Goal: Task Accomplishment & Management: Use online tool/utility

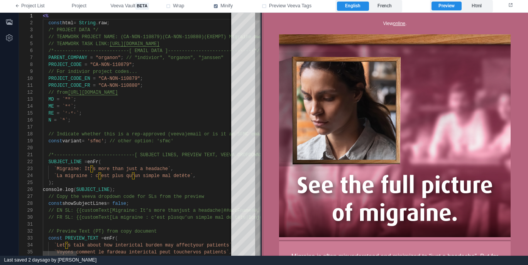
drag, startPoint x: 228, startPoint y: 97, endPoint x: 264, endPoint y: 95, distance: 35.6
click at [264, 95] on span at bounding box center [261, 134] width 4 height 243
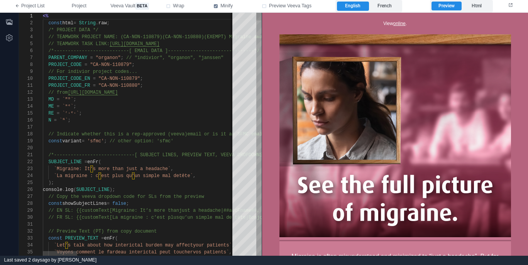
type textarea "**********"
click at [391, 10] on label "French" at bounding box center [385, 6] width 32 height 9
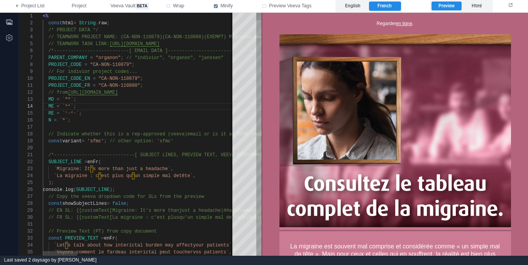
type textarea "*"
type textarea "**********"
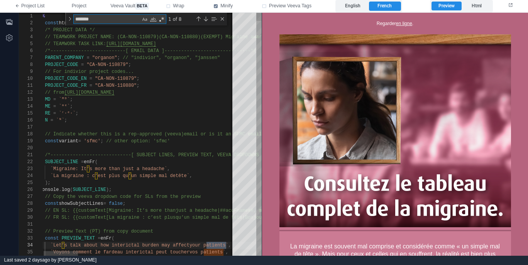
scroll to position [69, 190]
type textarea "********"
click at [146, 20] on div "Match Case (⌥⌘C)" at bounding box center [145, 19] width 8 height 8
click at [153, 20] on div "Match Whole Word (⌥⌘W)" at bounding box center [153, 19] width 8 height 8
click at [198, 19] on div "Previous Match (⇧Enter)" at bounding box center [198, 19] width 6 height 6
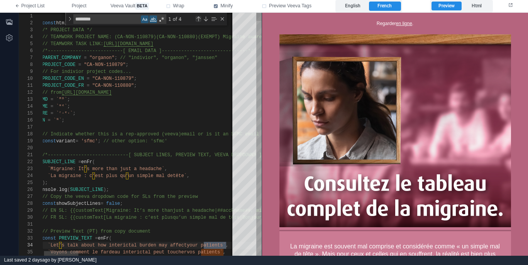
scroll to position [63, 516]
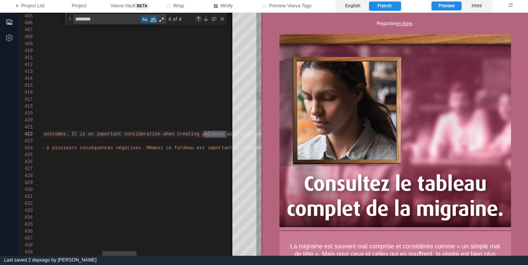
click at [198, 19] on div "Previous Match (⇧Enter)" at bounding box center [198, 19] width 6 height 6
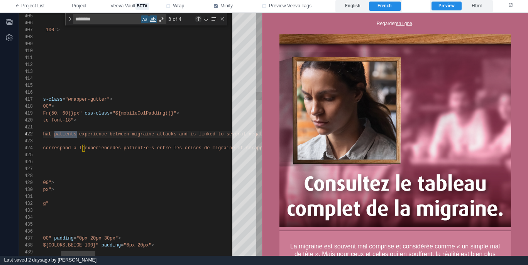
click at [198, 18] on div "Previous Match (⇧Enter)" at bounding box center [198, 19] width 6 height 6
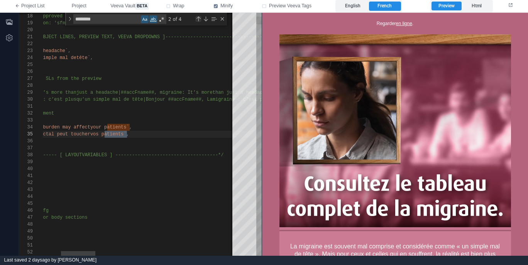
scroll to position [69, 187]
click at [198, 18] on div "Previous Match (⇧Enter)" at bounding box center [198, 19] width 6 height 6
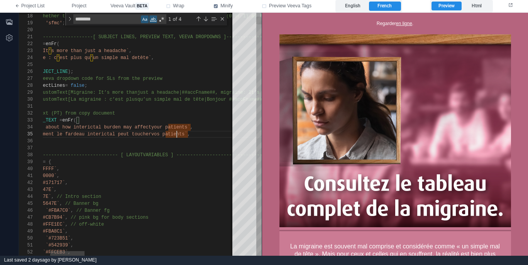
click at [178, 135] on span "vos patients`" at bounding box center [169, 134] width 36 height 5
paste textarea "***"
click at [208, 138] on div ");" at bounding box center [533, 141] width 1065 height 7
click at [205, 18] on div "Next Match (Enter)" at bounding box center [206, 19] width 6 height 6
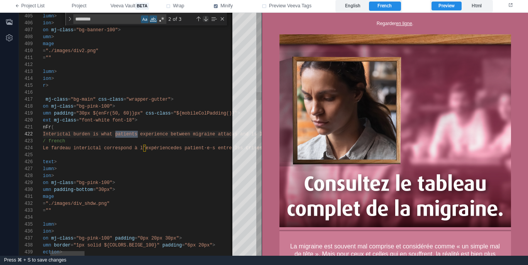
scroll to position [0, 137]
click at [205, 18] on div "Next Match (Enter)" at bounding box center [206, 19] width 6 height 6
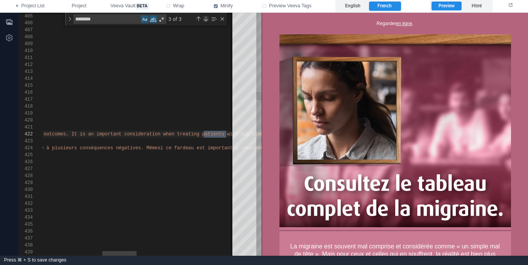
click at [205, 18] on div "Next Match (Enter)" at bounding box center [206, 19] width 6 height 6
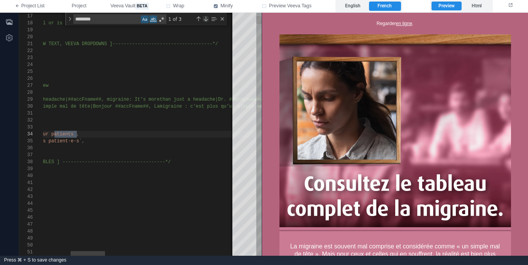
scroll to position [0, 190]
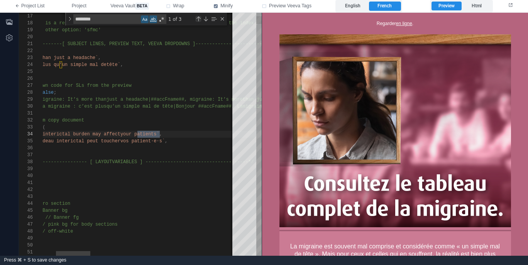
click at [198, 18] on div "Previous Match (⇧Enter)" at bounding box center [198, 19] width 6 height 6
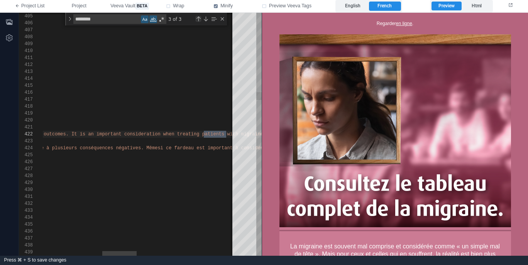
click at [198, 18] on div "Previous Match (⇧Enter)" at bounding box center [198, 19] width 6 height 6
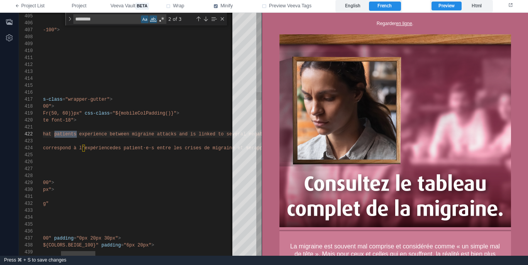
type textarea "**********"
click at [171, 142] on div "// french" at bounding box center [472, 141] width 1065 height 7
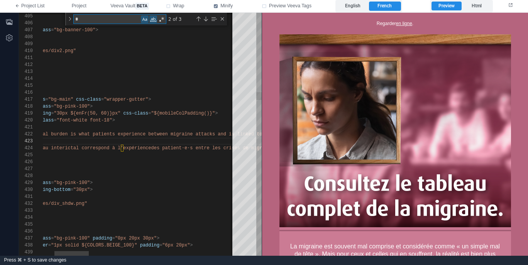
type textarea "**"
type textarea "**********"
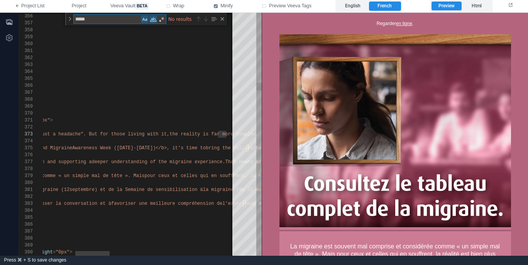
type textarea "******"
type textarea "**********"
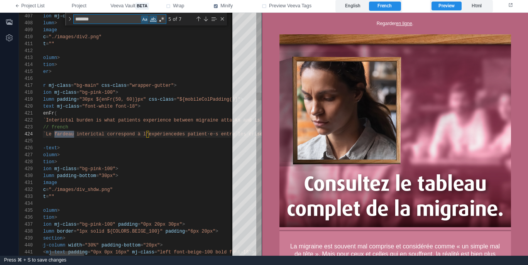
scroll to position [69, 70]
type textarea "*******"
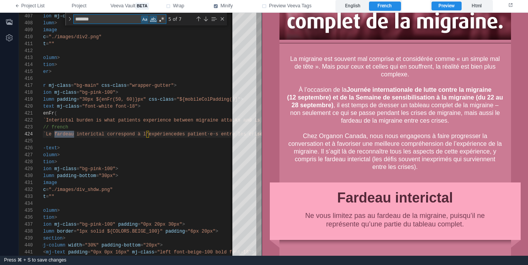
scroll to position [236, 0]
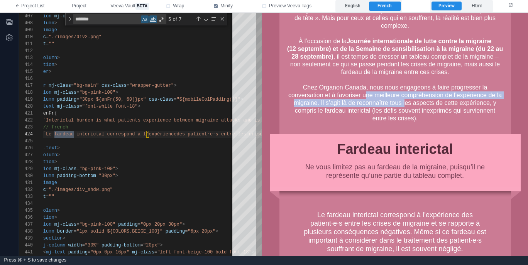
drag, startPoint x: 404, startPoint y: 99, endPoint x: 363, endPoint y: 93, distance: 40.9
click at [363, 93] on div "La migraine est souvent mal comprise et considérée comme « un simple mal de têt…" at bounding box center [395, 64] width 216 height 116
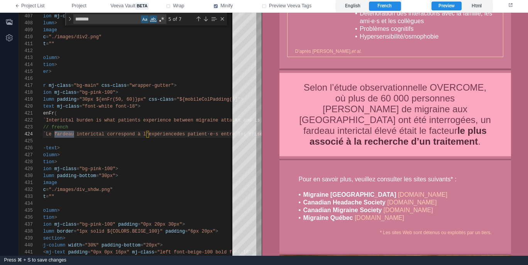
scroll to position [512, 0]
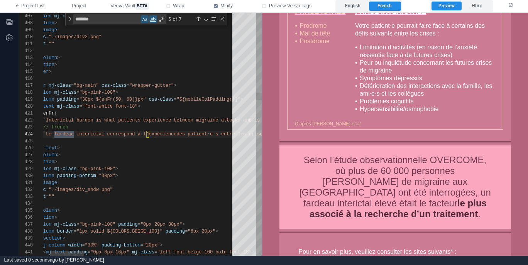
click at [195, 90] on div "< mj-section mj-class = "bg-pink-100" >" at bounding box center [536, 92] width 1065 height 7
type textarea "**********"
click at [191, 139] on div ")}" at bounding box center [536, 141] width 1065 height 7
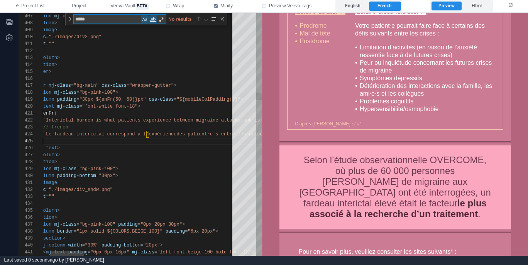
type textarea "******"
type textarea "**********"
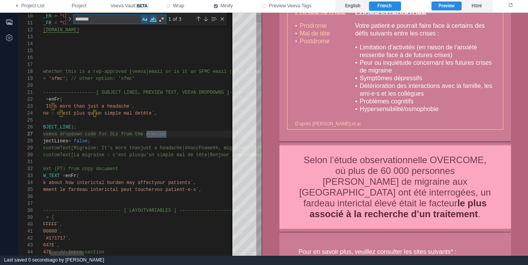
scroll to position [63, 162]
type textarea "*******"
click at [194, 116] on div "`La migraine : c’est plus qu’un simple mal de tête` ," at bounding box center [536, 113] width 1065 height 7
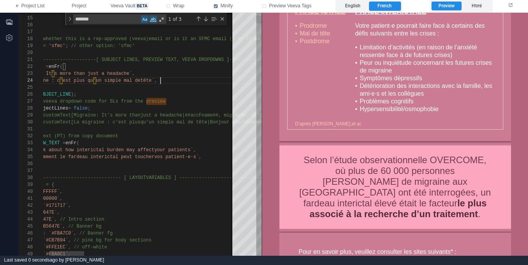
click at [219, 154] on div "`Voyons comment le fardeau interictal peut toucher vos patient·e·s` ," at bounding box center [536, 157] width 1065 height 7
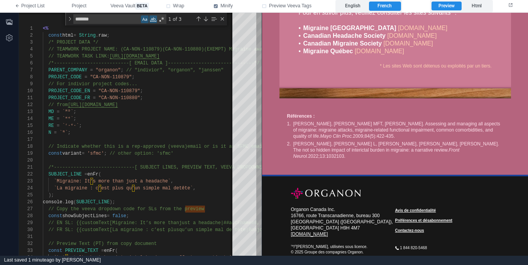
scroll to position [753, 0]
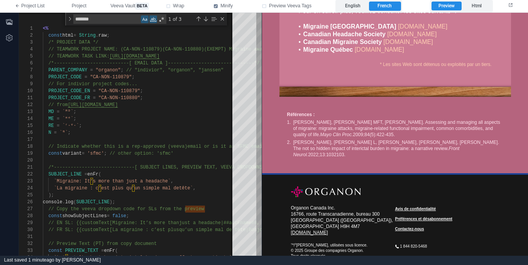
type textarea "**********"
click at [223, 18] on div "Close (Escape)" at bounding box center [222, 19] width 6 height 6
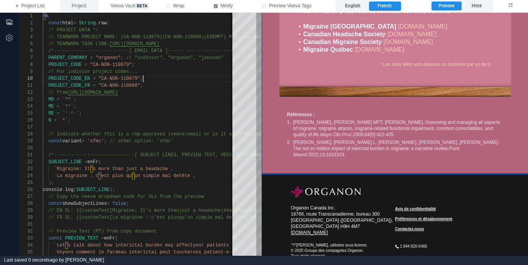
click at [82, 7] on span "Project" at bounding box center [79, 6] width 15 height 7
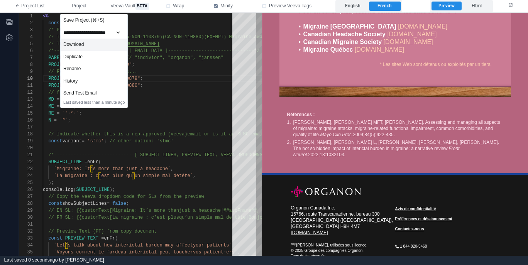
click at [90, 46] on div "Download" at bounding box center [94, 45] width 67 height 12
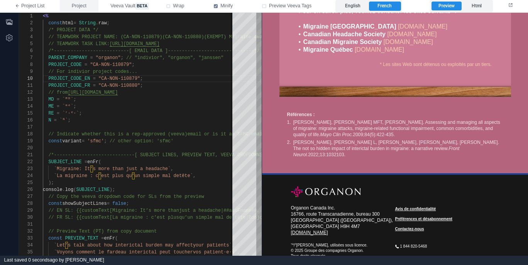
click at [81, 8] on span "Project" at bounding box center [79, 6] width 15 height 7
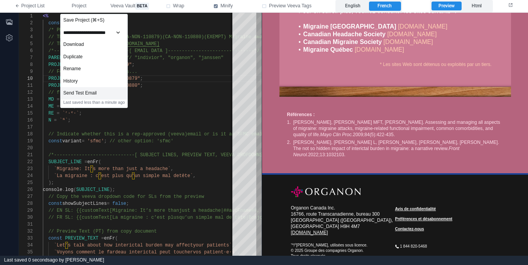
click at [89, 98] on div "Send Test Email" at bounding box center [94, 93] width 67 height 12
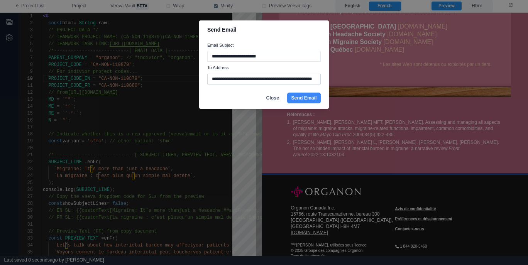
click at [225, 83] on input "**********" at bounding box center [263, 79] width 113 height 11
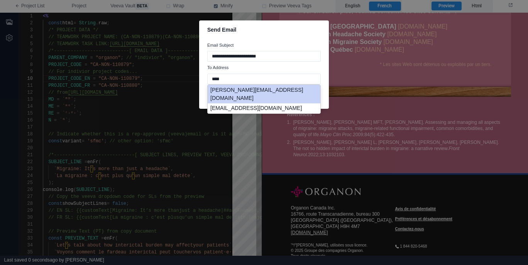
click at [245, 89] on li "adam@mavenmm.com" at bounding box center [264, 94] width 113 height 19
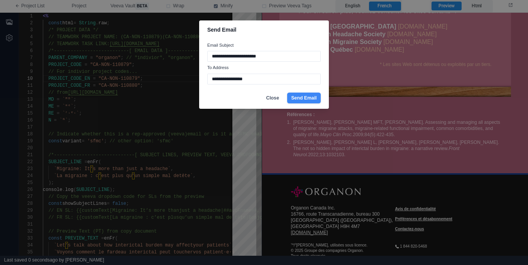
type input "**********"
click at [305, 96] on button "Send Email" at bounding box center [304, 98] width 34 height 11
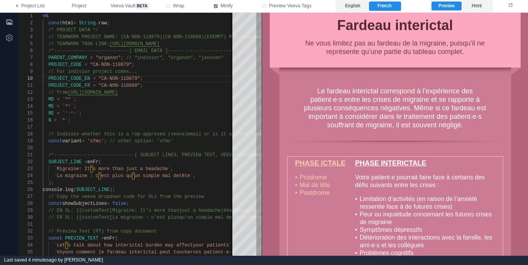
scroll to position [342, 0]
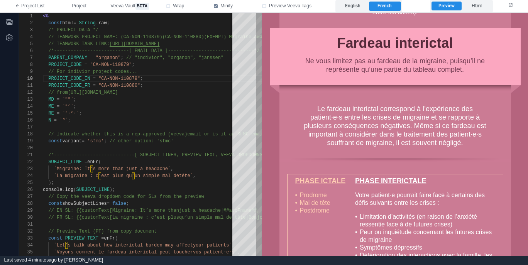
click at [384, 143] on div "Le fardeau interictal correspond à l’expérience des patient·e·s entre les crise…" at bounding box center [395, 125] width 185 height 42
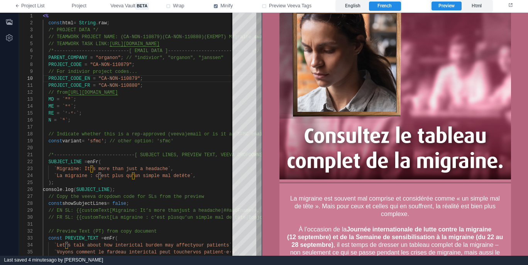
scroll to position [145, 0]
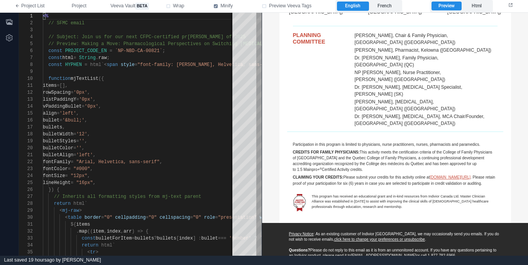
scroll to position [440, 0]
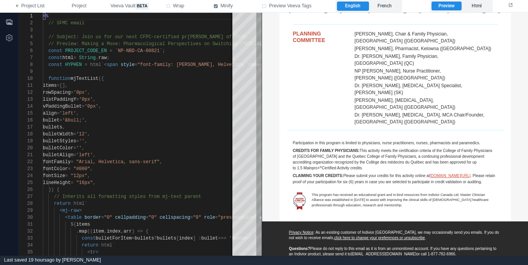
click at [298, 230] on u "Privacy Notice" at bounding box center [301, 232] width 25 height 4
click at [301, 230] on u "Privacy Notice" at bounding box center [301, 232] width 25 height 4
type textarea "**********"
click at [220, 165] on div "fontFamily = "Arial, Helvetica, sans-serif" ," at bounding box center [245, 162] width 405 height 7
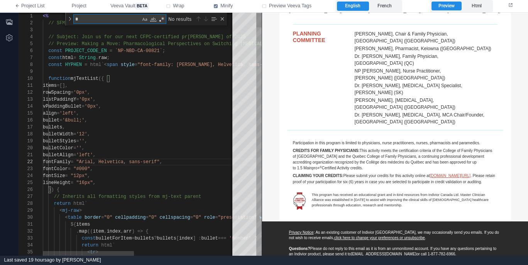
type textarea "**"
type textarea "**********"
type textarea "****"
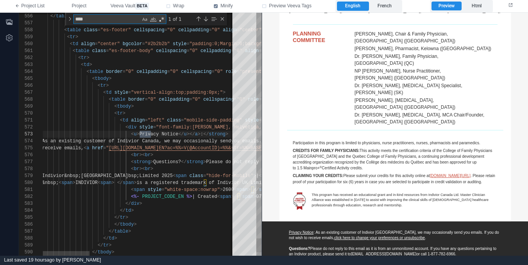
type textarea "**********"
type textarea "*****"
type textarea "**********"
type textarea "******"
type textarea "**********"
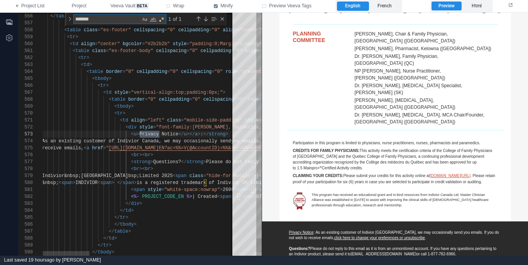
scroll to position [42, 117]
type textarea "*******"
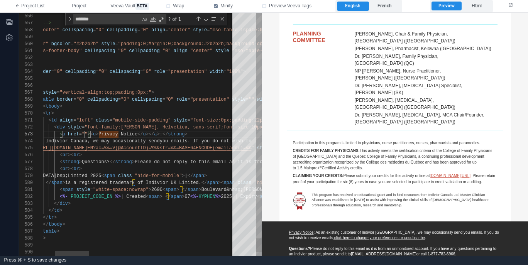
scroll to position [14, 114]
click at [388, 7] on label "French" at bounding box center [385, 6] width 32 height 9
click at [359, 9] on label "English" at bounding box center [353, 6] width 32 height 9
click at [85, 134] on textarea "**********" at bounding box center [85, 134] width 0 height 7
paste textarea "**********"
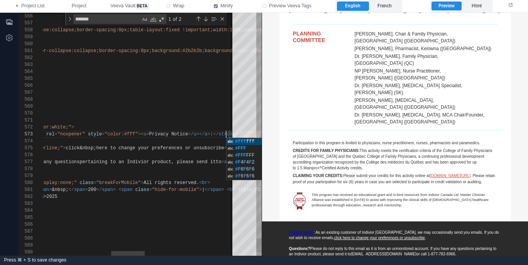
scroll to position [14, 580]
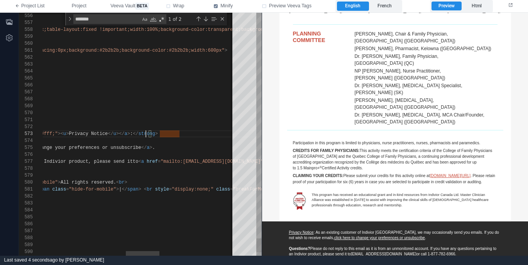
click at [58, 134] on span ""color:#fff;"" at bounding box center [40, 133] width 36 height 5
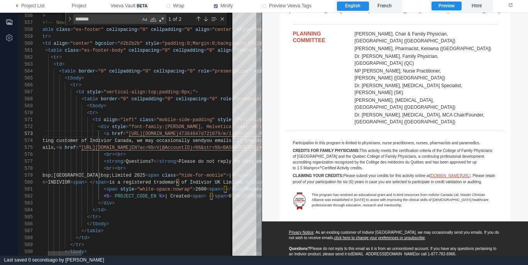
click at [104, 133] on div "556 557 558 559 560 561 562 563 564 565 566 567 568 569 570 571 572 573 574 575…" at bounding box center [140, 134] width 243 height 243
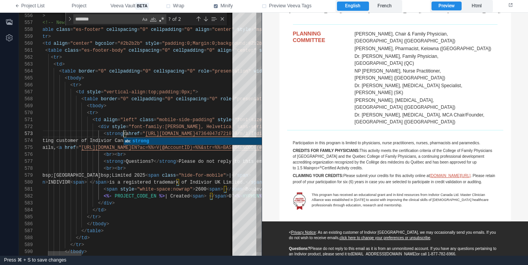
scroll to position [14, 112]
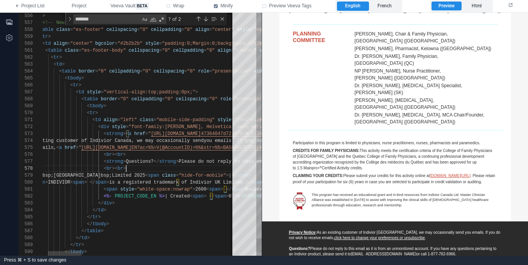
click at [222, 19] on div "Close (Escape)" at bounding box center [222, 19] width 6 height 6
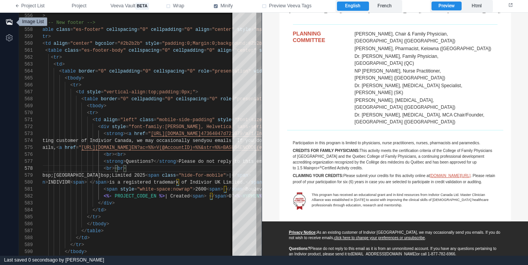
click at [11, 21] on icon "button" at bounding box center [9, 22] width 8 height 8
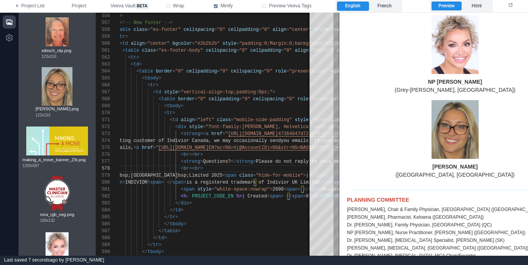
click at [7, 23] on icon "button" at bounding box center [9, 22] width 8 height 8
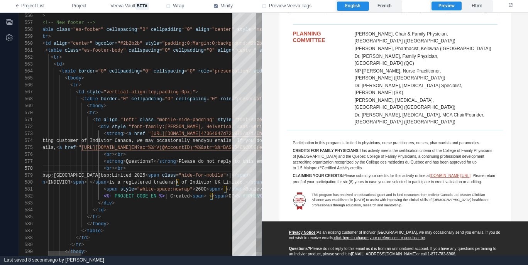
click at [390, 7] on label "French" at bounding box center [385, 6] width 32 height 9
click at [355, 7] on label "English" at bounding box center [353, 6] width 32 height 9
click at [80, 7] on span "Project" at bounding box center [79, 6] width 15 height 7
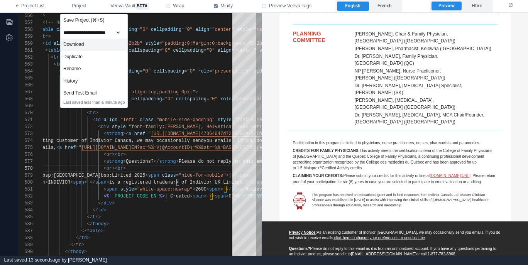
click at [108, 43] on div "Download" at bounding box center [94, 45] width 67 height 12
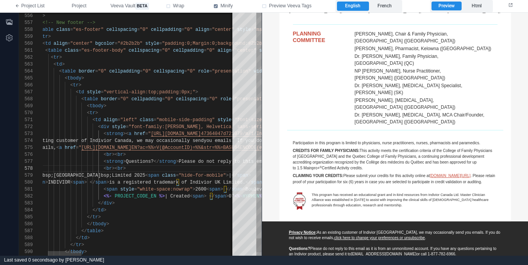
type textarea "**********"
click at [479, 7] on label "Html" at bounding box center [477, 6] width 30 height 9
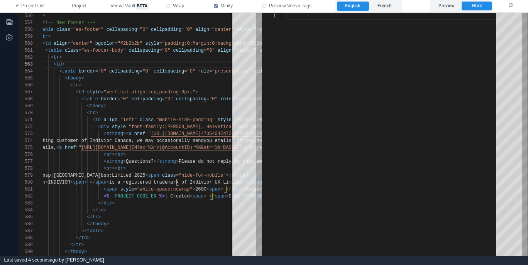
type textarea "**********"
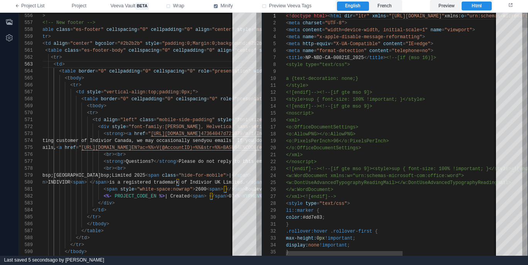
click at [442, 57] on div "< title > NP-NBD-CA-00821E_2025 </ title > <!--[if (mso 16)]>" at bounding box center [480, 57] width 388 height 7
click at [451, 5] on label "Preview" at bounding box center [447, 6] width 30 height 9
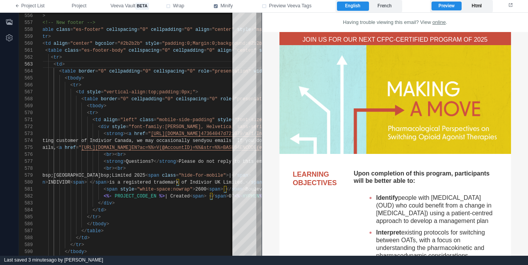
click at [479, 7] on label "Html" at bounding box center [477, 6] width 30 height 9
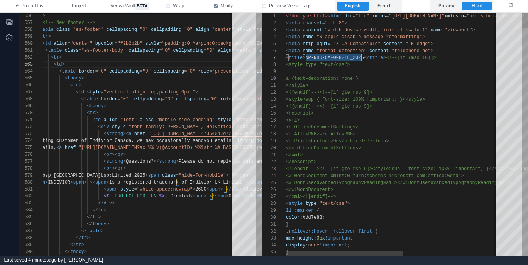
scroll to position [42, 78]
drag, startPoint x: 305, startPoint y: 58, endPoint x: 364, endPoint y: 57, distance: 58.7
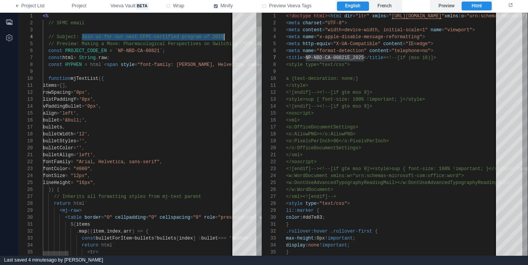
scroll to position [21, 181]
drag, startPoint x: 81, startPoint y: 36, endPoint x: 232, endPoint y: 27, distance: 151.2
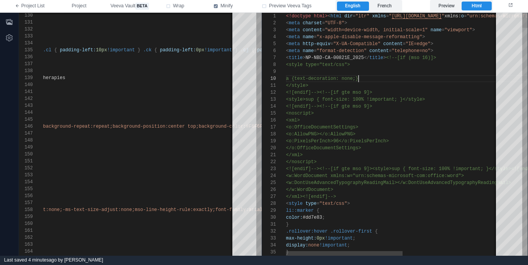
click at [394, 76] on div "a {text-decoration: none;}" at bounding box center [480, 78] width 388 height 7
type textarea "**********"
drag, startPoint x: 187, startPoint y: 54, endPoint x: 188, endPoint y: 62, distance: 7.4
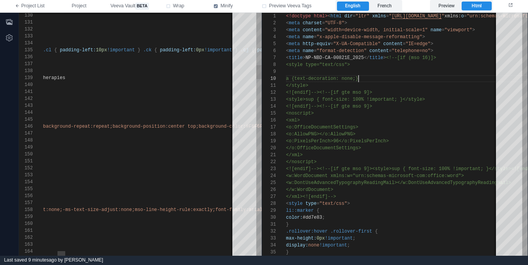
scroll to position [7, 262]
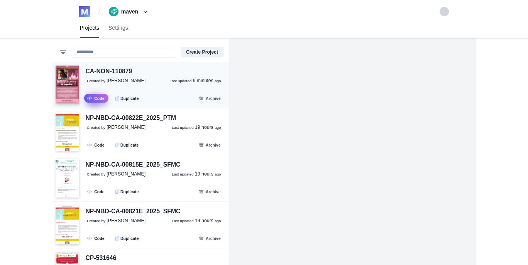
click at [96, 99] on link ".fa-secondary{opacity:.4} Code" at bounding box center [96, 98] width 24 height 9
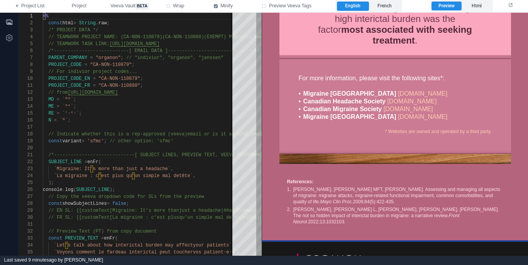
scroll to position [584, 0]
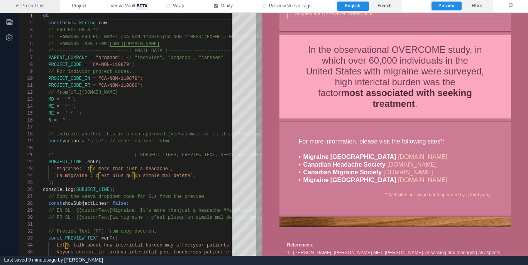
click at [36, 7] on link "Project List" at bounding box center [30, 6] width 60 height 12
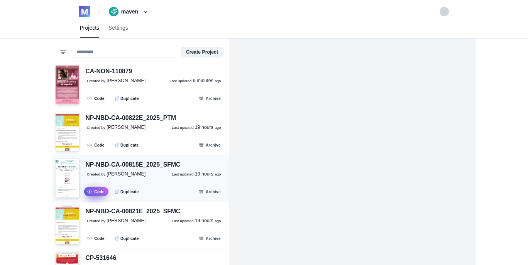
click at [94, 192] on link ".fa-secondary{opacity:.4} Code" at bounding box center [96, 191] width 24 height 9
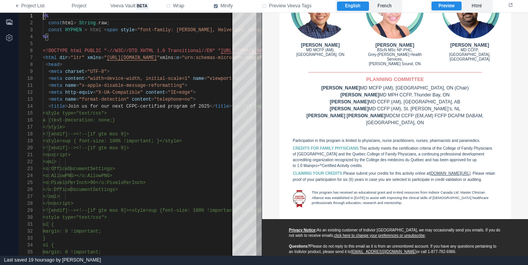
scroll to position [300, 0]
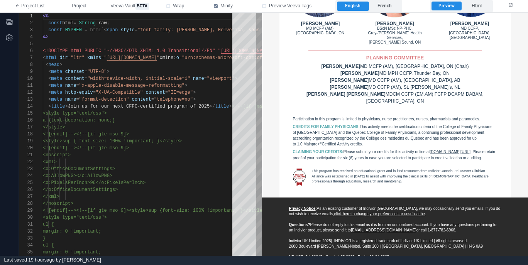
click at [330, 173] on td "This program has received an educational grant and in‑kind resources from Indiv…" at bounding box center [395, 179] width 232 height 37
click at [394, 3] on label "French" at bounding box center [385, 6] width 32 height 9
click at [359, 6] on label "English" at bounding box center [353, 6] width 32 height 9
click at [41, 3] on link "Project List" at bounding box center [30, 6] width 60 height 12
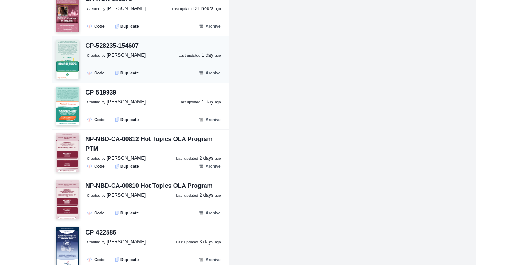
scroll to position [355, 0]
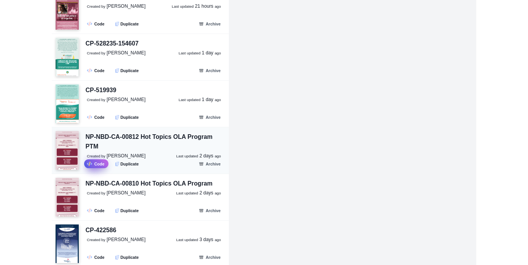
click at [94, 165] on link ".fa-secondary{opacity:.4} Code" at bounding box center [96, 163] width 24 height 9
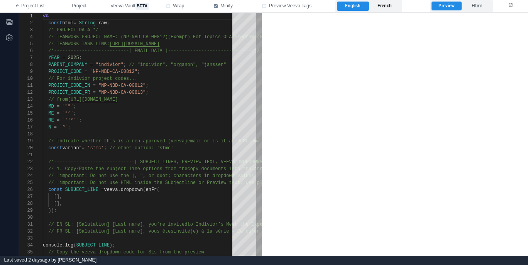
drag, startPoint x: 388, startPoint y: 8, endPoint x: 117, endPoint y: 39, distance: 272.8
click at [388, 8] on label "French" at bounding box center [385, 6] width 32 height 9
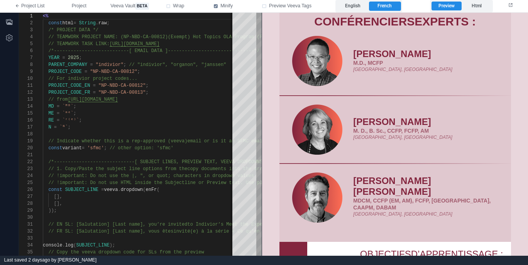
scroll to position [336, 0]
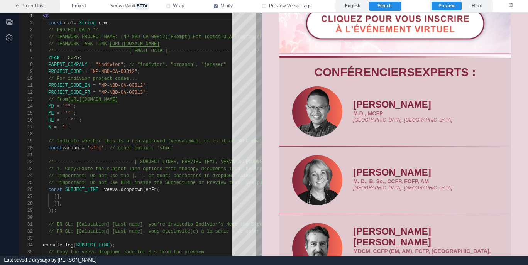
click at [30, 5] on link "Project List" at bounding box center [30, 6] width 60 height 12
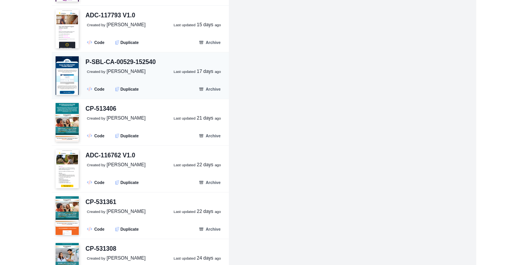
scroll to position [856, 0]
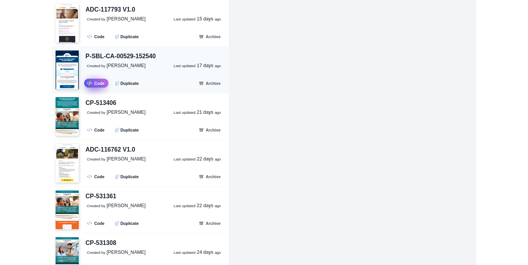
click at [96, 82] on link ".fa-secondary{opacity:.4} Code" at bounding box center [96, 83] width 24 height 9
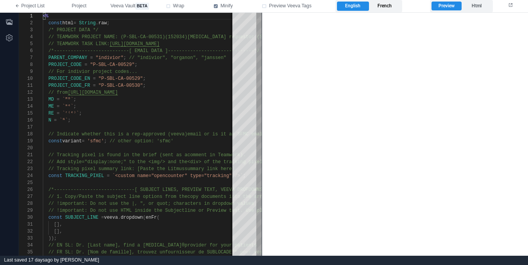
click at [398, 7] on label "French" at bounding box center [385, 6] width 32 height 9
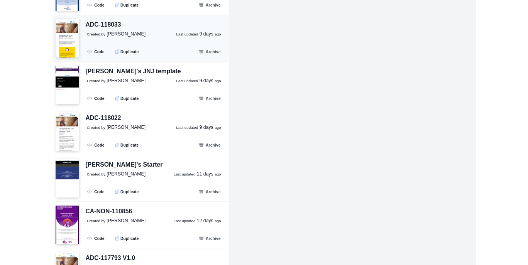
scroll to position [676, 0]
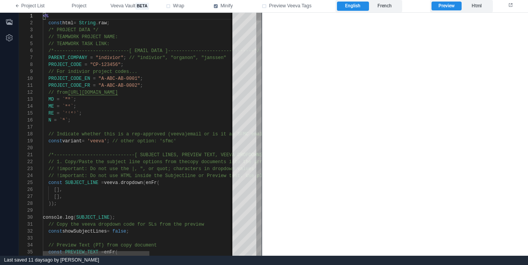
click at [172, 146] on div at bounding box center [216, 148] width 346 height 7
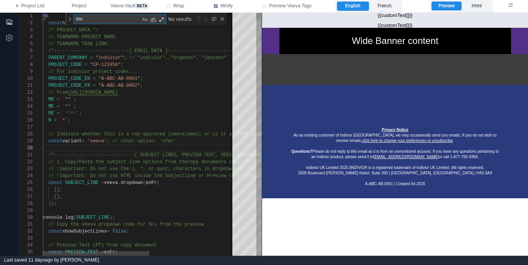
type textarea "**********"
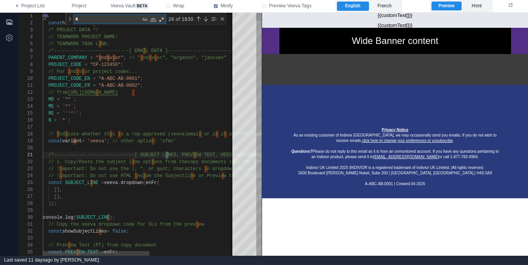
type textarea "**"
type textarea "**********"
type textarea "***"
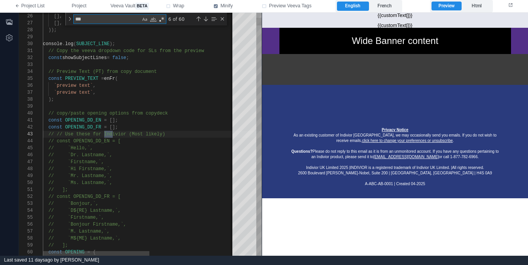
type textarea "**********"
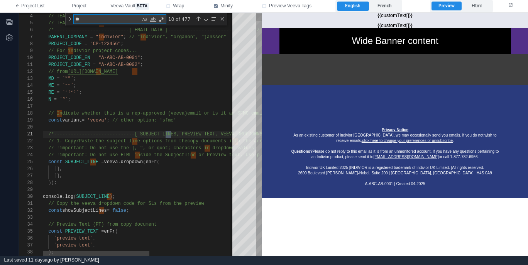
type textarea "*"
type textarea "**"
type textarea "**********"
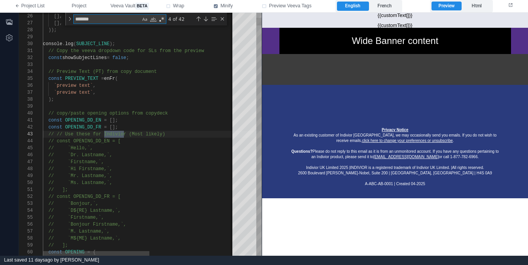
type textarea "********"
type textarea "**********"
type textarea "*********"
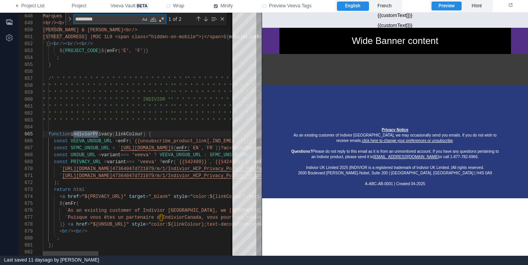
type textarea "**********"
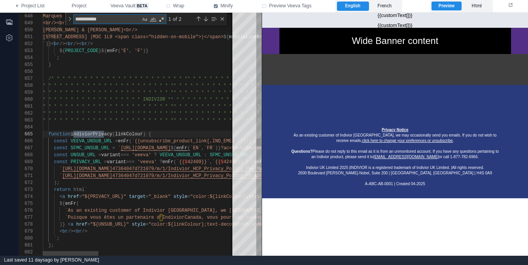
click at [83, 163] on span "PRIVACY_URL" at bounding box center [86, 161] width 30 height 5
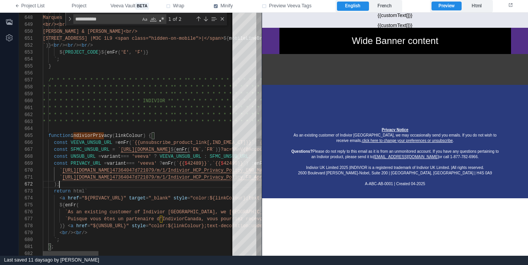
scroll to position [7, 17]
click at [119, 186] on div ");" at bounding box center [375, 184] width 664 height 7
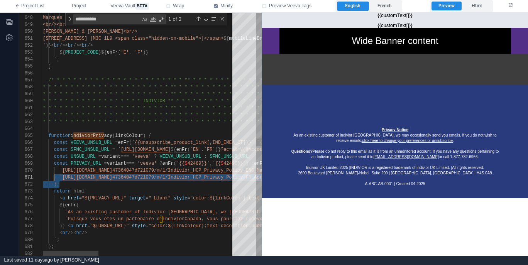
scroll to position [49, 11]
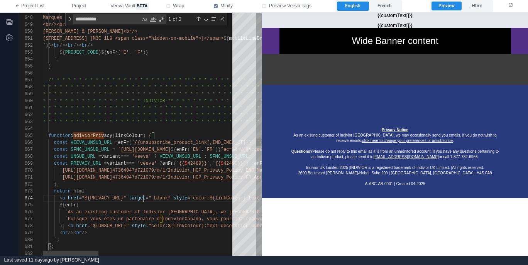
click at [144, 196] on span "target" at bounding box center [137, 198] width 17 height 5
click at [62, 176] on span "`" at bounding box center [60, 177] width 3 height 5
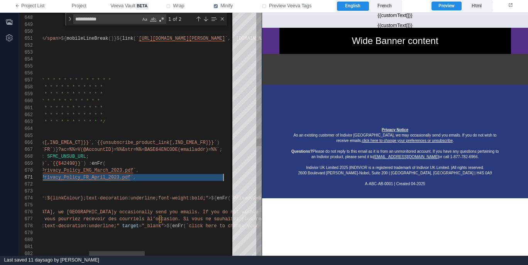
scroll to position [0, 340]
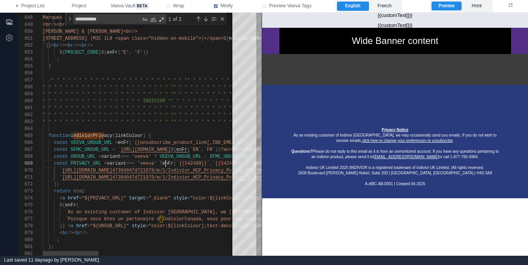
click at [162, 163] on span "?" at bounding box center [161, 163] width 3 height 5
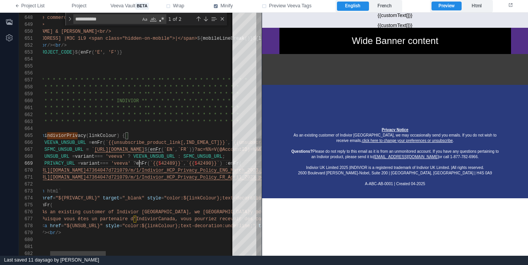
click at [143, 163] on span "enFr" at bounding box center [141, 163] width 11 height 5
type textarea "**********"
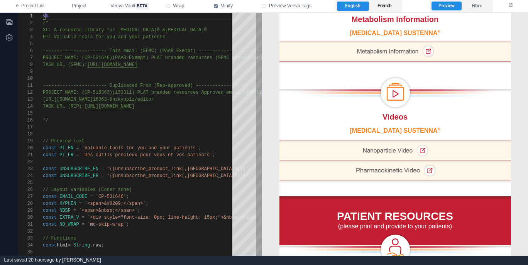
click at [383, 6] on label "French" at bounding box center [385, 6] width 32 height 9
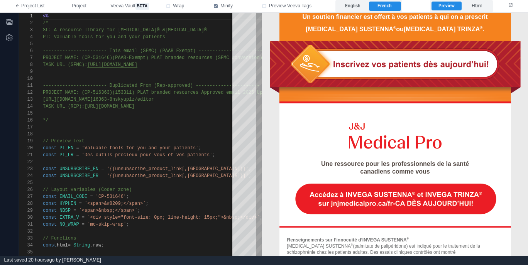
scroll to position [1119, 0]
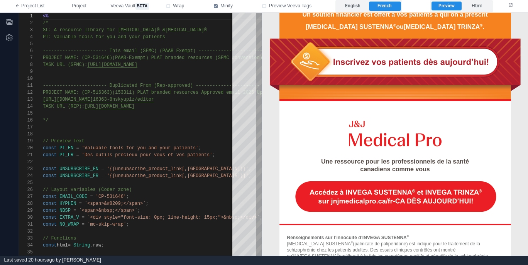
click at [362, 66] on img at bounding box center [395, 69] width 251 height 63
type textarea "**********"
click at [177, 126] on div at bounding box center [191, 127] width 296 height 7
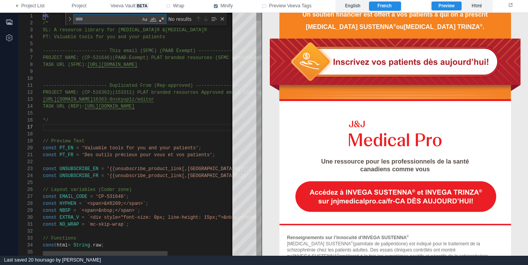
type textarea "*"
type textarea "**********"
type textarea "**"
type textarea "**********"
type textarea "****"
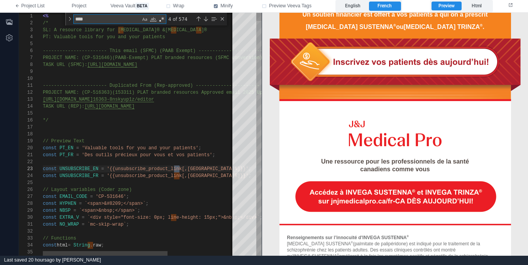
type textarea "**********"
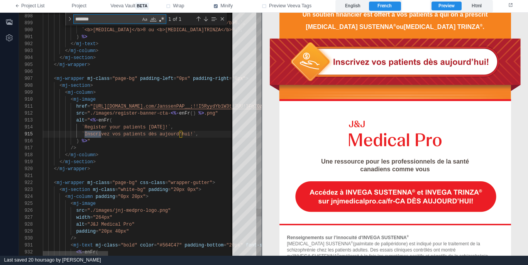
scroll to position [69, 61]
type textarea "*******"
click at [93, 108] on div "898 899 900 901 902 903 904 905 906 907 908 909 910 911 912 913 914 915 916 917…" at bounding box center [140, 134] width 243 height 243
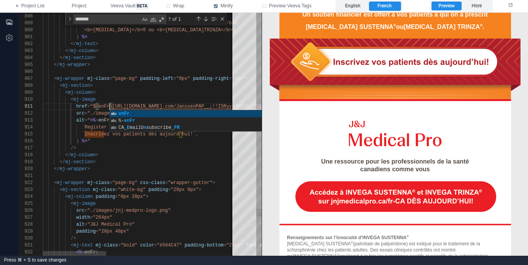
scroll to position [0, 70]
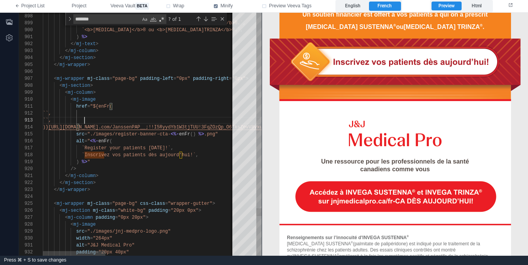
paste textarea "**********"
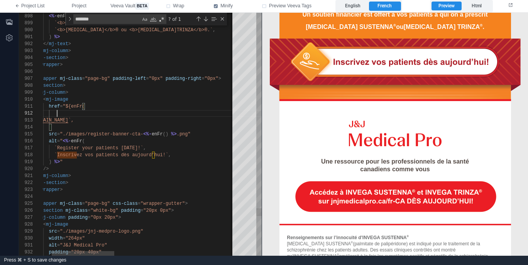
paste textarea "**********"
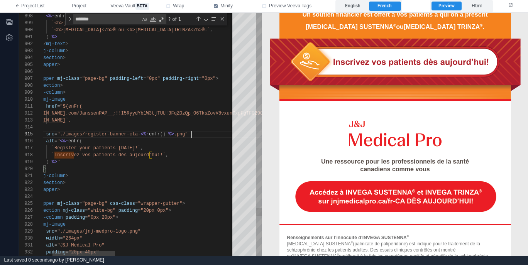
scroll to position [56, 34]
click at [123, 169] on div "/>" at bounding box center [307, 169] width 589 height 7
click at [377, 65] on img at bounding box center [395, 69] width 251 height 63
click at [218, 131] on div "src = "./images/register-banner-cta- <%- enFr () %> .png"" at bounding box center [307, 134] width 589 height 7
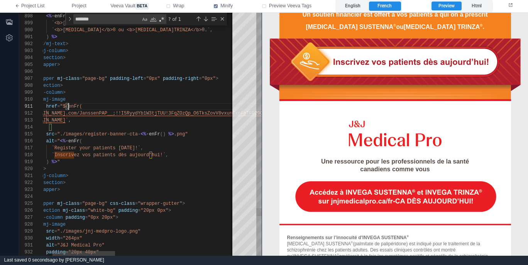
click at [69, 106] on span ""${enFr(" at bounding box center [71, 106] width 22 height 5
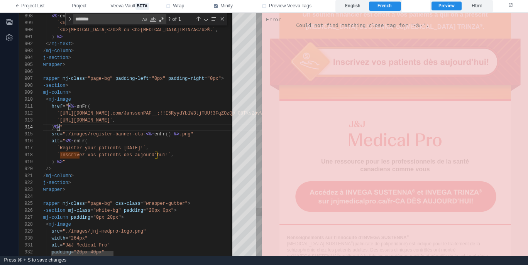
scroll to position [14, 42]
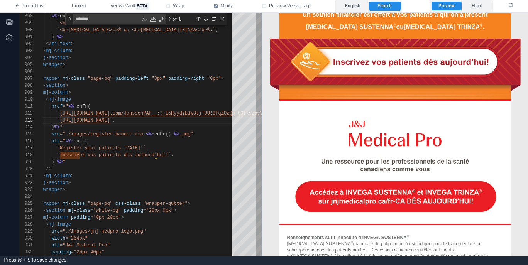
click at [357, 67] on img at bounding box center [395, 69] width 251 height 63
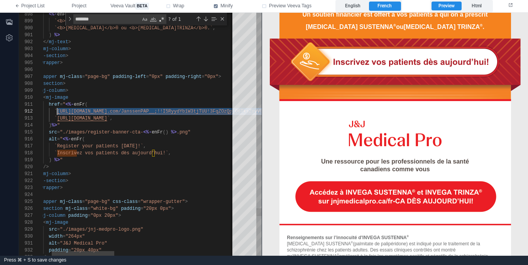
paste textarea "Editor content;Press Alt+F1 for Accessibility Options."
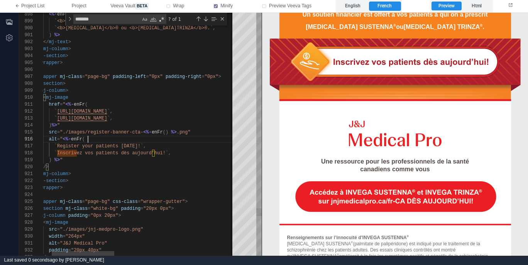
scroll to position [35, 73]
click at [210, 143] on div "`Register your patients [DATE]!` ," at bounding box center [309, 146] width 589 height 7
click at [359, 5] on label "English" at bounding box center [353, 6] width 32 height 9
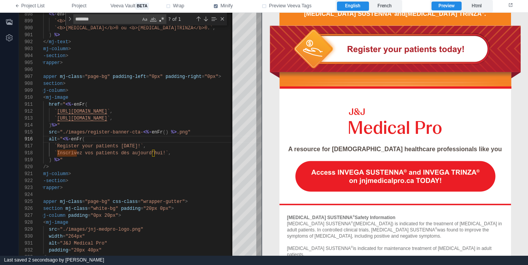
scroll to position [1105, 0]
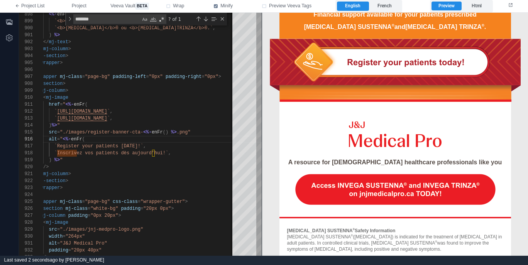
click at [392, 64] on img at bounding box center [395, 69] width 251 height 63
click at [201, 132] on div "src = "./images/register-banner-cta- <%- enFr () %> .png"" at bounding box center [309, 132] width 589 height 7
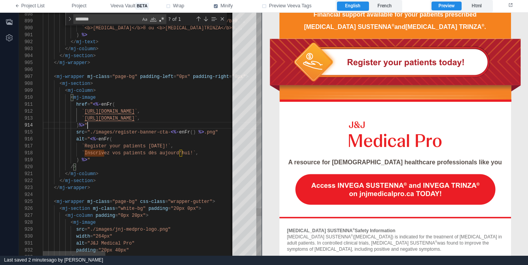
click at [218, 125] on div ") %> "" at bounding box center [337, 125] width 589 height 7
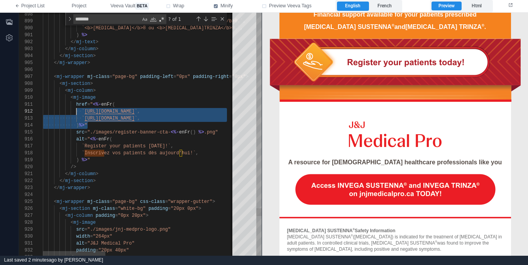
scroll to position [0, 34]
type textarea "**********"
click at [183, 95] on div "< mj-image" at bounding box center [337, 97] width 589 height 7
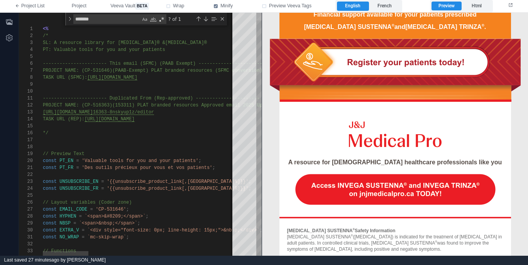
drag, startPoint x: 258, startPoint y: 145, endPoint x: 250, endPoint y: -7, distance: 152.3
click at [250, 0] on html "**********" at bounding box center [264, 132] width 528 height 265
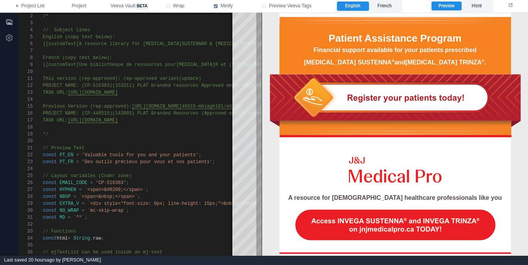
scroll to position [1187, 0]
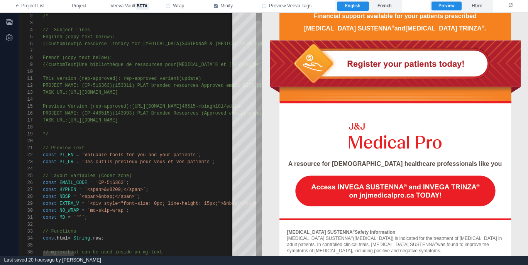
type textarea "**********"
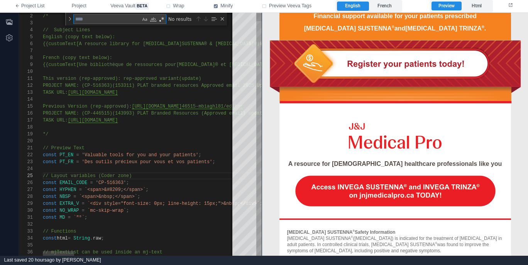
type textarea "*"
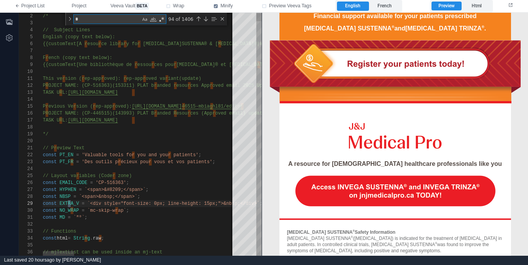
type textarea "**********"
type textarea "**"
type textarea "**********"
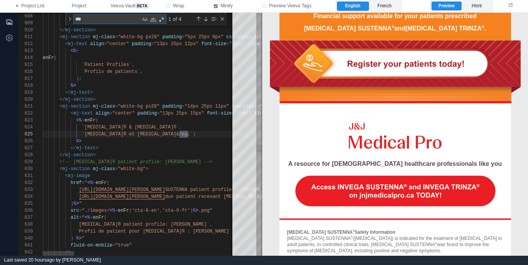
type textarea "****"
type textarea "**********"
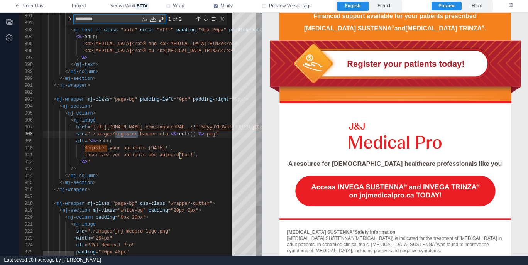
scroll to position [69, 67]
type textarea "********"
click at [93, 125] on div "891 892 893 894 895 896 897 898 899 900 901 902 903 904 905 906 907 908 909 910…" at bounding box center [140, 134] width 243 height 243
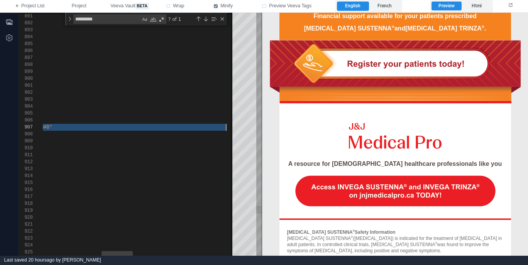
scroll to position [0, 156]
click at [139, 153] on div "`Inscrivez vos patients dès aujourd’hui!` ," at bounding box center [268, 155] width 1177 height 7
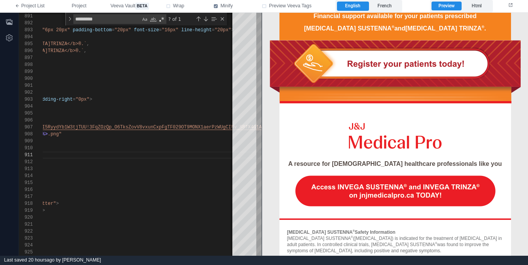
click at [395, 68] on img at bounding box center [395, 71] width 251 height 63
click at [209, 122] on div "< mj-image" at bounding box center [475, 120] width 1177 height 7
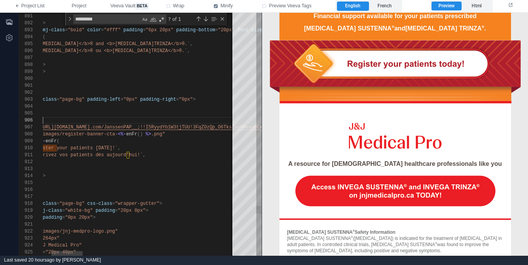
click at [213, 128] on span ".com/JanssenPAP__;!!I5RyydYb1W3tjTUU!3FqZOzQp_O6Tk" at bounding box center [159, 127] width 139 height 5
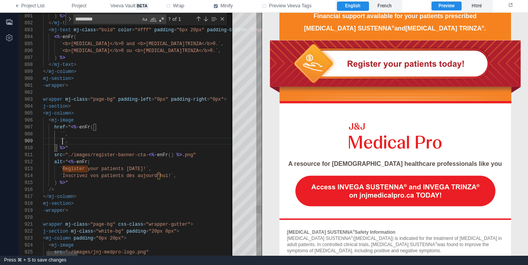
scroll to position [49, 42]
paste textarea "**********"
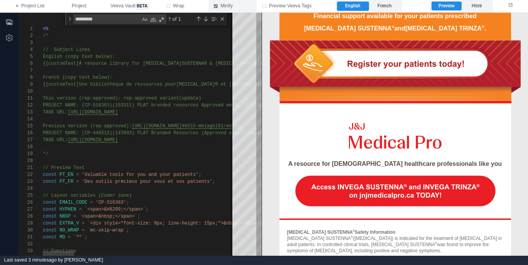
drag, startPoint x: 258, startPoint y: 114, endPoint x: 255, endPoint y: 8, distance: 106.2
click at [256, 8] on div "**********" at bounding box center [264, 132] width 528 height 265
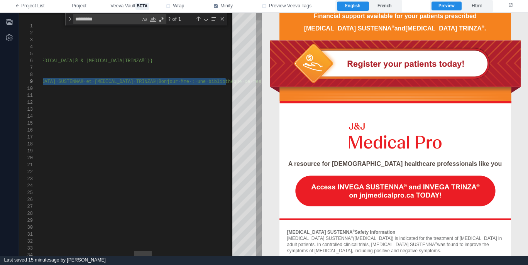
paste textarea "**********"
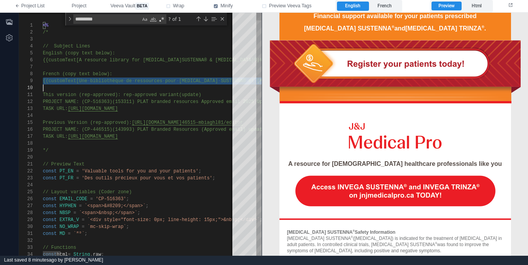
scroll to position [56, 0]
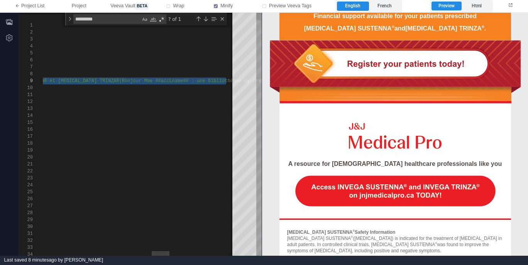
paste textarea "Editor content;Press Alt+F1 for Accessibility Options."
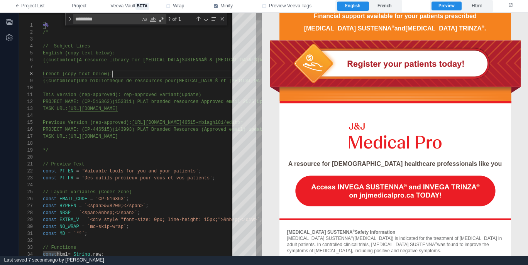
scroll to position [49, 70]
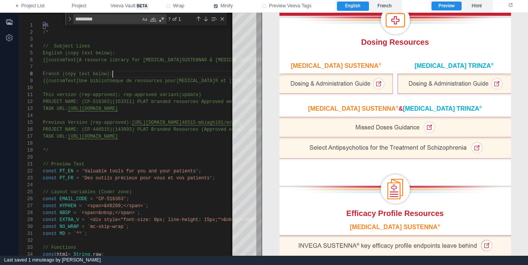
scroll to position [192, 0]
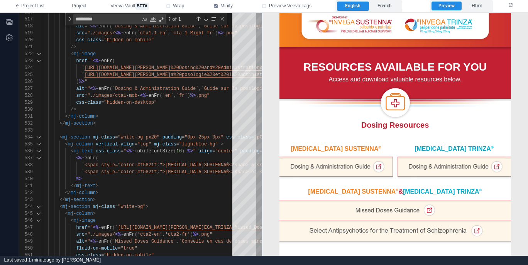
scroll to position [107, 0]
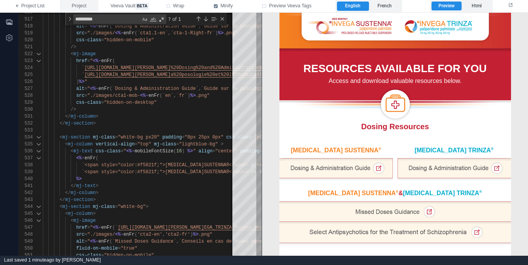
click at [82, 5] on span "Project" at bounding box center [79, 6] width 15 height 7
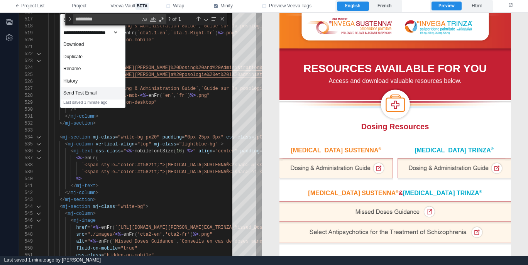
click at [104, 89] on div "Send Test Email" at bounding box center [93, 93] width 64 height 12
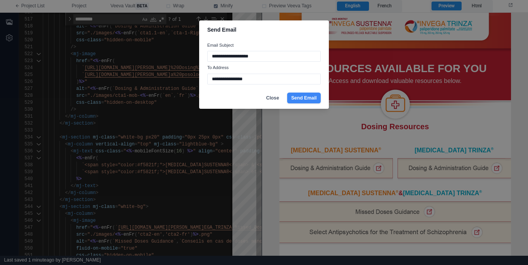
click at [310, 98] on button "Send Email" at bounding box center [304, 98] width 34 height 11
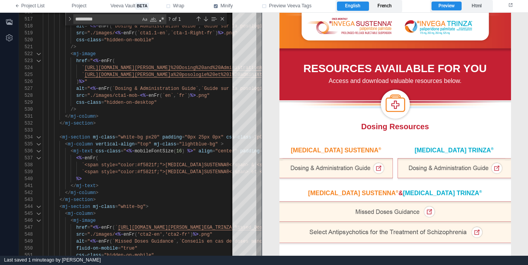
click at [392, 5] on label "French" at bounding box center [385, 6] width 32 height 9
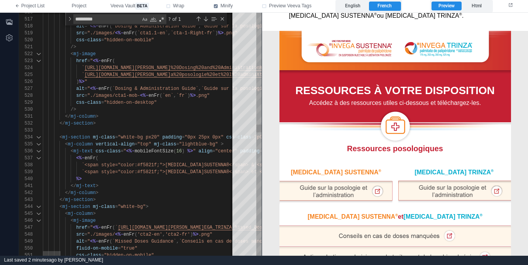
scroll to position [129, 0]
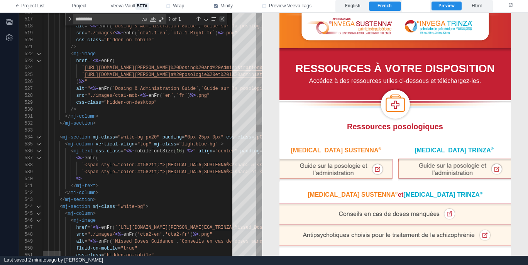
click at [222, 18] on div "Close (Escape)" at bounding box center [222, 19] width 6 height 6
drag, startPoint x: 81, startPoint y: 7, endPoint x: 93, endPoint y: 14, distance: 13.6
click at [81, 7] on span "Project" at bounding box center [79, 6] width 15 height 7
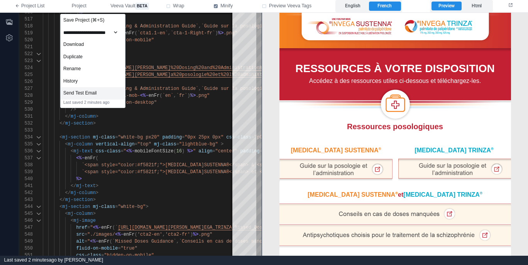
click at [101, 91] on div "Send Test Email" at bounding box center [93, 93] width 64 height 12
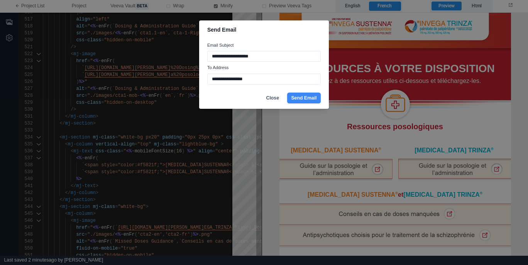
click at [304, 99] on button "Send Email" at bounding box center [304, 98] width 34 height 11
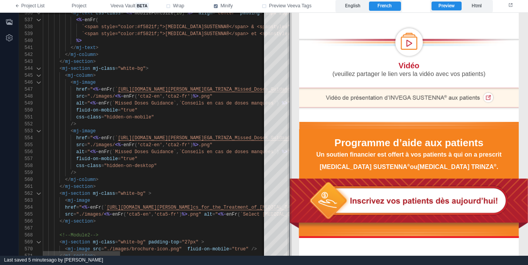
scroll to position [1121, 0]
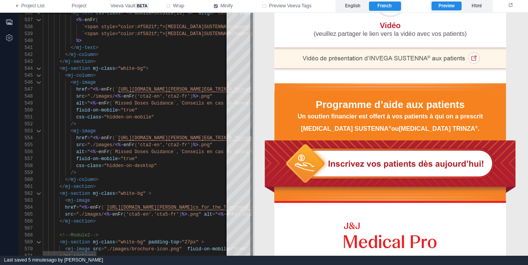
drag, startPoint x: 262, startPoint y: 181, endPoint x: 241, endPoint y: 179, distance: 20.9
click at [250, 179] on span at bounding box center [252, 134] width 4 height 243
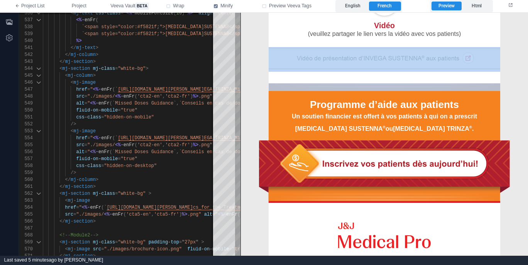
drag, startPoint x: 389, startPoint y: 81, endPoint x: 322, endPoint y: 108, distance: 71.7
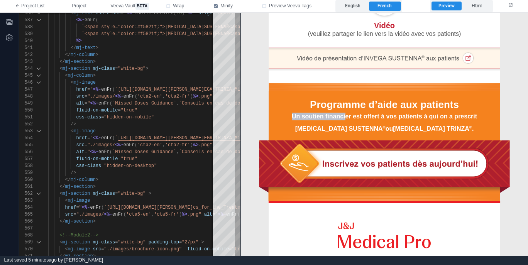
drag, startPoint x: 347, startPoint y: 113, endPoint x: 401, endPoint y: 112, distance: 54.0
click at [395, 112] on div "Un soutien financier est offert à vos patients à qui on a prescrit" at bounding box center [384, 116] width 216 height 8
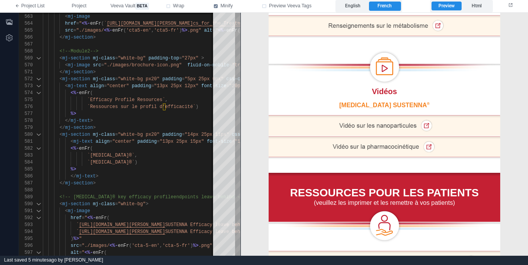
scroll to position [787, 0]
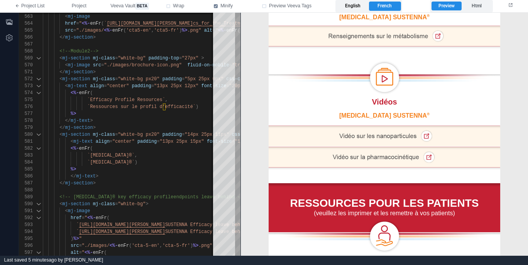
click at [351, 6] on label "English" at bounding box center [353, 6] width 32 height 9
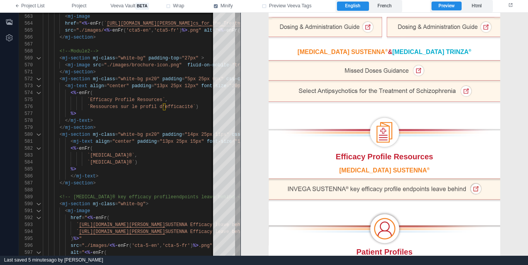
scroll to position [260, 0]
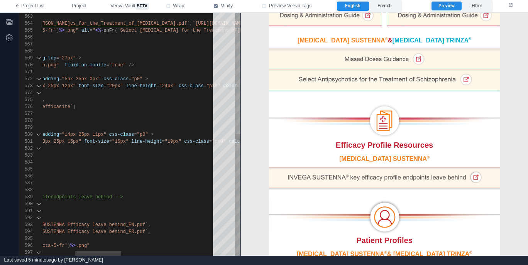
click at [174, 133] on div "< mj-section mj-class = "white-bg px20" padding = "14px 25px 11px" css-class = …" at bounding box center [243, 134] width 647 height 7
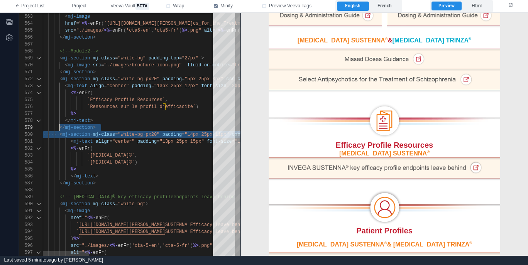
scroll to position [56, 17]
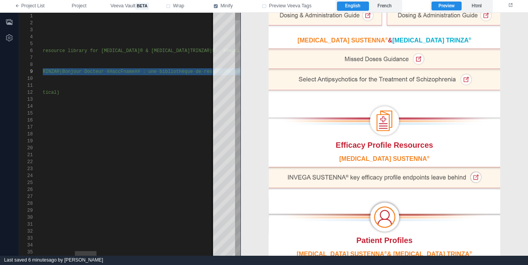
scroll to position [0, 162]
click at [187, 85] on div "This version (rep-approved): rep-approved variant (update)" at bounding box center [474, 85] width 1381 height 7
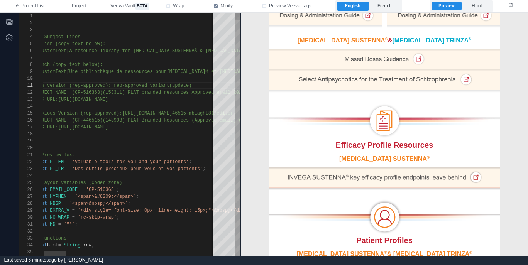
type textarea "**********"
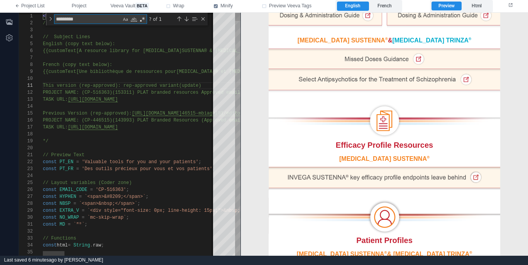
type textarea "*"
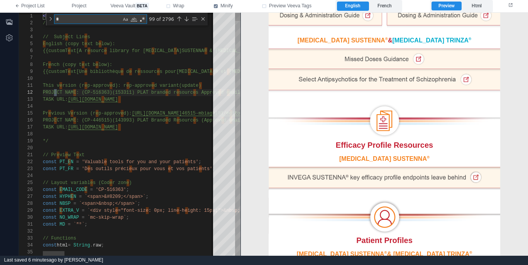
scroll to position [0, 14]
type textarea "**********"
type textarea "**"
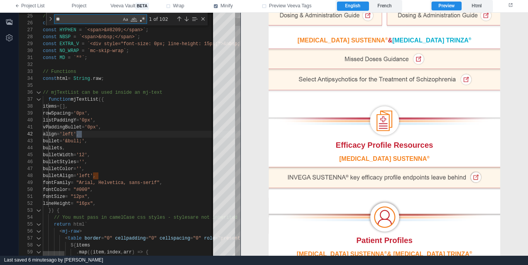
type textarea "**********"
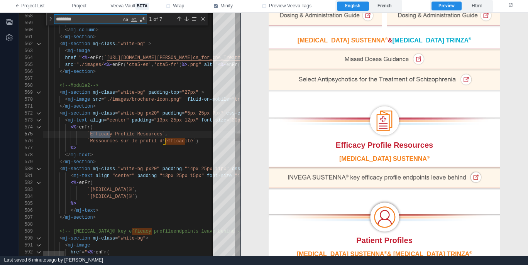
scroll to position [69, 70]
type textarea "********"
click at [147, 167] on span ""white-bg px20"" at bounding box center [139, 168] width 42 height 5
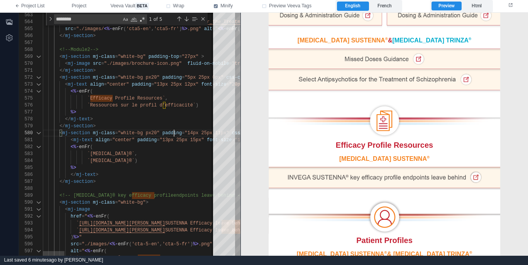
scroll to position [63, 131]
click at [174, 134] on div "563 564 565 566 567 568 569 570 571 572 573 574 575 576 577 578 579 580 581 582…" at bounding box center [130, 134] width 222 height 243
click at [192, 142] on span ""13px 25px 15px"" at bounding box center [182, 139] width 44 height 5
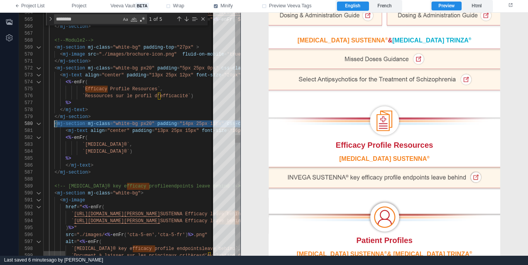
scroll to position [63, 17]
click at [186, 130] on span ""13px 25px 15px"" at bounding box center [177, 130] width 44 height 5
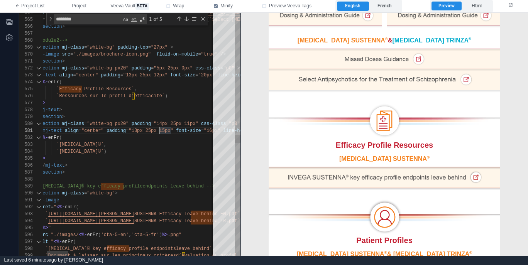
scroll to position [0, 153]
click at [165, 130] on div "564 565 566 567 568 569 570 571 572 573 574 575 576 577 578 579 580 581 582 583…" at bounding box center [130, 134] width 222 height 243
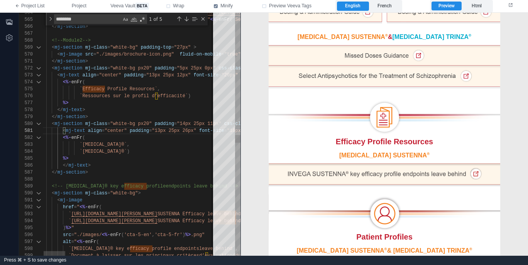
scroll to position [63, 156]
click at [193, 123] on span ""14px 25px 11px"" at bounding box center [199, 123] width 44 height 5
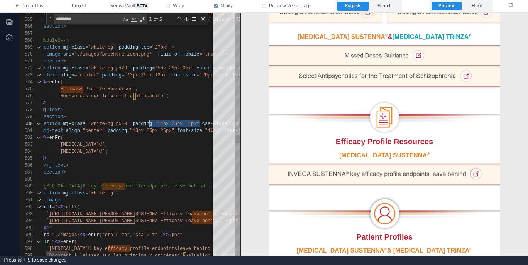
scroll to position [63, 120]
drag, startPoint x: 201, startPoint y: 123, endPoint x: 133, endPoint y: 123, distance: 67.5
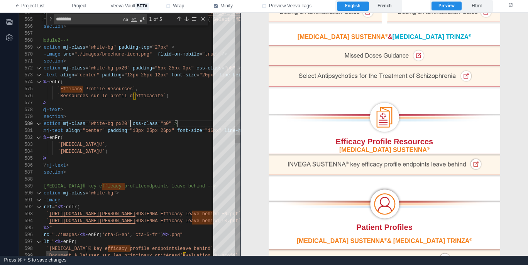
scroll to position [63, 117]
click at [165, 129] on span ""13px 25px 26px"" at bounding box center [152, 130] width 44 height 5
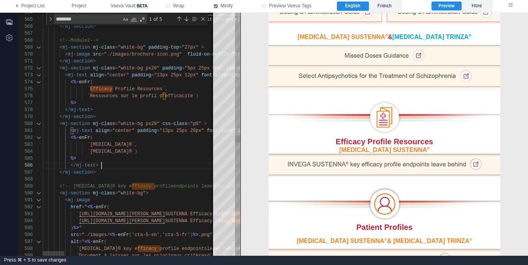
scroll to position [35, 59]
click at [167, 121] on span "css-class" at bounding box center [174, 123] width 25 height 5
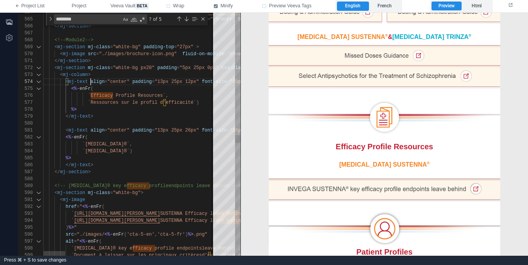
scroll to position [0, 53]
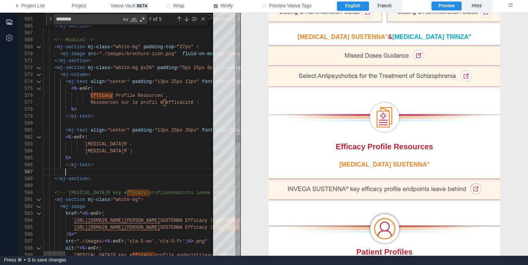
paste textarea "**********"
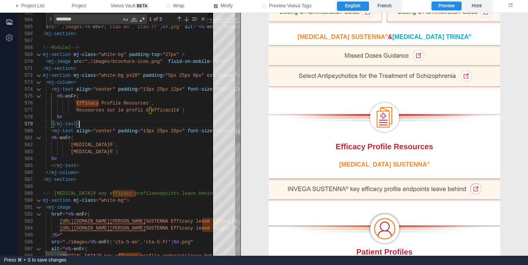
scroll to position [14, 53]
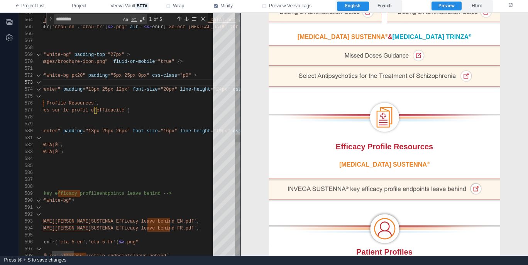
click at [122, 130] on span ""13px 25px 26px"" at bounding box center [108, 131] width 44 height 5
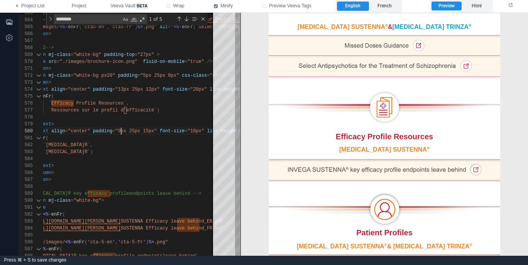
scroll to position [274, 0]
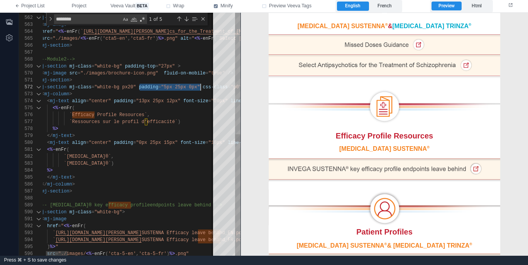
drag, startPoint x: 139, startPoint y: 88, endPoint x: 200, endPoint y: 84, distance: 61.1
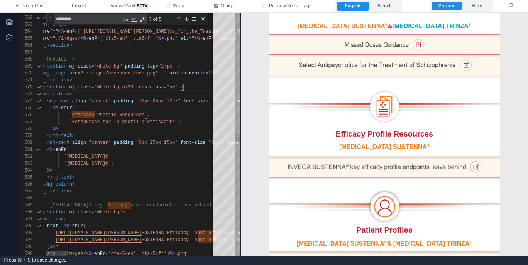
paste textarea "**********"
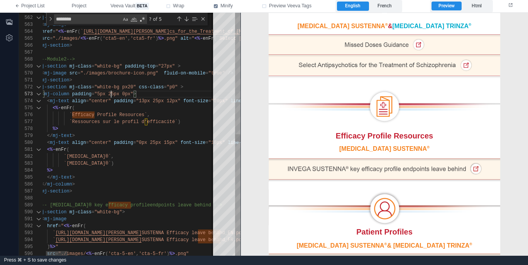
click at [113, 94] on span ""5px 25px 0px"" at bounding box center [113, 93] width 39 height 5
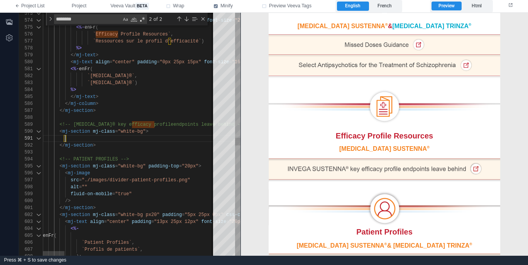
scroll to position [0, 22]
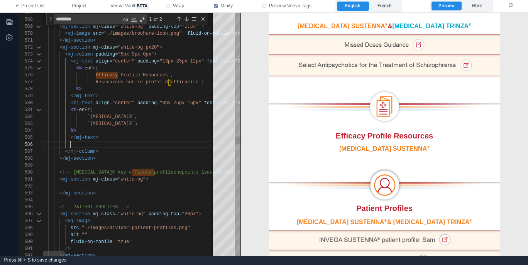
paste textarea "**********"
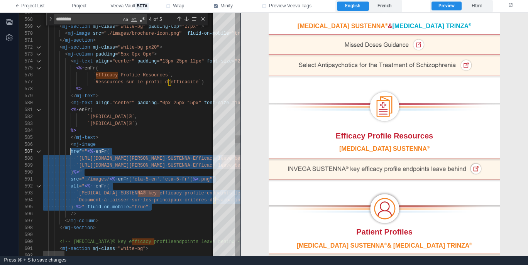
scroll to position [42, 28]
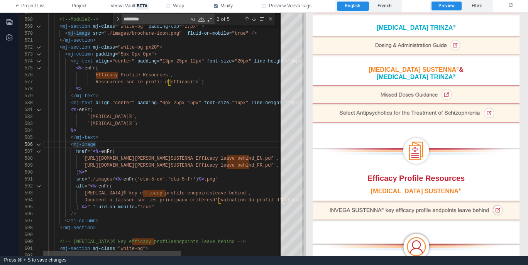
scroll to position [274, 0]
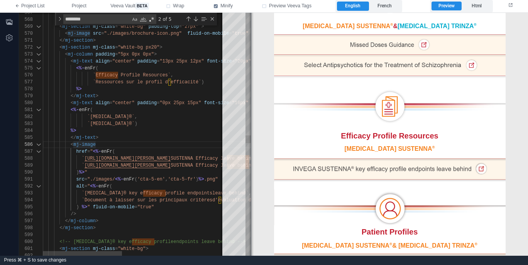
drag, startPoint x: 241, startPoint y: 142, endPoint x: 251, endPoint y: 171, distance: 30.8
click at [251, 171] on span at bounding box center [251, 134] width 4 height 243
click at [155, 128] on div "%>" at bounding box center [252, 130] width 418 height 7
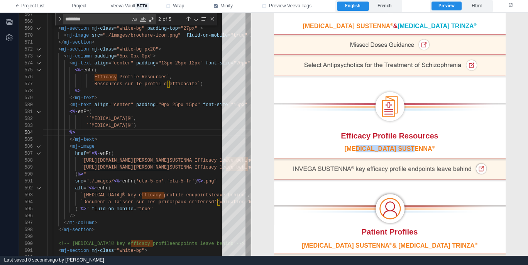
drag, startPoint x: 402, startPoint y: 151, endPoint x: 361, endPoint y: 140, distance: 42.7
click at [362, 142] on tbody "Efficacy Profile Resources INVEGA SUSTENNA ®" at bounding box center [390, 154] width 232 height 56
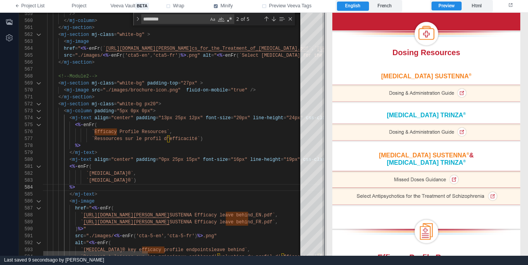
scroll to position [208, 0]
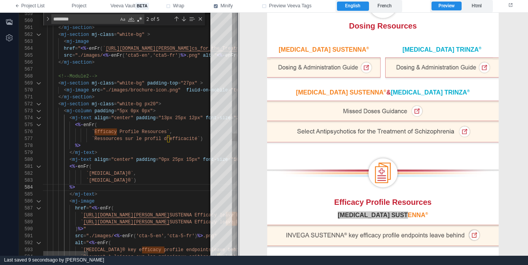
drag, startPoint x: 251, startPoint y: 163, endPoint x: 237, endPoint y: 155, distance: 15.8
click at [237, 155] on span at bounding box center [237, 134] width 4 height 243
type textarea "**********"
click at [173, 140] on div "574 575 576 577 578 579 580 581 582 583 584 585 586 587 588 589 590 591 592 593…" at bounding box center [128, 134] width 218 height 243
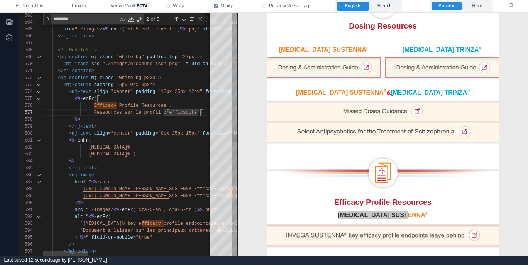
type textarea "**********"
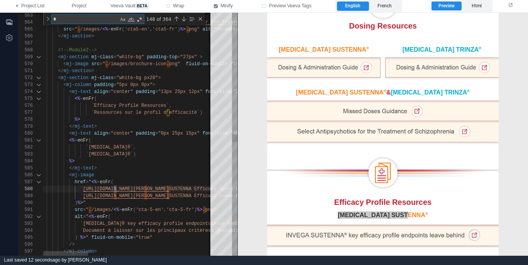
type textarea "**"
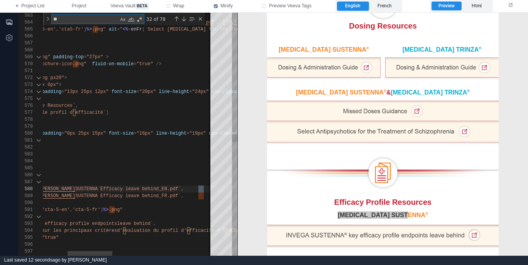
type textarea "**********"
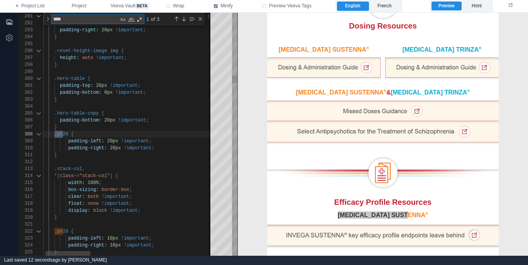
type textarea "*****"
click at [102, 21] on textarea "*****" at bounding box center [85, 19] width 67 height 9
type textarea "**********"
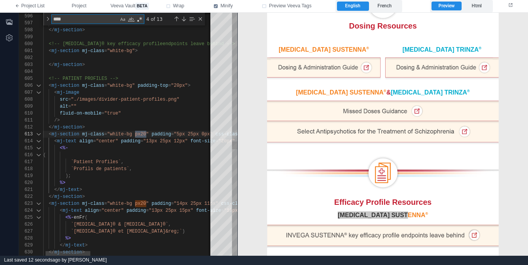
scroll to position [69, 114]
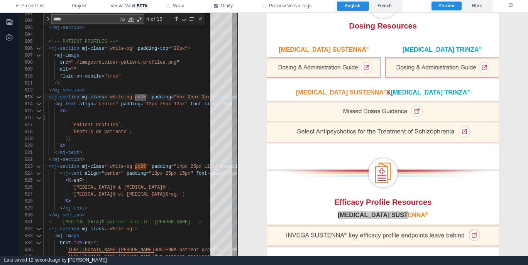
type textarea "****"
drag, startPoint x: 357, startPoint y: 199, endPoint x: 326, endPoint y: 199, distance: 30.5
click at [326, 199] on div "Efficacy Profile Resources" at bounding box center [383, 201] width 212 height 9
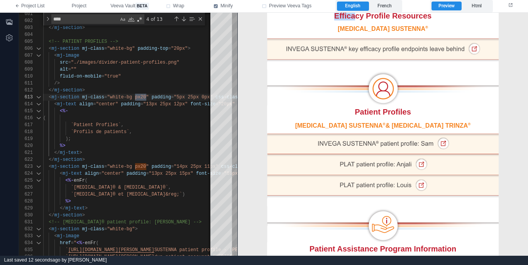
scroll to position [423, 0]
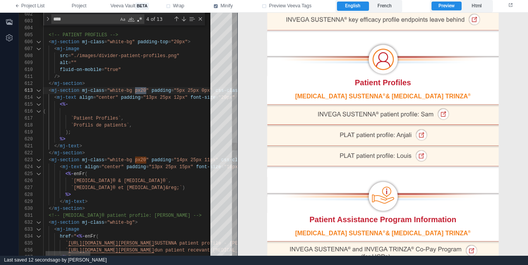
click at [160, 141] on div "%>" at bounding box center [355, 139] width 647 height 7
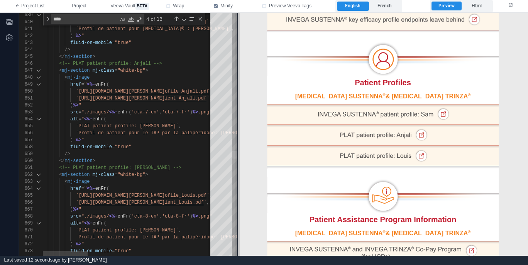
click at [239, 154] on div "640 641 642 643 644 645 646 647 648 649 650 651 652 653 654 655 656 657 658 659…" at bounding box center [273, 134] width 509 height 243
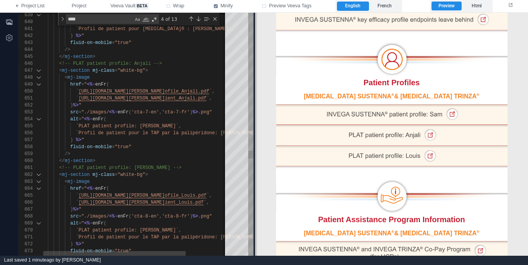
drag, startPoint x: 237, startPoint y: 156, endPoint x: 255, endPoint y: 159, distance: 18.7
click at [255, 159] on span at bounding box center [255, 134] width 4 height 243
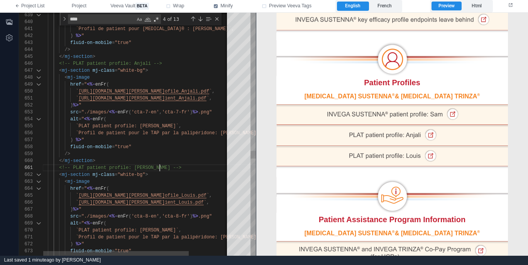
scroll to position [0, 117]
click at [189, 167] on div "<!-- PLAT patient profile: [PERSON_NAME] -->" at bounding box center [162, 167] width 240 height 7
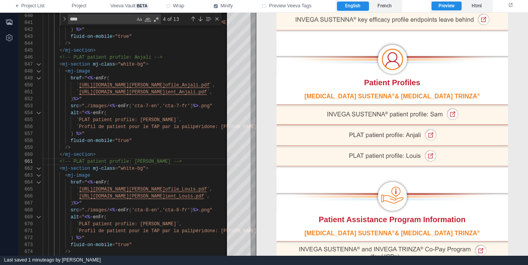
click at [366, 179] on img at bounding box center [392, 195] width 232 height 36
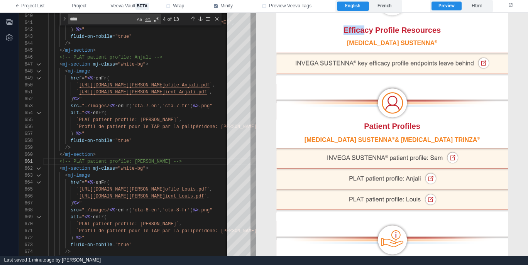
scroll to position [357, 0]
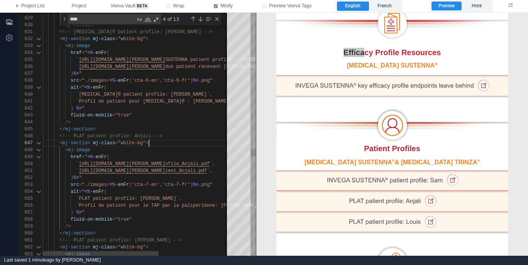
click at [173, 146] on div "< mj-section mj-class = "white-bg" >" at bounding box center [193, 143] width 301 height 7
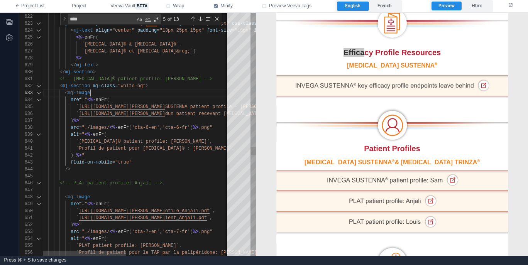
click at [187, 90] on div "< mj-image" at bounding box center [252, 93] width 418 height 7
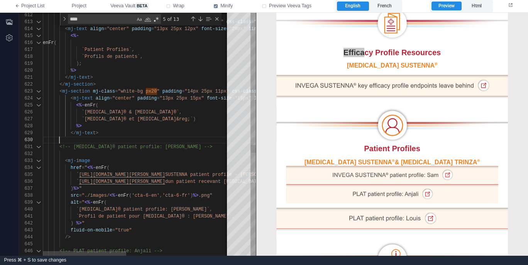
scroll to position [14, 98]
click at [140, 94] on div "640 641 642 643 644 645 646 647 639 638 637 636 635 634 633 632 631 630 629 628…" at bounding box center [137, 134] width 237 height 243
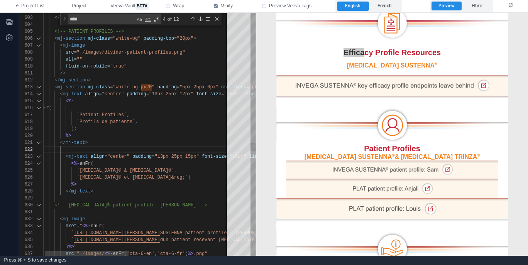
scroll to position [7, 53]
click at [148, 81] on div "</ mj-section >" at bounding box center [247, 80] width 418 height 7
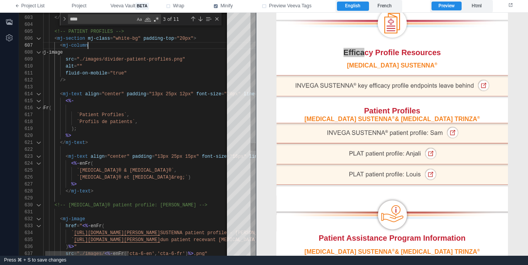
scroll to position [42, 53]
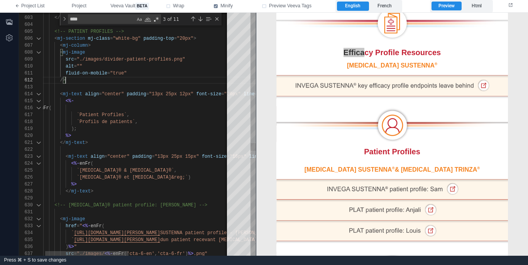
click at [91, 78] on div "/>" at bounding box center [247, 80] width 418 height 7
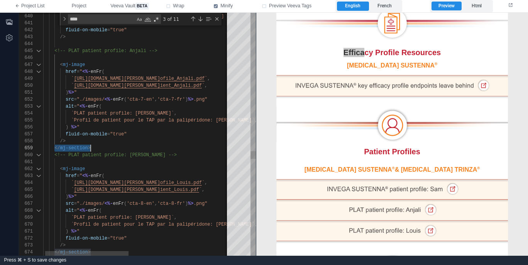
scroll to position [56, 17]
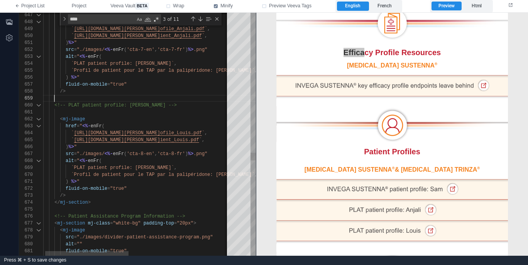
click at [158, 203] on div "</ mj-section >" at bounding box center [247, 202] width 418 height 7
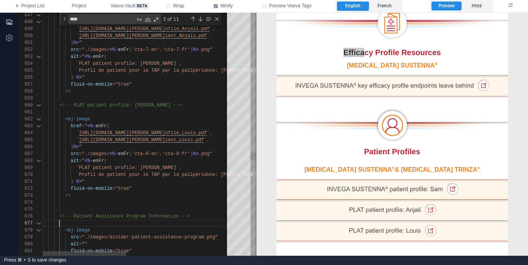
scroll to position [42, 17]
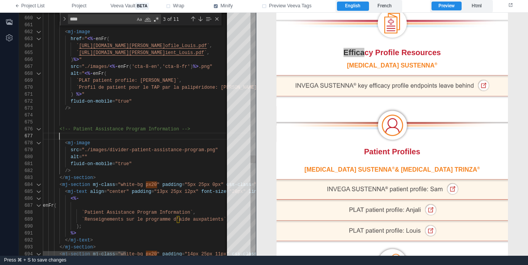
click at [155, 179] on div "</ mj-section >" at bounding box center [252, 177] width 418 height 7
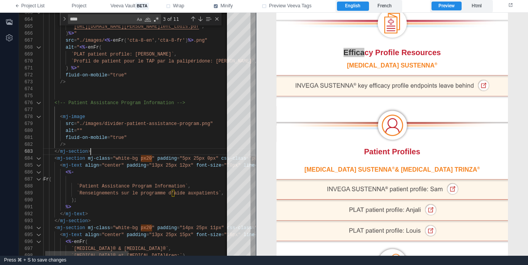
scroll to position [14, 53]
click at [132, 152] on div "</ mj-section >" at bounding box center [247, 151] width 418 height 7
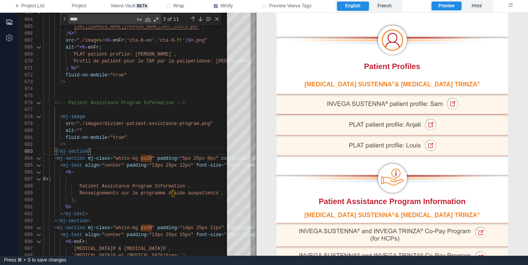
scroll to position [448, 0]
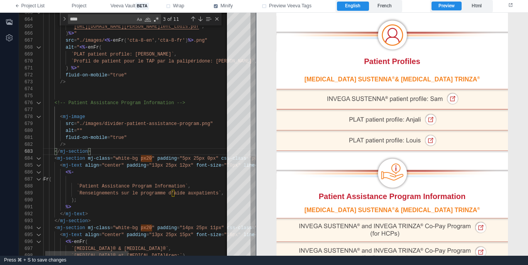
click at [150, 149] on div "</ mj-section >" at bounding box center [247, 151] width 418 height 7
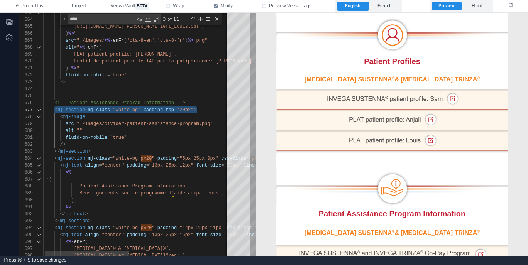
click at [157, 145] on div "/>" at bounding box center [247, 144] width 418 height 7
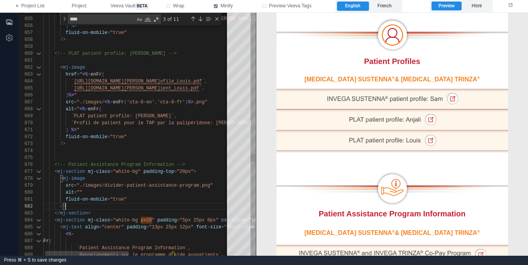
scroll to position [21, 17]
click at [162, 149] on div at bounding box center [247, 150] width 418 height 7
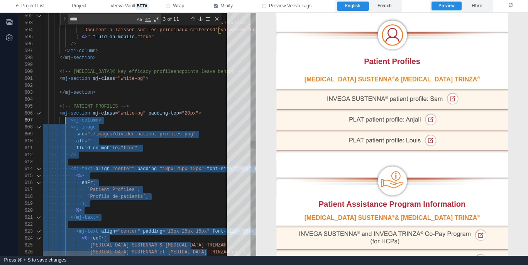
scroll to position [35, 22]
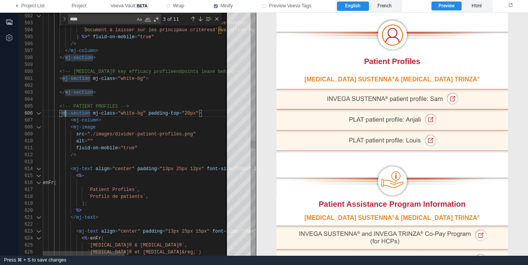
click at [215, 114] on div "< mj-section mj-class = "white-bg" padding-top = "20px" >" at bounding box center [255, 113] width 424 height 7
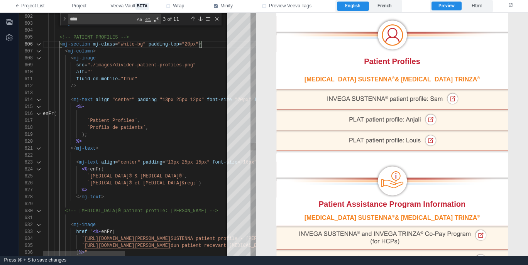
scroll to position [42, 53]
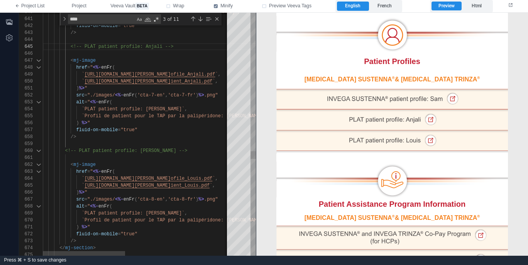
click at [181, 150] on div "<!-- PLAT patient profile: [PERSON_NAME] -->" at bounding box center [255, 150] width 424 height 7
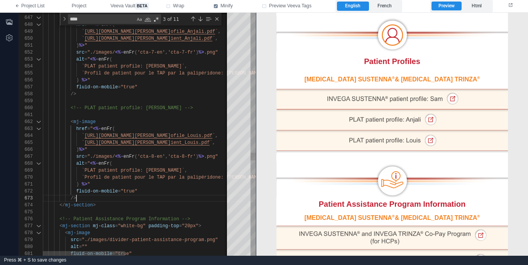
click at [164, 201] on div "/>" at bounding box center [255, 198] width 424 height 7
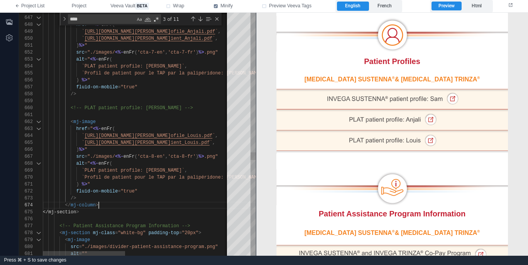
scroll to position [21, 56]
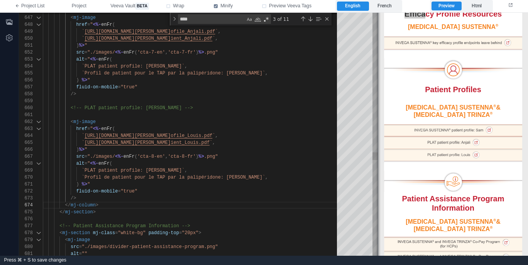
drag, startPoint x: 257, startPoint y: 162, endPoint x: 379, endPoint y: 162, distance: 122.0
click at [379, 162] on span at bounding box center [378, 134] width 4 height 243
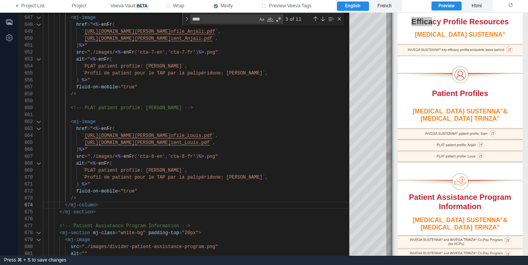
scroll to position [472, 0]
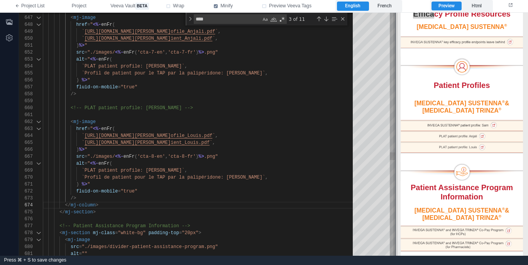
drag, startPoint x: 379, startPoint y: 162, endPoint x: 396, endPoint y: 168, distance: 18.3
click at [396, 168] on span at bounding box center [395, 134] width 4 height 243
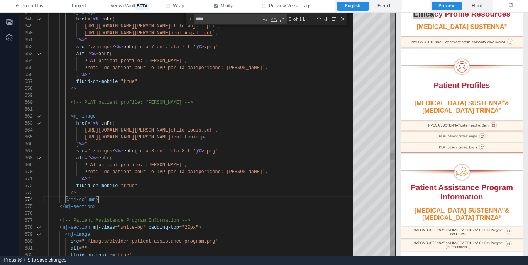
click at [152, 201] on div "</ mj-column >" at bounding box center [200, 199] width 315 height 7
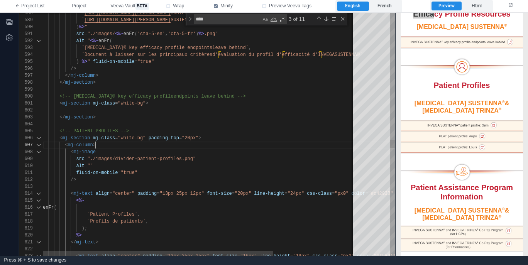
click at [128, 147] on div "< mj-column >" at bounding box center [255, 145] width 424 height 7
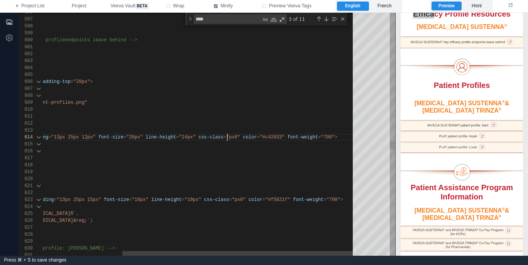
click at [228, 137] on span ""px0"" at bounding box center [233, 137] width 14 height 5
type textarea "**********"
type textarea "***"
type textarea "**********"
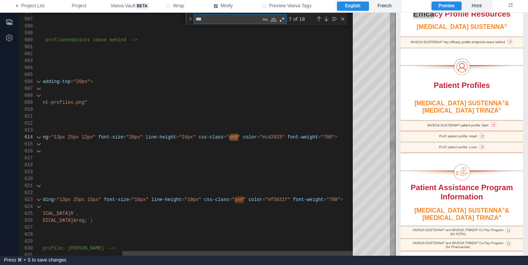
type textarea "****"
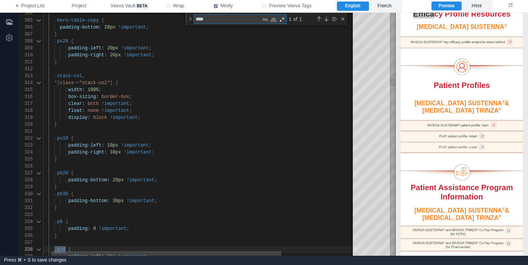
type textarea "**********"
type textarea "***"
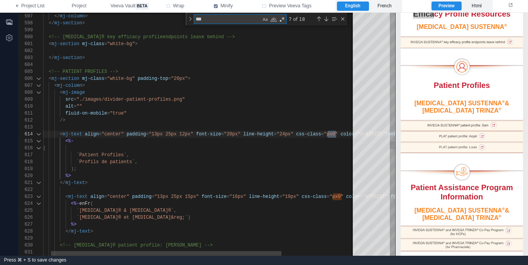
scroll to position [49, 106]
click at [199, 161] on div "`Profils de patients` ," at bounding box center [244, 162] width 424 height 7
drag, startPoint x: 338, startPoint y: 133, endPoint x: 297, endPoint y: 133, distance: 41.3
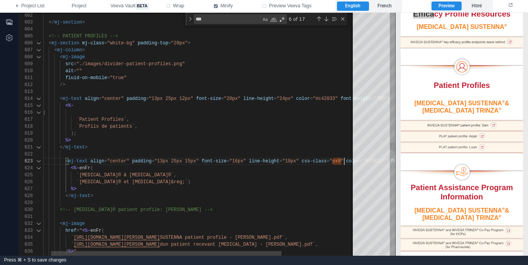
click at [344, 160] on div "602 603 604 605 606 607 608 609 610 611 612 613 614 615 616 617 618 619 620 621…" at bounding box center [207, 134] width 376 height 243
click at [330, 173] on div "`INVEGA SUSTENNA® & INVEGA TRINZA®` ," at bounding box center [245, 175] width 427 height 7
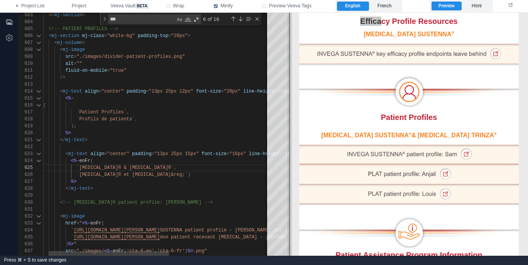
scroll to position [449, 0]
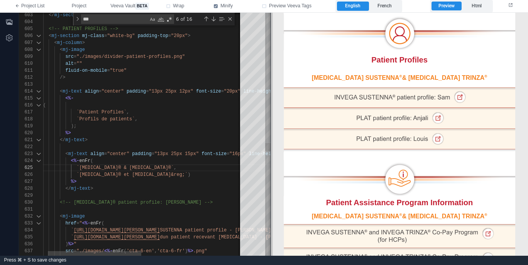
drag, startPoint x: 396, startPoint y: 146, endPoint x: 271, endPoint y: 149, distance: 124.7
click at [271, 149] on span at bounding box center [271, 134] width 4 height 243
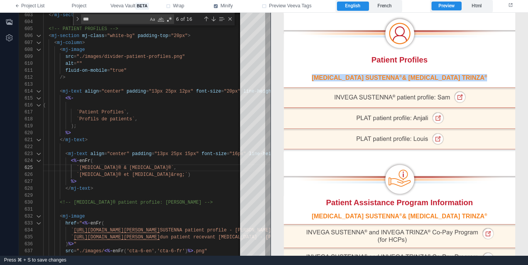
drag, startPoint x: 381, startPoint y: 73, endPoint x: 347, endPoint y: 81, distance: 35.4
click at [347, 81] on td "INVEGA SUSTENNA ® & INVEGA TRINZA ®" at bounding box center [400, 78] width 232 height 18
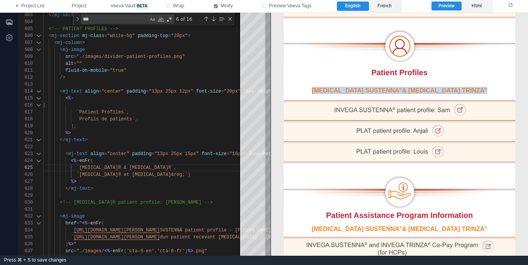
scroll to position [449, 0]
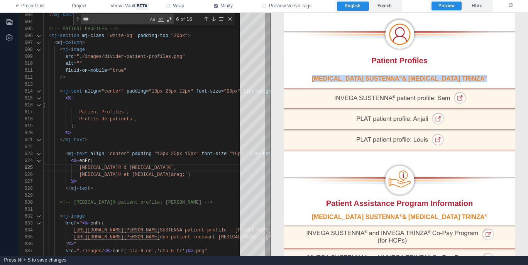
click at [347, 73] on td "INVEGA SUSTENNA ® & INVEGA TRINZA ®" at bounding box center [400, 78] width 232 height 18
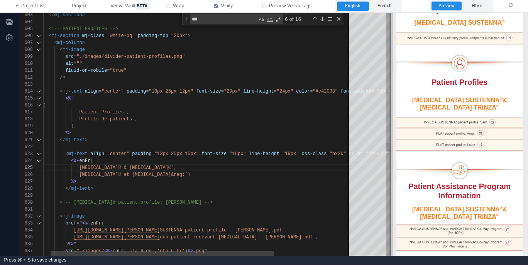
scroll to position [460, 0]
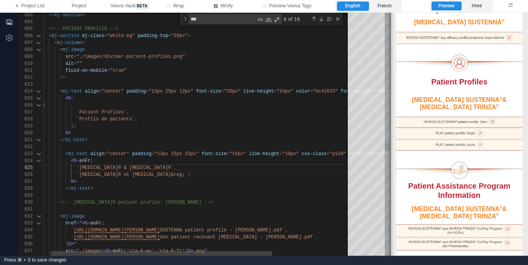
drag, startPoint x: 269, startPoint y: 100, endPoint x: 389, endPoint y: 142, distance: 127.0
click at [389, 142] on span at bounding box center [390, 134] width 4 height 243
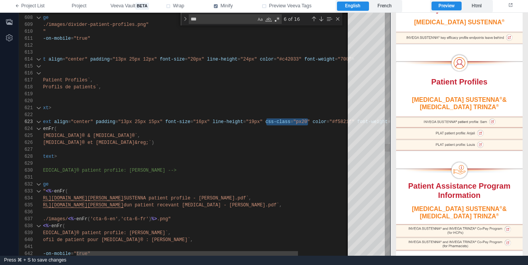
scroll to position [14, 315]
drag, startPoint x: 267, startPoint y: 122, endPoint x: 310, endPoint y: 121, distance: 43.6
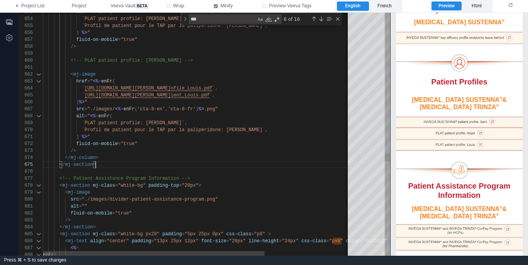
click at [256, 164] on div "</ mj-section >" at bounding box center [256, 164] width 427 height 7
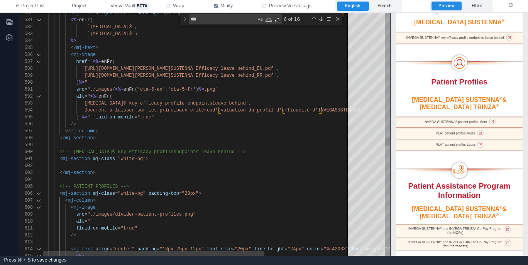
click at [237, 165] on div at bounding box center [256, 165] width 427 height 7
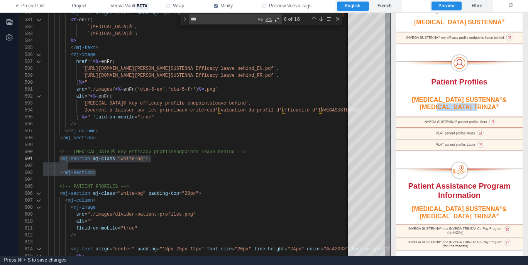
drag, startPoint x: 464, startPoint y: 106, endPoint x: 444, endPoint y: 103, distance: 19.8
click at [445, 103] on div "INVEGA SUSTENNA ® & INVEGA TRINZA ®" at bounding box center [460, 103] width 112 height 15
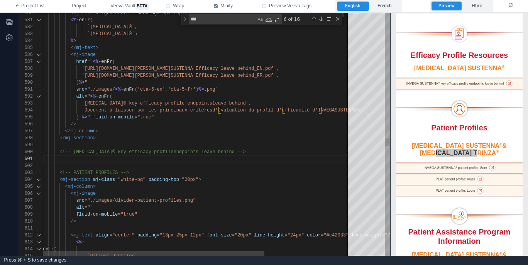
scroll to position [63, 17]
click at [169, 187] on div "< mj-column >" at bounding box center [256, 186] width 427 height 7
click at [287, 151] on div "<!-- INVEGA SUSTENNA® key efficacy profile endpoints leave behind -->" at bounding box center [256, 152] width 427 height 7
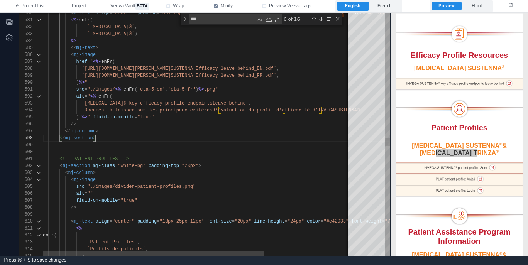
scroll to position [49, 53]
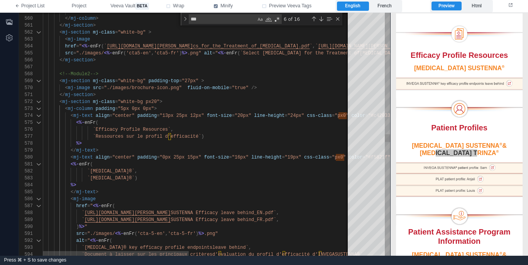
click at [110, 74] on div "<!--Module2-->" at bounding box center [366, 74] width 647 height 7
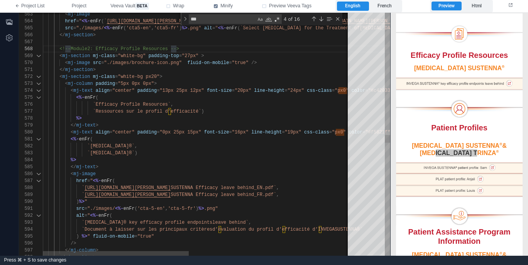
click at [242, 78] on div "< mj-section mj-class = "white-bg px20" >" at bounding box center [366, 76] width 647 height 7
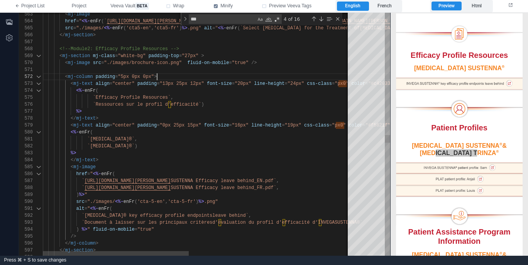
click at [226, 78] on div "< mj-column padding = "5px 0px 0px" >" at bounding box center [366, 76] width 647 height 7
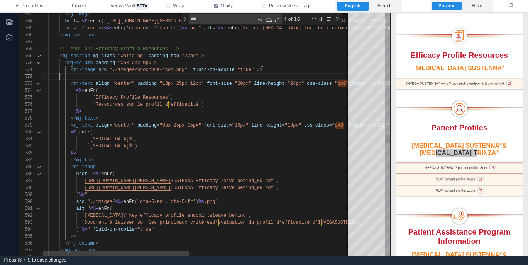
scroll to position [7, 17]
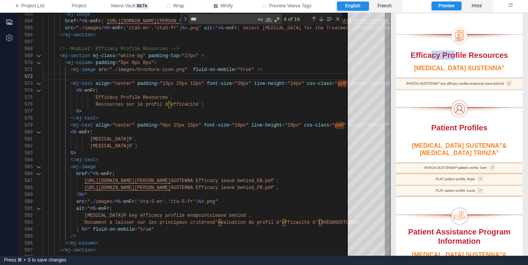
drag, startPoint x: 453, startPoint y: 56, endPoint x: 429, endPoint y: 56, distance: 23.9
click at [429, 56] on div "Efficacy Profile Resources" at bounding box center [459, 54] width 127 height 9
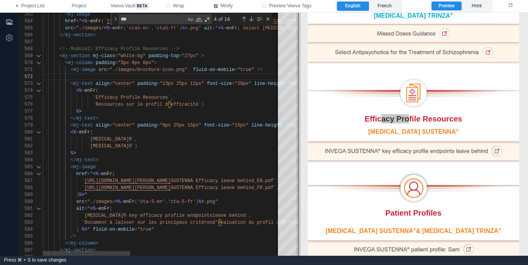
scroll to position [339, 0]
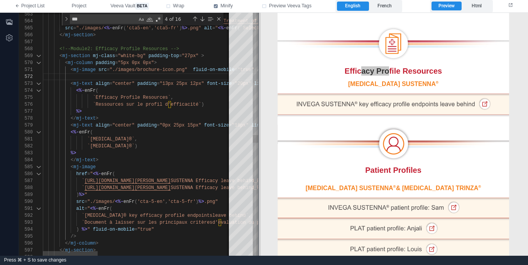
drag, startPoint x: 391, startPoint y: 86, endPoint x: 259, endPoint y: 82, distance: 132.1
click at [259, 82] on span at bounding box center [258, 134] width 4 height 243
click at [196, 89] on div "<%- enFr (" at bounding box center [366, 90] width 647 height 7
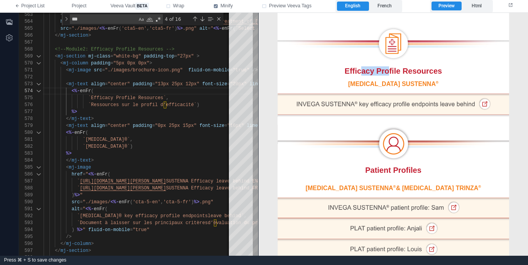
click at [359, 96] on img at bounding box center [394, 105] width 232 height 24
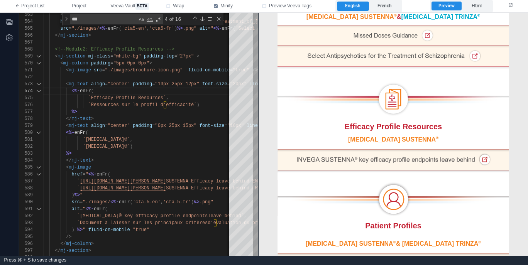
click at [328, 121] on td "Efficacy Profile Resources" at bounding box center [394, 126] width 232 height 19
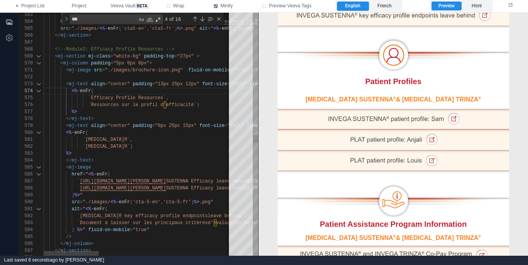
scroll to position [7, 100]
click at [183, 147] on div "`INVEGA SUSTENNA®` )" at bounding box center [361, 146] width 647 height 7
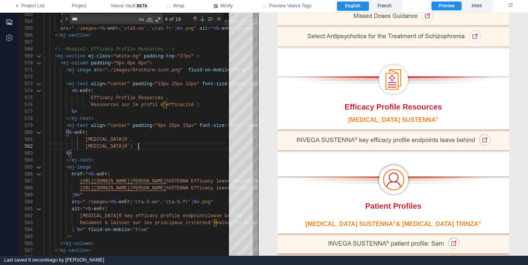
scroll to position [284, 0]
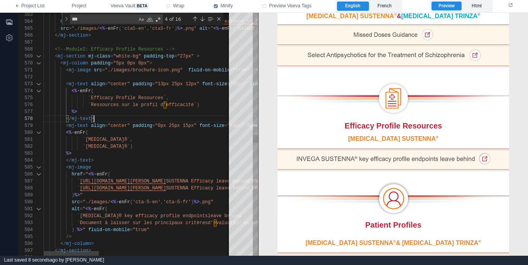
drag, startPoint x: 152, startPoint y: 116, endPoint x: 156, endPoint y: 115, distance: 4.0
click at [152, 116] on div "</ mj-text >" at bounding box center [361, 118] width 647 height 7
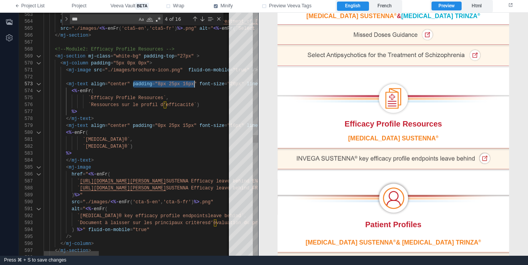
scroll to position [14, 159]
drag, startPoint x: 133, startPoint y: 84, endPoint x: 197, endPoint y: 83, distance: 64.1
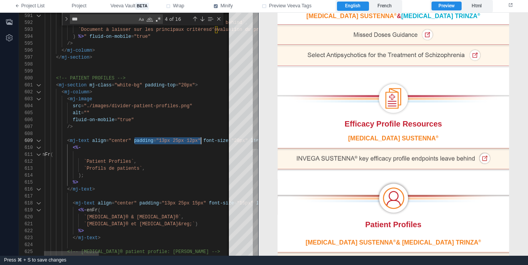
drag, startPoint x: 135, startPoint y: 141, endPoint x: 201, endPoint y: 139, distance: 66.4
paste textarea "Editor content;Press Alt+F1 for Accessibility Options."
drag, startPoint x: 170, startPoint y: 203, endPoint x: 172, endPoint y: 199, distance: 4.7
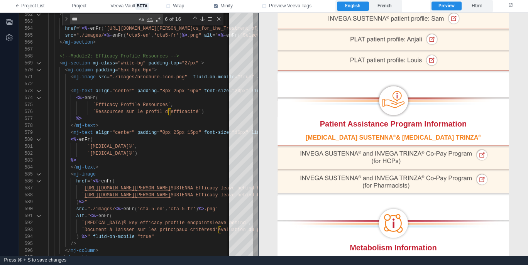
scroll to position [534, 0]
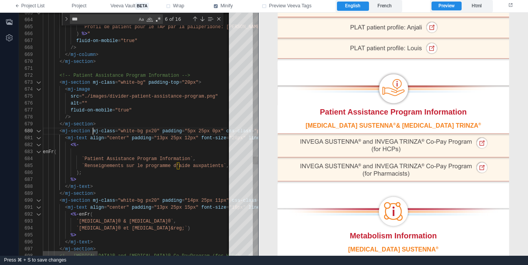
click at [92, 129] on span at bounding box center [91, 131] width 3 height 5
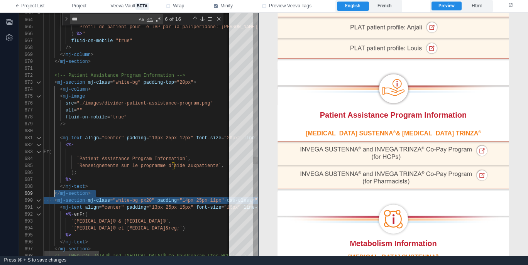
scroll to position [56, 17]
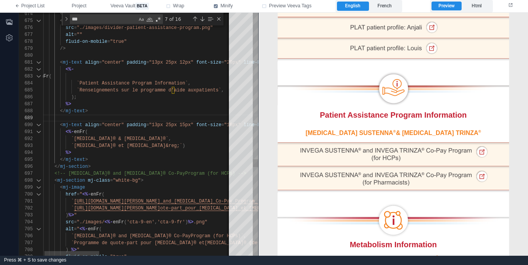
click at [111, 182] on span "=" at bounding box center [111, 180] width 3 height 5
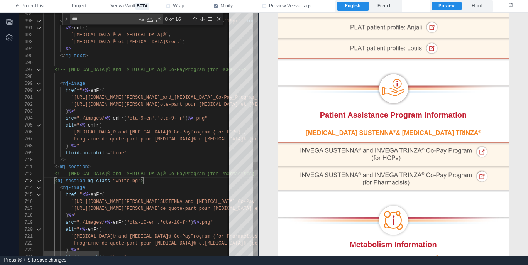
click at [165, 179] on div "< mj-section mj-class = "white-bg" >" at bounding box center [361, 181] width 647 height 7
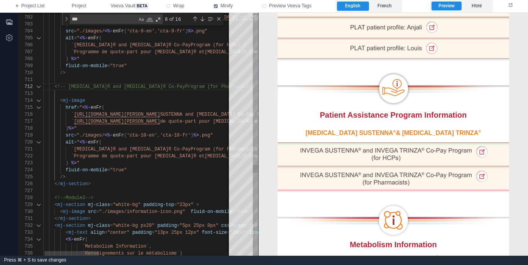
click at [171, 181] on div "</ mj-section >" at bounding box center [361, 184] width 647 height 7
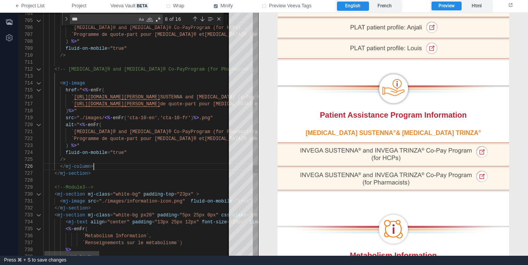
scroll to position [35, 56]
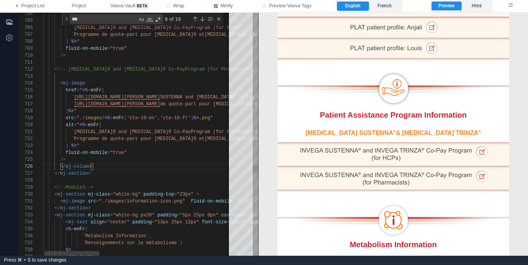
click at [107, 168] on div "</ mj-column >" at bounding box center [361, 166] width 647 height 7
click at [122, 163] on div "</ mj-column >" at bounding box center [361, 166] width 647 height 7
click at [143, 158] on div "/>" at bounding box center [361, 159] width 647 height 7
click at [122, 162] on div "/>" at bounding box center [361, 159] width 647 height 7
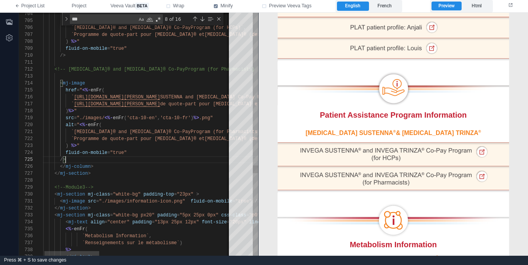
click at [111, 159] on div "/>" at bounding box center [361, 159] width 647 height 7
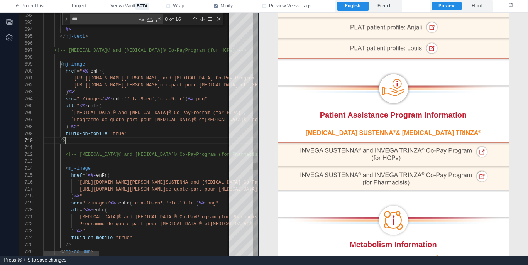
click at [115, 138] on div "/>" at bounding box center [361, 140] width 647 height 7
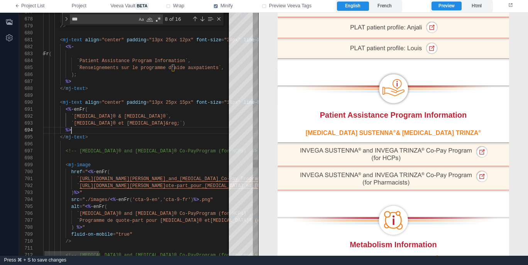
click at [114, 134] on div "</ mj-text >" at bounding box center [361, 137] width 647 height 7
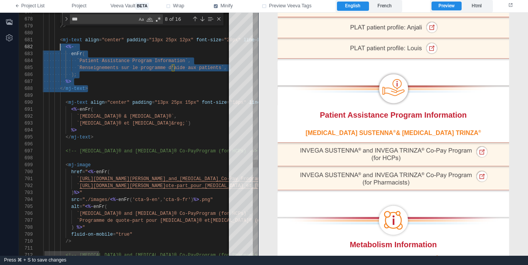
scroll to position [0, 22]
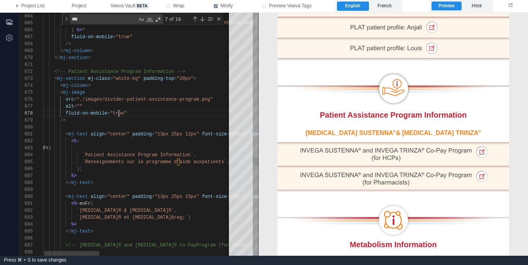
click at [119, 115] on span ""true"" at bounding box center [118, 113] width 17 height 5
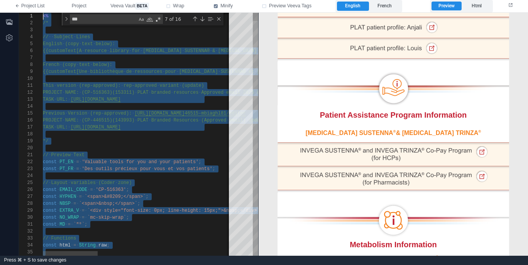
scroll to position [0, 0]
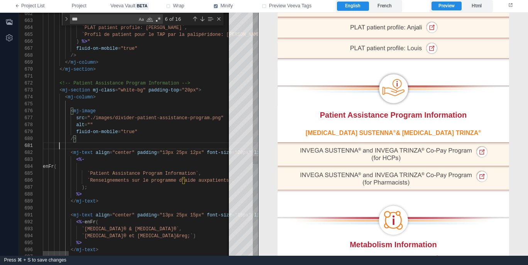
click at [169, 152] on span ""13px 25px 12px"" at bounding box center [182, 152] width 44 height 5
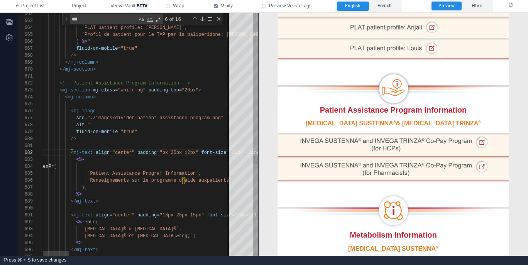
scroll to position [7, 123]
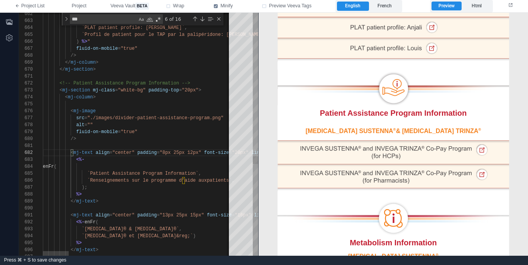
click at [193, 151] on div "668 669 670 671 672 673 674 676 677 678 679 680 681 682 683 684 685 686 687 688…" at bounding box center [138, 134] width 239 height 243
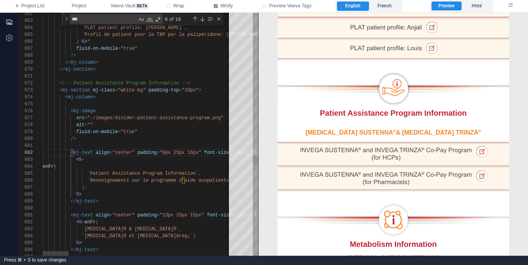
click at [169, 215] on span ""13px 25px 15px"" at bounding box center [182, 215] width 44 height 5
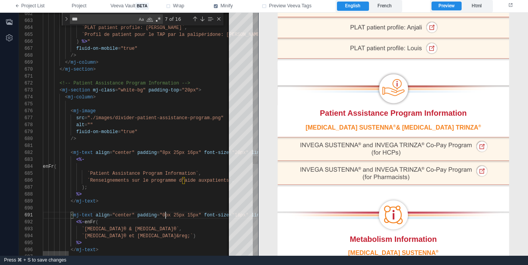
drag, startPoint x: 202, startPoint y: 151, endPoint x: 137, endPoint y: 151, distance: 64.5
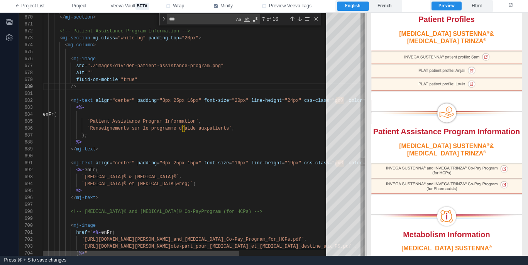
scroll to position [521, 0]
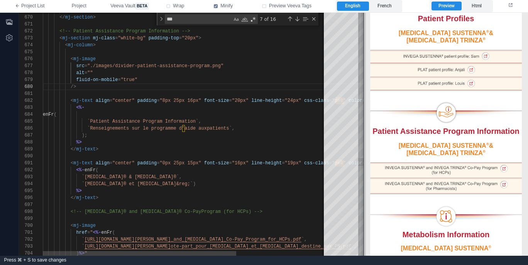
drag, startPoint x: 258, startPoint y: 123, endPoint x: 363, endPoint y: 119, distance: 105.1
click at [363, 119] on span at bounding box center [364, 134] width 4 height 243
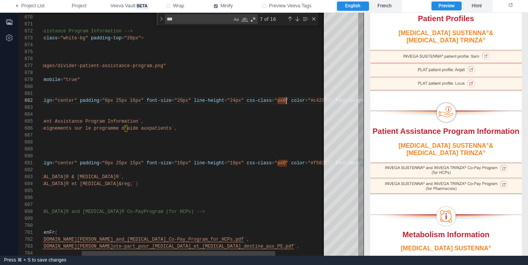
scroll to position [7, 301]
click at [287, 100] on span ""px0"" at bounding box center [281, 100] width 14 height 5
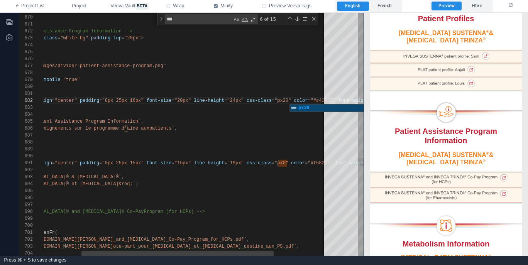
scroll to position [0, 301]
click at [287, 164] on span ""px0"" at bounding box center [281, 163] width 14 height 5
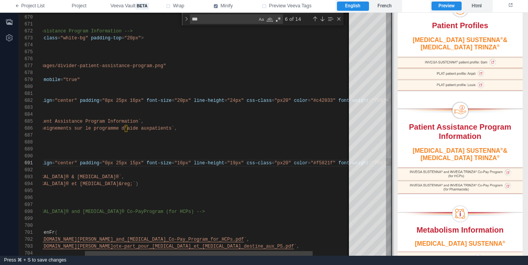
scroll to position [532, 0]
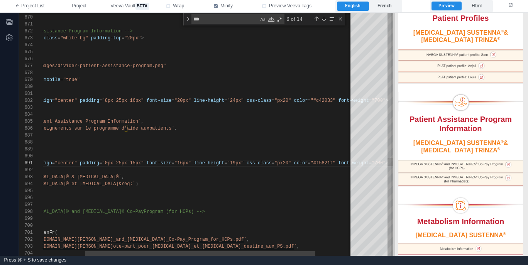
drag, startPoint x: 365, startPoint y: 155, endPoint x: 395, endPoint y: 154, distance: 29.7
click at [394, 154] on span at bounding box center [393, 134] width 4 height 243
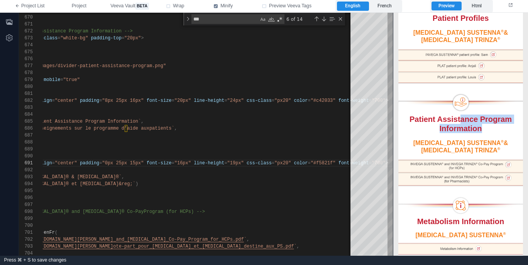
drag, startPoint x: 460, startPoint y: 116, endPoint x: 455, endPoint y: 129, distance: 13.4
click at [457, 126] on td "Patient Assistance Program Information" at bounding box center [460, 125] width 124 height 28
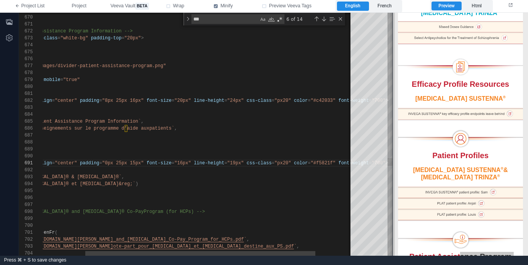
scroll to position [396, 0]
click at [394, 108] on span at bounding box center [393, 134] width 4 height 243
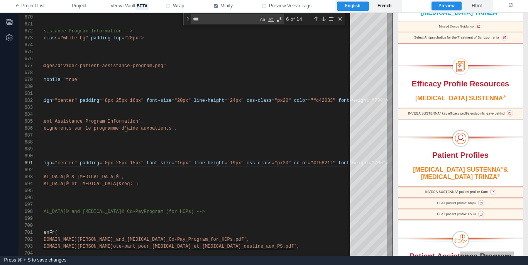
drag, startPoint x: 391, startPoint y: 4, endPoint x: 395, endPoint y: 9, distance: 6.3
click at [391, 5] on label "French" at bounding box center [385, 6] width 32 height 9
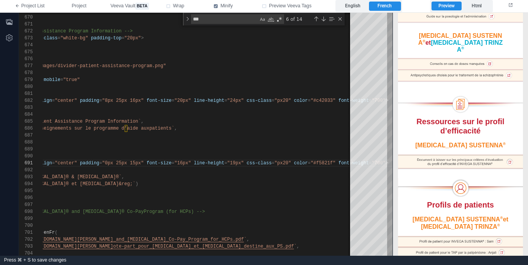
scroll to position [433, 0]
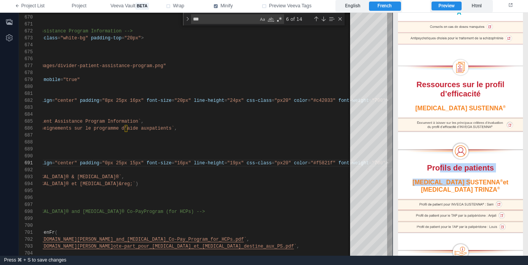
click at [437, 160] on tbody "Profils de patients INVEGA SUSTENNA ® et INVEGA TRINZA ®" at bounding box center [460, 186] width 125 height 93
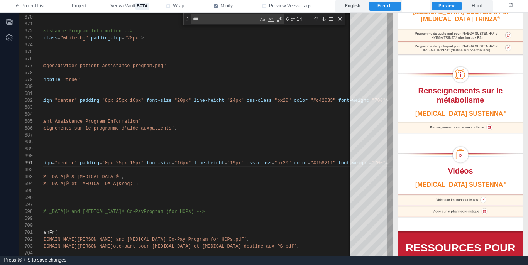
scroll to position [728, 0]
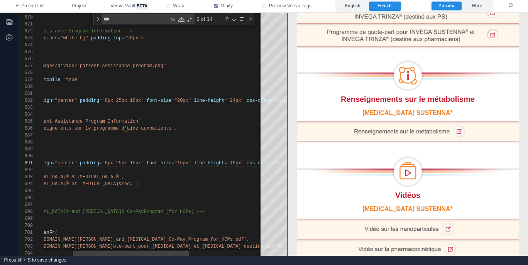
drag, startPoint x: 393, startPoint y: 151, endPoint x: 286, endPoint y: 148, distance: 107.0
click at [286, 148] on div "669 670 671 672 673 674 676 677 678 679 680 681 682 683 684 685 686 687 688 689…" at bounding box center [273, 134] width 509 height 243
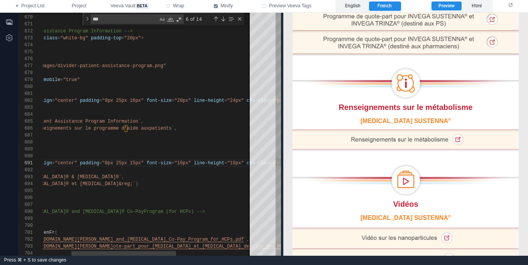
scroll to position [730, 0]
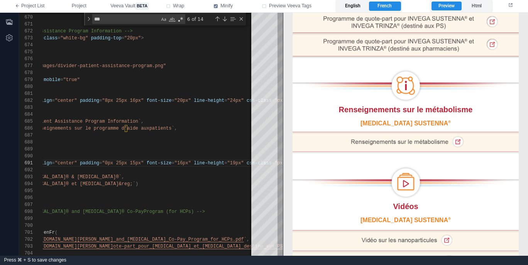
drag, startPoint x: 356, startPoint y: 7, endPoint x: 354, endPoint y: 10, distance: 4.0
click at [356, 7] on label "English" at bounding box center [353, 6] width 32 height 9
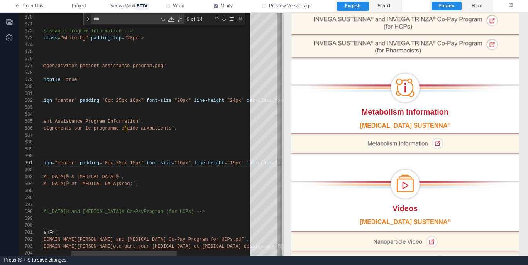
scroll to position [711, 0]
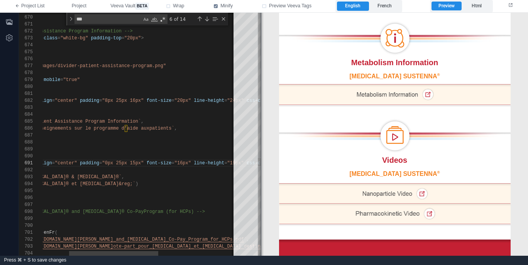
drag, startPoint x: 284, startPoint y: 60, endPoint x: 262, endPoint y: 66, distance: 22.4
click at [262, 66] on span at bounding box center [261, 134] width 4 height 243
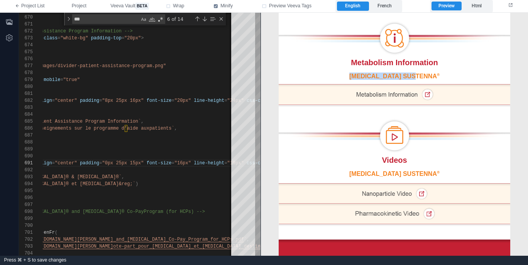
drag, startPoint x: 411, startPoint y: 71, endPoint x: 399, endPoint y: 78, distance: 13.3
click at [399, 78] on td "INVEGA SUSTENNA ®" at bounding box center [395, 75] width 232 height 17
click at [424, 76] on div "INVEGA SUSTENNA ®" at bounding box center [394, 75] width 212 height 7
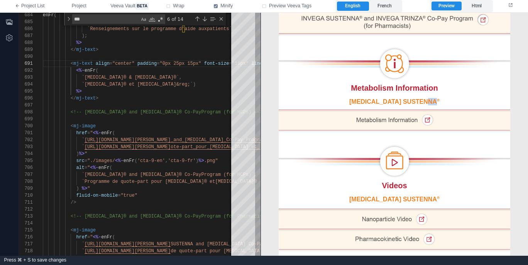
scroll to position [705, 0]
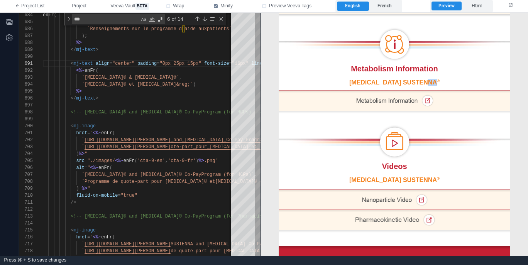
click at [368, 129] on img at bounding box center [395, 142] width 232 height 36
click at [353, 82] on div "INVEGA SUSTENNA ®" at bounding box center [394, 81] width 212 height 7
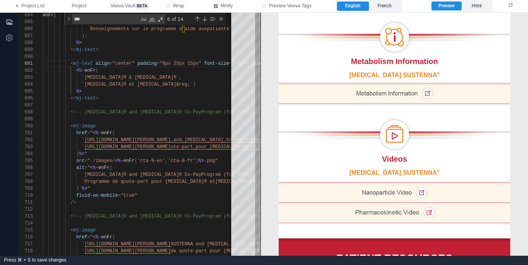
scroll to position [717, 0]
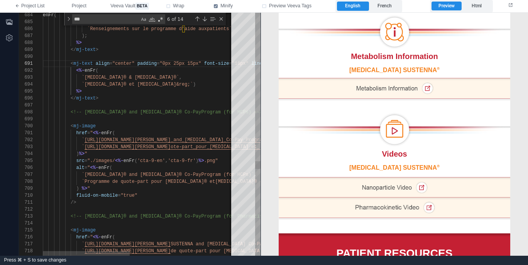
click at [133, 197] on span ""true"" at bounding box center [129, 195] width 17 height 5
click at [157, 196] on div "fluid-on-mobile = "true"" at bounding box center [252, 195] width 418 height 7
click at [150, 201] on div "/>" at bounding box center [252, 202] width 418 height 7
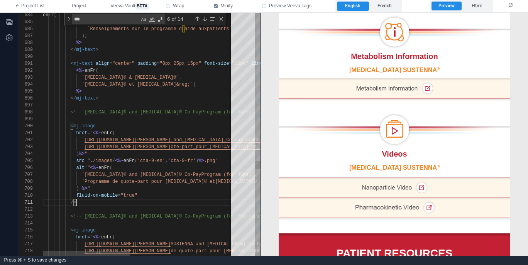
click at [154, 196] on div "fluid-on-mobile = "true"" at bounding box center [252, 195] width 418 height 7
click at [165, 188] on div ") %> "" at bounding box center [252, 188] width 418 height 7
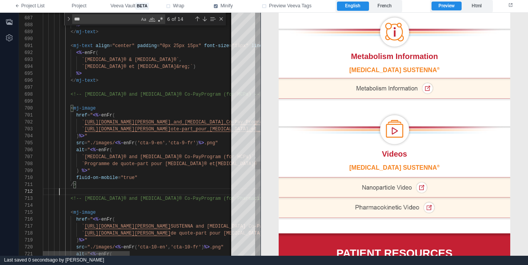
scroll to position [7, 17]
click at [176, 188] on div at bounding box center [252, 191] width 418 height 7
click at [180, 183] on div "/>" at bounding box center [252, 184] width 418 height 7
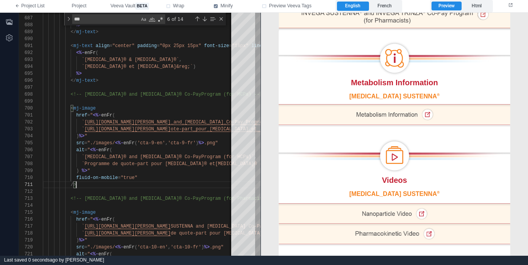
scroll to position [690, 0]
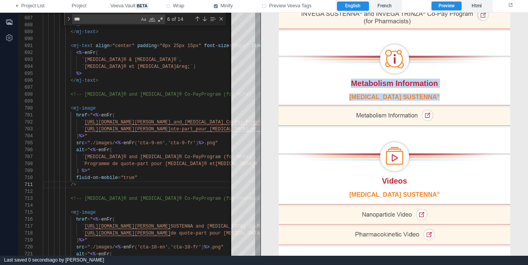
drag, startPoint x: 361, startPoint y: 83, endPoint x: 433, endPoint y: 95, distance: 73.3
click at [433, 96] on div "INVEGA SUSTENNA ®" at bounding box center [394, 96] width 212 height 7
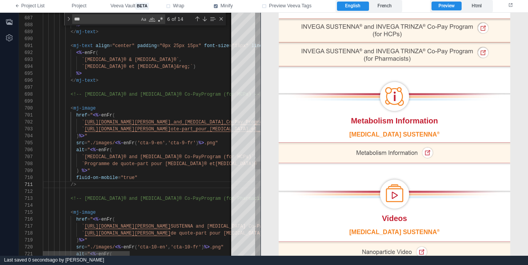
scroll to position [0, 34]
click at [86, 184] on div "/>" at bounding box center [252, 184] width 418 height 7
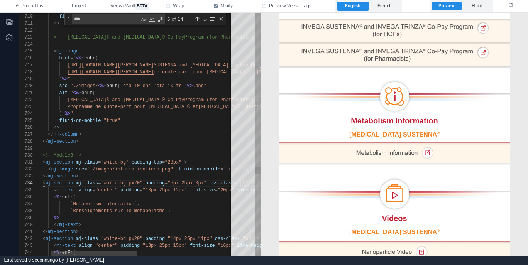
drag, startPoint x: 156, startPoint y: 181, endPoint x: 161, endPoint y: 182, distance: 5.1
click at [156, 181] on span "padding" at bounding box center [155, 183] width 19 height 5
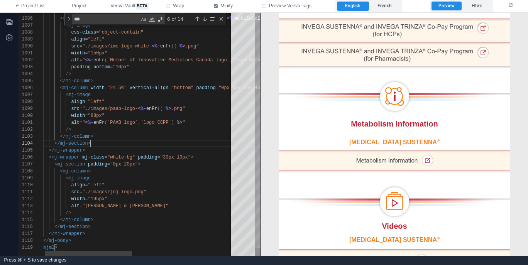
scroll to position [21, 53]
click at [193, 147] on div "</ mj-wrapper >" at bounding box center [247, 150] width 418 height 7
type textarea "**********"
type textarea "*"
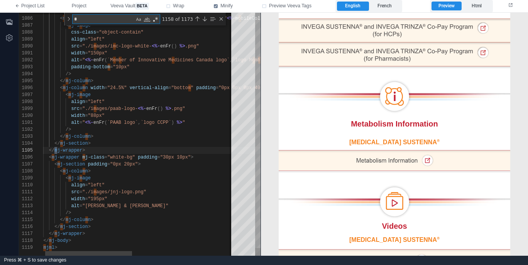
type textarea "**********"
type textarea "**"
type textarea "**********"
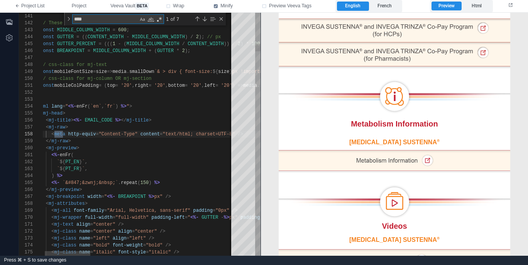
scroll to position [69, 30]
type textarea "****"
type textarea "**********"
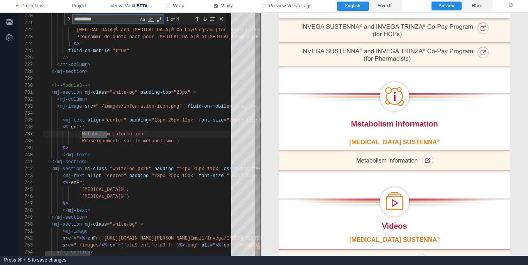
scroll to position [69, 73]
type textarea "*********"
click at [176, 165] on div "</ mj-section >" at bounding box center [435, 162] width 801 height 7
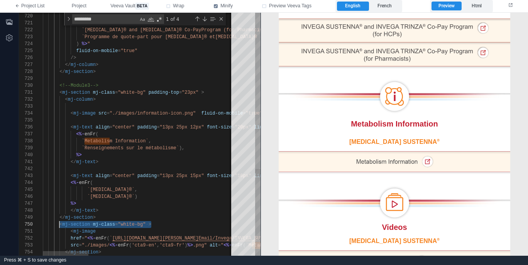
scroll to position [56, 17]
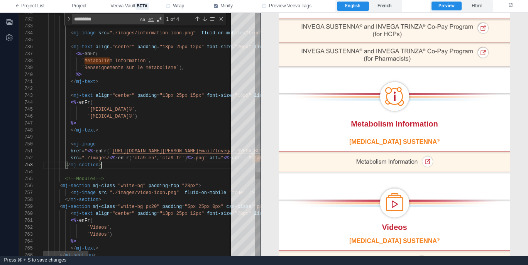
click at [161, 163] on div "</ mj-section >" at bounding box center [443, 165] width 801 height 7
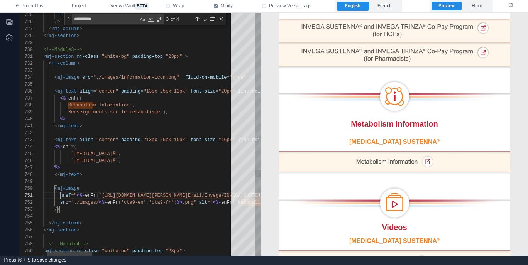
scroll to position [0, 34]
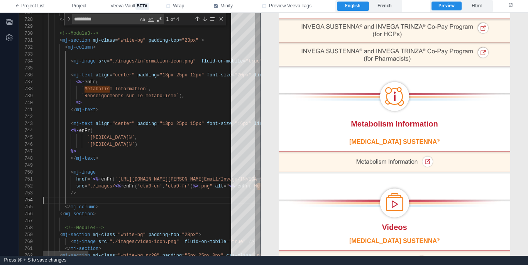
click at [147, 203] on div at bounding box center [443, 200] width 801 height 7
click at [146, 156] on div "</ mj-text >" at bounding box center [443, 158] width 801 height 7
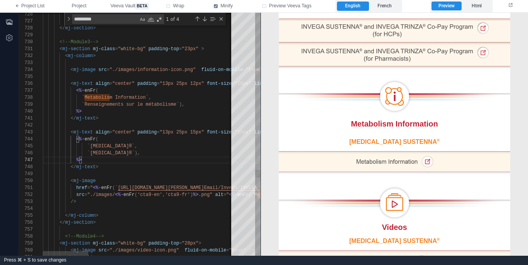
click at [156, 153] on div "`INVEGA SUSTENNA®` )," at bounding box center [443, 153] width 801 height 7
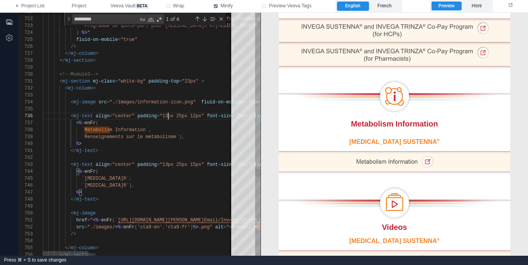
click at [168, 114] on div "731 732 733 735 736 737 738 739 740 741 743 744 745 746 747 748 749 750 751 752…" at bounding box center [140, 134] width 242 height 243
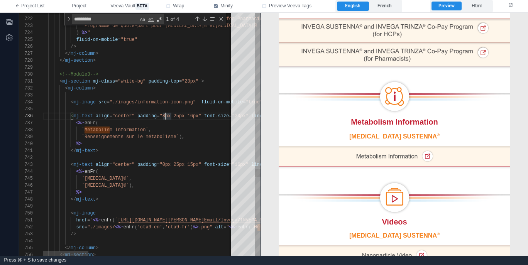
scroll to position [35, 401]
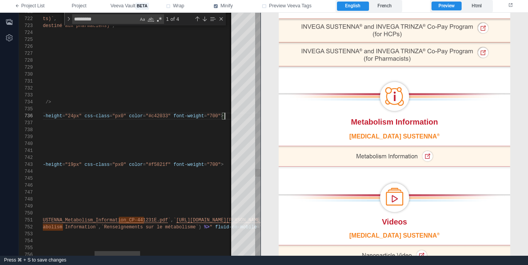
click at [122, 113] on span ""px0"" at bounding box center [119, 115] width 14 height 5
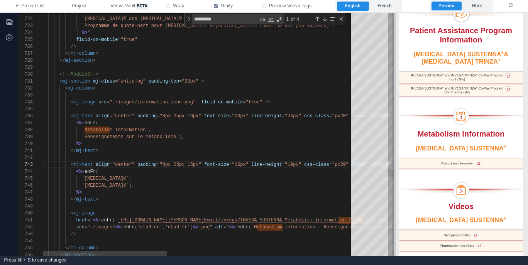
scroll to position [620, 0]
drag, startPoint x: 260, startPoint y: 140, endPoint x: 393, endPoint y: 140, distance: 133.2
click at [393, 140] on span at bounding box center [394, 134] width 4 height 243
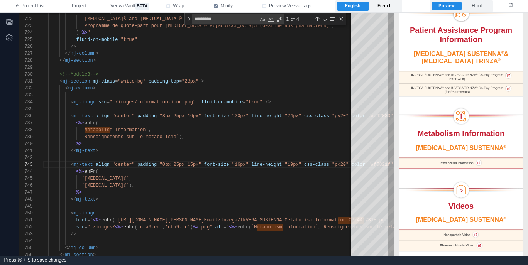
click at [387, 8] on label "French" at bounding box center [385, 6] width 32 height 9
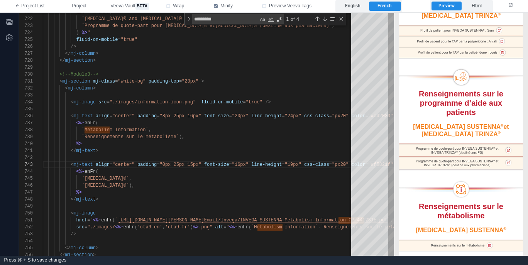
scroll to position [670, 0]
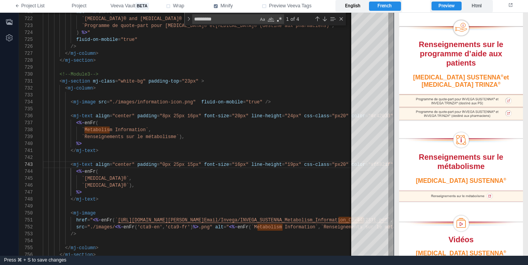
click at [357, 5] on label "English" at bounding box center [353, 6] width 32 height 9
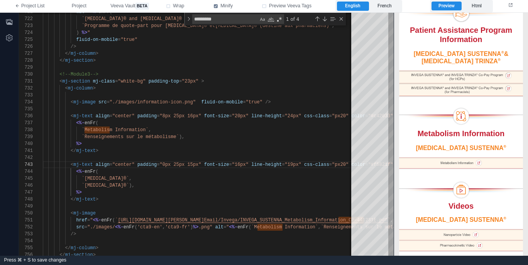
scroll to position [653, 0]
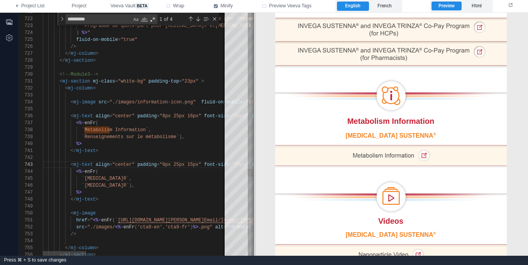
drag, startPoint x: 394, startPoint y: 71, endPoint x: 254, endPoint y: 78, distance: 140.7
click at [254, 78] on span at bounding box center [253, 134] width 4 height 243
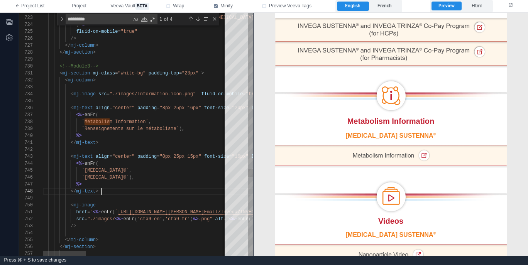
click at [162, 190] on div "</ mj-text >" at bounding box center [433, 191] width 781 height 7
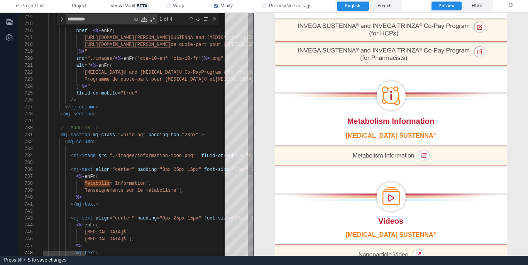
click at [89, 127] on span "<!--Module3-->" at bounding box center [78, 127] width 39 height 5
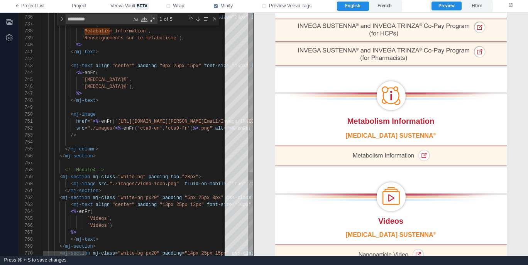
click at [125, 171] on div "<!--Module4-->" at bounding box center [433, 170] width 781 height 7
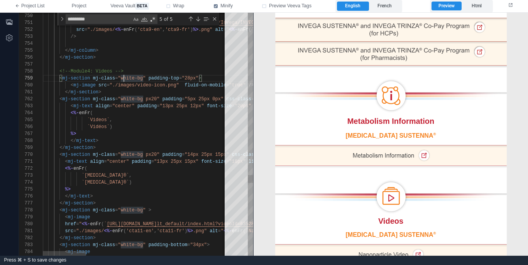
click at [150, 135] on div "%>" at bounding box center [433, 133] width 781 height 7
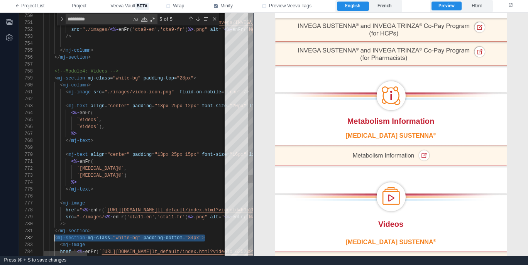
scroll to position [0, 17]
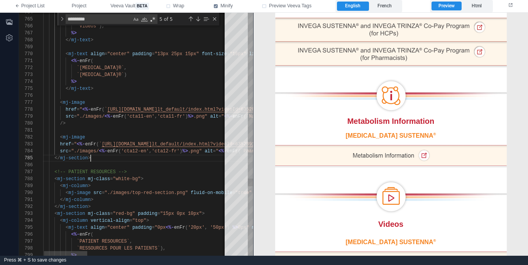
click at [155, 157] on div "</ mj-section >" at bounding box center [428, 158] width 781 height 7
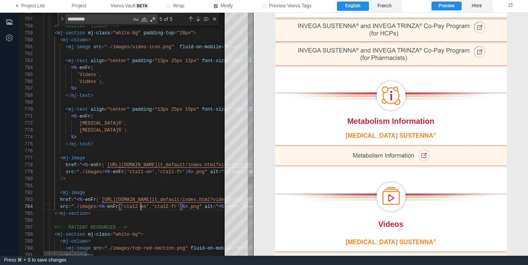
click at [140, 205] on span "'cta12-en'" at bounding box center [135, 206] width 28 height 5
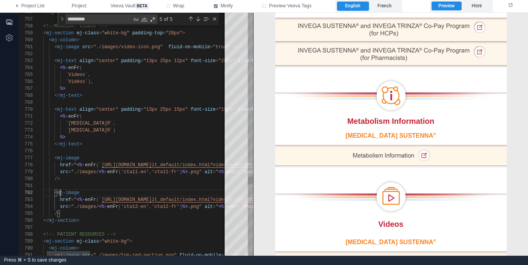
scroll to position [7, 34]
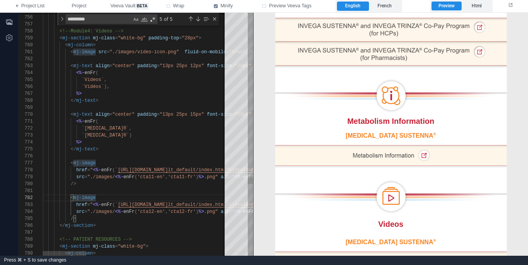
click at [113, 220] on div "/>" at bounding box center [433, 218] width 781 height 7
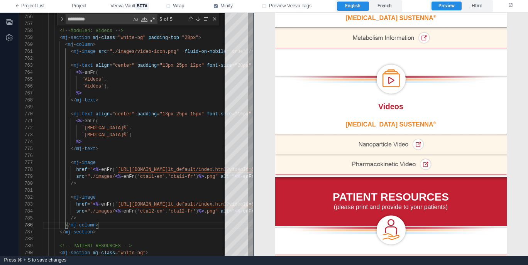
scroll to position [780, 0]
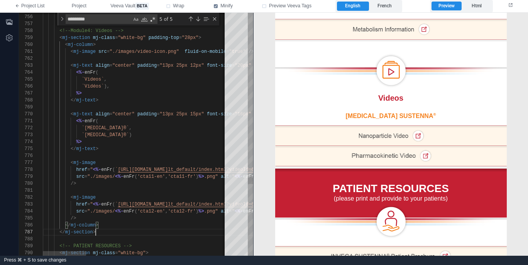
click at [114, 231] on div "</ mj-section >" at bounding box center [433, 232] width 781 height 7
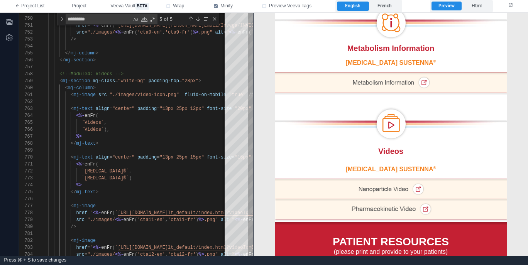
scroll to position [713, 0]
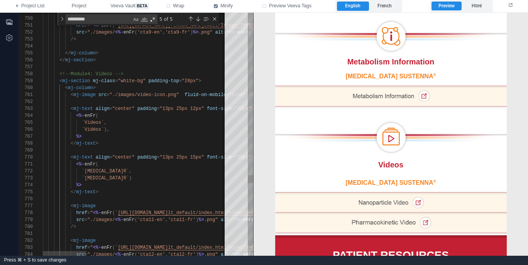
click at [200, 80] on span ">" at bounding box center [199, 80] width 3 height 5
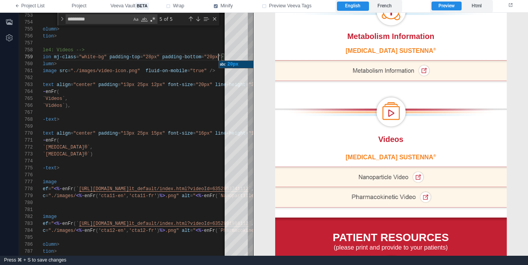
scroll to position [778, 0]
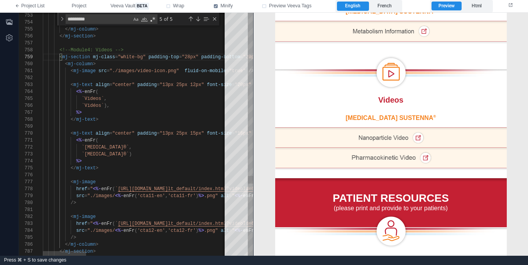
click at [182, 126] on div at bounding box center [433, 126] width 781 height 7
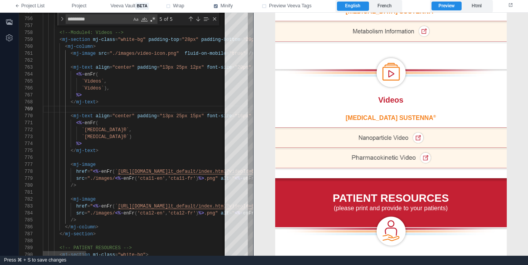
scroll to position [21, 39]
click at [179, 142] on div "%>" at bounding box center [433, 143] width 781 height 7
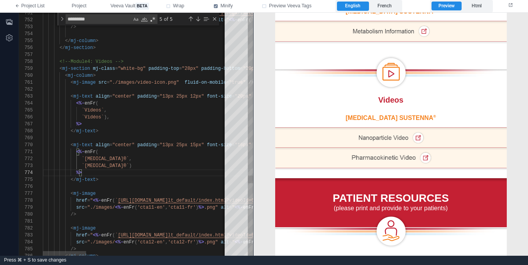
click at [169, 95] on span ""13px 25px 12px"" at bounding box center [182, 96] width 44 height 5
click at [168, 144] on div "764 765 766 767 768 769 770 771 772 773 774 775 776 777 778 779 781 782 783 784…" at bounding box center [136, 134] width 234 height 243
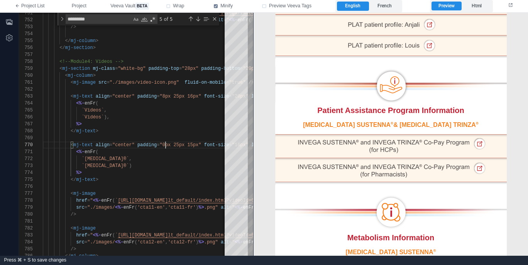
scroll to position [537, 0]
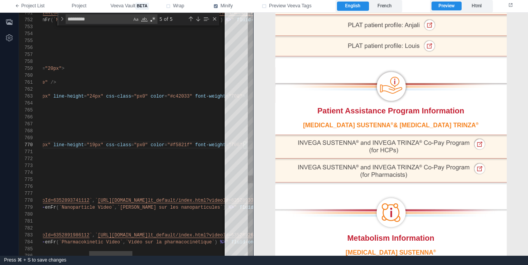
click at [144, 96] on span ""px0"" at bounding box center [141, 96] width 14 height 5
click at [144, 144] on span ""px0"" at bounding box center [141, 144] width 14 height 5
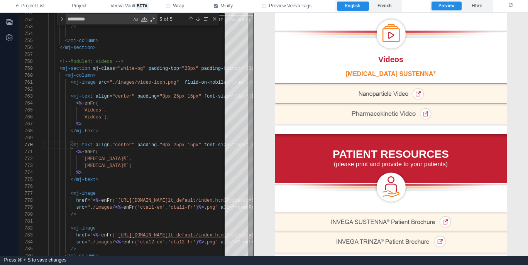
scroll to position [817, 0]
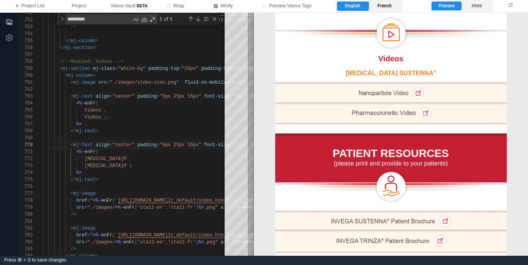
drag, startPoint x: 379, startPoint y: 4, endPoint x: 371, endPoint y: 5, distance: 7.8
click at [378, 4] on label "French" at bounding box center [385, 6] width 32 height 9
click at [345, 5] on label "English" at bounding box center [353, 6] width 32 height 9
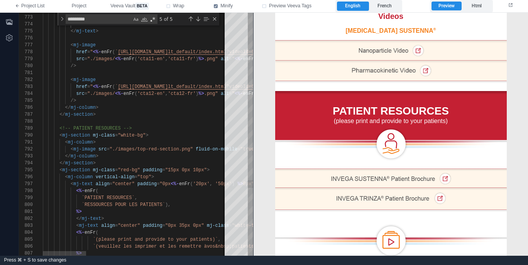
scroll to position [56, 30]
click at [73, 128] on div "772 773 774 775 776 777 778 779 781 782 783 784 780 785 786 787 788 789 790 791…" at bounding box center [136, 134] width 234 height 243
click at [162, 129] on div "<!-- PATIENT RESOURCES -->" at bounding box center [433, 128] width 781 height 7
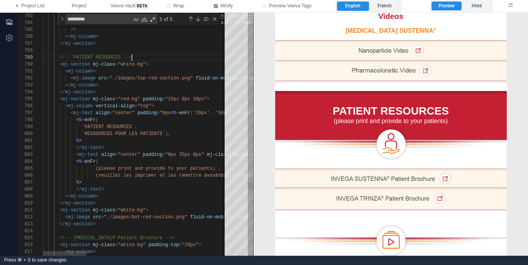
scroll to position [21, 53]
click at [127, 91] on div "</ mj-section >" at bounding box center [433, 92] width 781 height 7
click at [124, 83] on div "</ mj-column >" at bounding box center [433, 84] width 781 height 7
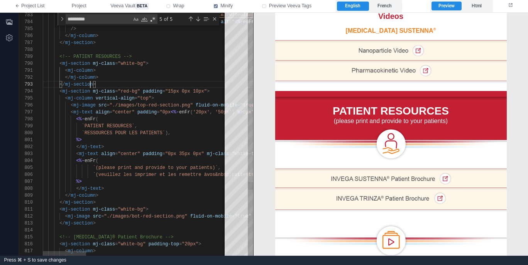
scroll to position [14, 47]
click at [173, 90] on span ""15px 0px 10px"" at bounding box center [186, 91] width 42 height 5
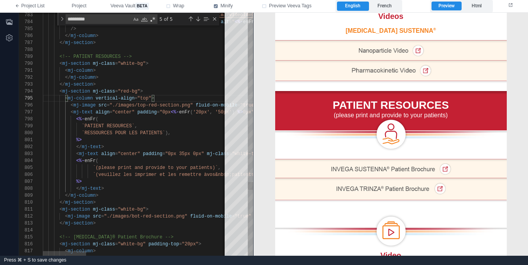
scroll to position [35, 109]
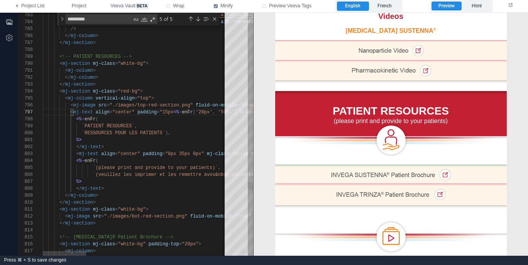
click at [162, 83] on div "</ mj-section >" at bounding box center [433, 84] width 781 height 7
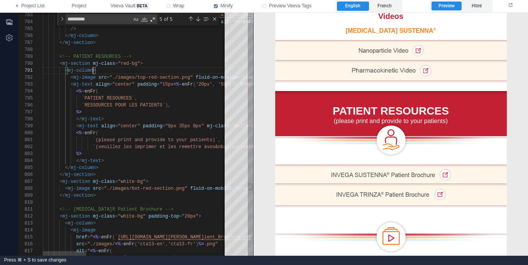
scroll to position [7, 50]
click at [123, 169] on div "</ mj-column >" at bounding box center [433, 167] width 781 height 7
click at [135, 196] on div "</ mj-section >" at bounding box center [433, 195] width 781 height 7
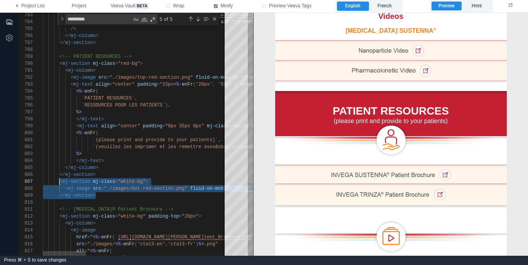
scroll to position [42, 17]
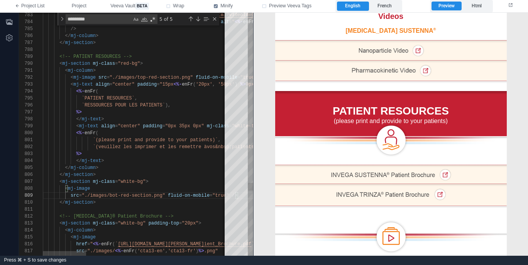
click at [169, 194] on span "fluid-on-mobile" at bounding box center [189, 195] width 42 height 5
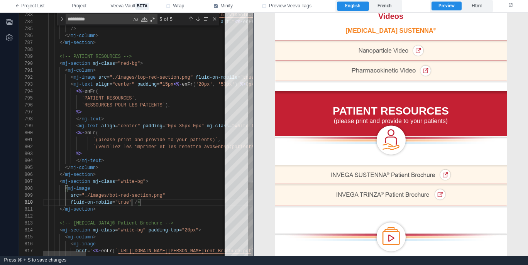
click at [133, 203] on span at bounding box center [133, 202] width 3 height 5
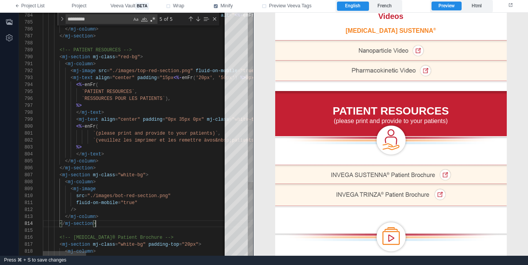
scroll to position [21, 53]
click at [124, 225] on div "</ mj-section >" at bounding box center [433, 223] width 781 height 7
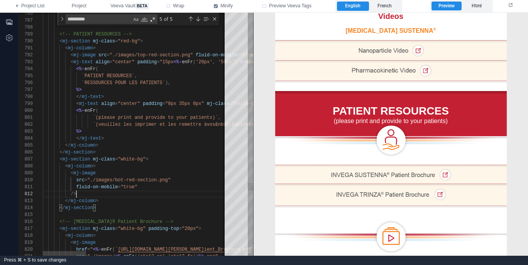
click at [143, 198] on div "</ mj-column >" at bounding box center [433, 201] width 781 height 7
click at [126, 202] on div "</ mj-column >" at bounding box center [433, 201] width 781 height 7
click at [107, 164] on div "< mj-column >" at bounding box center [433, 166] width 781 height 7
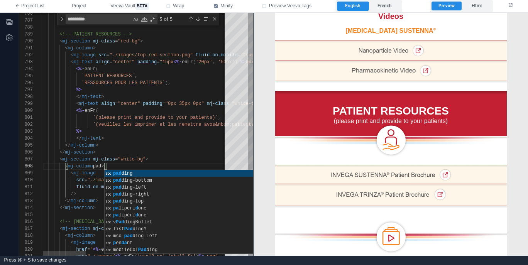
scroll to position [0, 0]
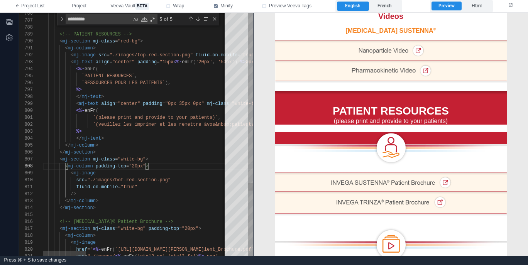
click at [97, 167] on span "padding-top" at bounding box center [111, 166] width 30 height 5
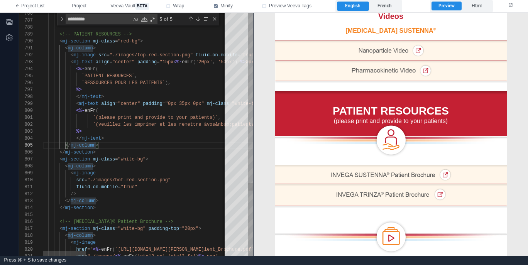
scroll to position [35, 50]
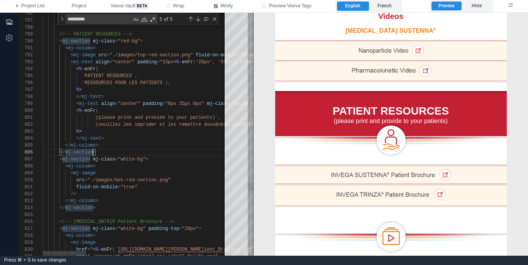
click at [146, 42] on div "< mj-section mj-class = "red-bg" >" at bounding box center [433, 41] width 781 height 7
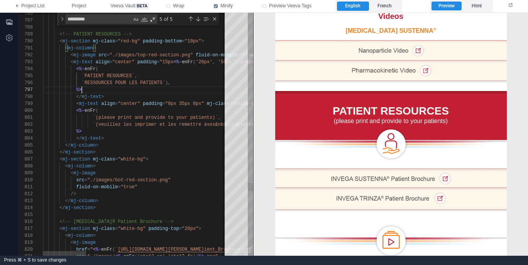
scroll to position [42, 39]
click at [145, 89] on div "%>" at bounding box center [433, 89] width 781 height 7
click at [384, 7] on label "French" at bounding box center [385, 6] width 32 height 9
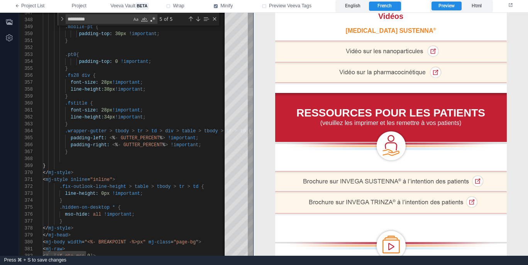
drag, startPoint x: 504, startPoint y: 104, endPoint x: 257, endPoint y: 91, distance: 247.8
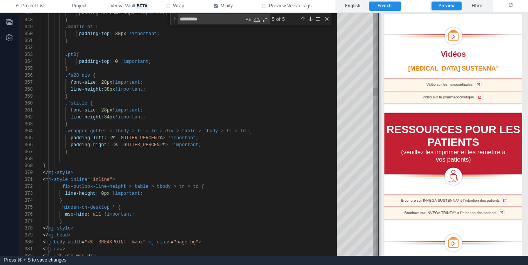
scroll to position [811, 0]
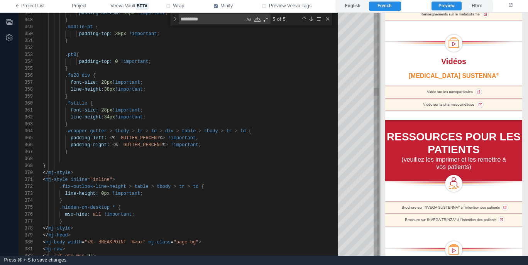
drag, startPoint x: 255, startPoint y: 93, endPoint x: 381, endPoint y: 109, distance: 126.9
click at [381, 109] on span at bounding box center [379, 134] width 4 height 243
click at [294, 144] on div "padding-right: < % - GUTTER_PERCENT % > !important ;" at bounding box center [193, 145] width 300 height 7
click at [356, 7] on label "English" at bounding box center [353, 6] width 32 height 9
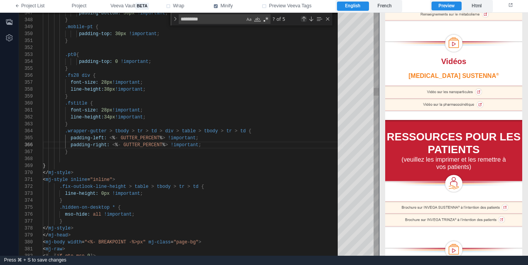
scroll to position [769, 0]
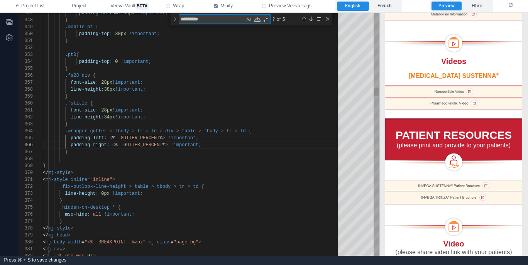
click at [228, 19] on textarea "*********" at bounding box center [212, 19] width 66 height 9
type textarea "**********"
type textarea "**"
type textarea "**********"
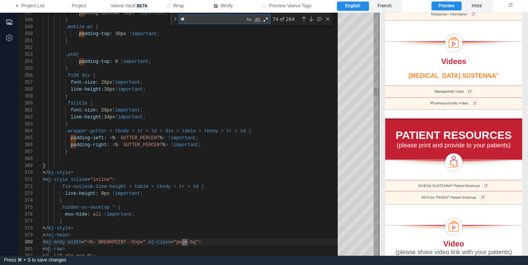
type textarea "***"
type textarea "**********"
type textarea "****"
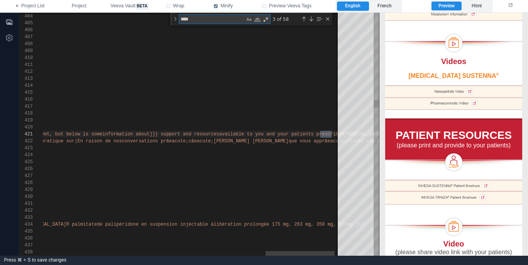
type textarea "**********"
type textarea "*****"
type textarea "**********"
type textarea "******"
type textarea "**********"
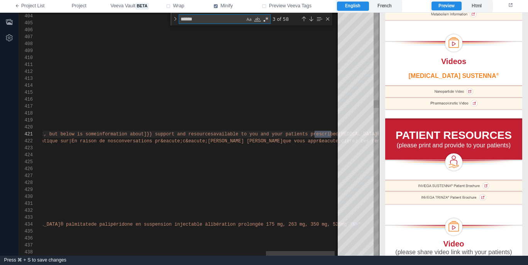
type textarea "*******"
type textarea "**********"
type textarea "*******"
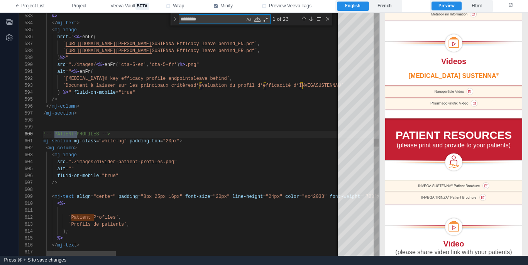
type textarea "**********"
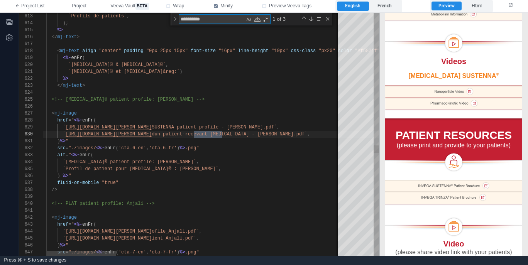
type textarea "**********"
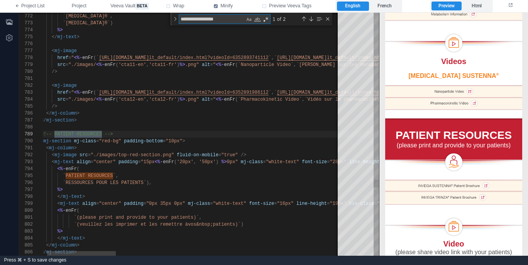
scroll to position [69, 78]
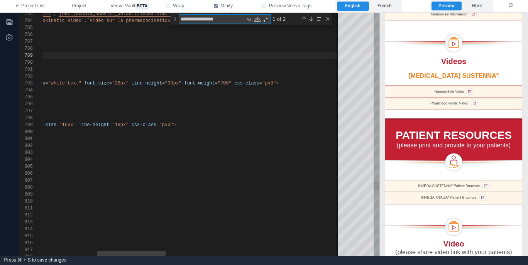
type textarea "**********"
click at [281, 82] on div "783 784 785 786 787 788 789 790 791 792 793 794 795 796 797 798 799 800 801 802…" at bounding box center [199, 134] width 360 height 243
click at [168, 124] on span ""px0"" at bounding box center [166, 124] width 14 height 5
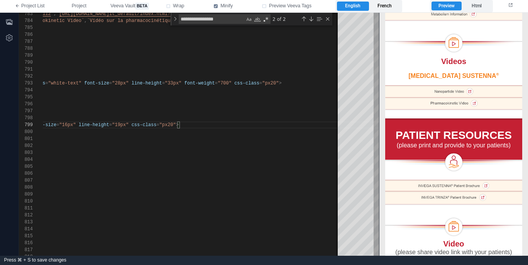
click at [385, 7] on label "French" at bounding box center [385, 6] width 32 height 9
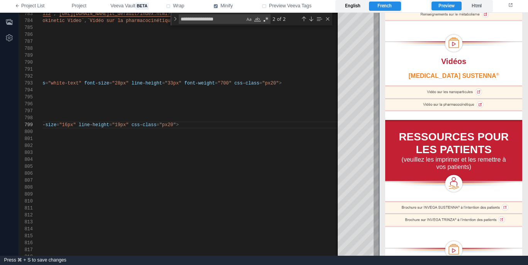
click at [350, 7] on label "English" at bounding box center [353, 6] width 32 height 9
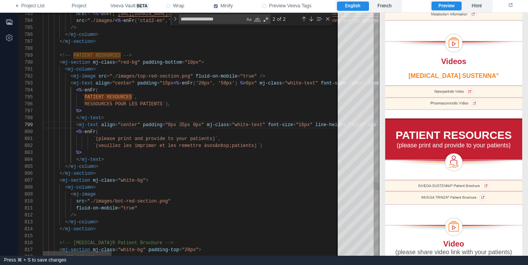
scroll to position [0, 179]
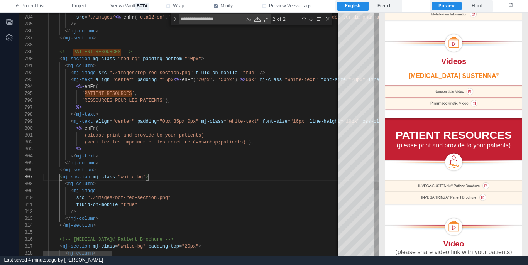
scroll to position [35, 53]
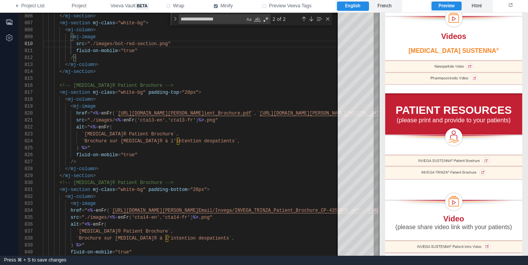
scroll to position [793, 0]
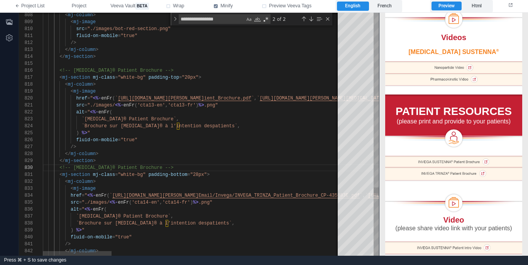
click at [166, 71] on div "814 815 816 817 818 819 820 821 822 823 824 825 826 827 828 829 830 831 832 833…" at bounding box center [199, 134] width 360 height 243
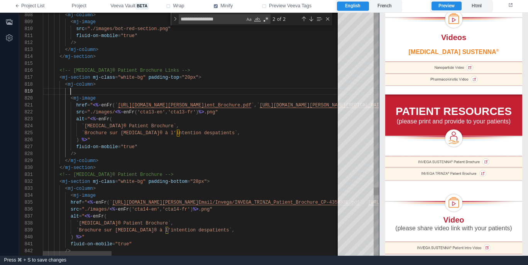
paste textarea "**********"
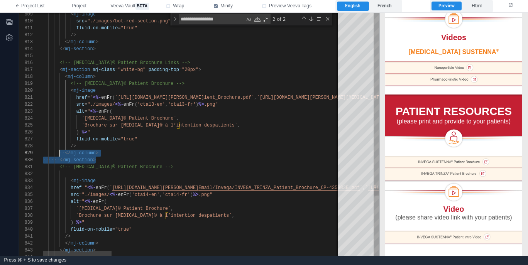
scroll to position [56, 17]
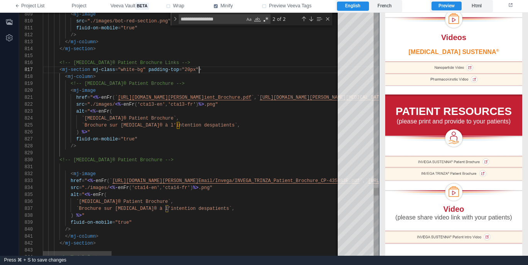
click at [200, 69] on span ">" at bounding box center [199, 69] width 3 height 5
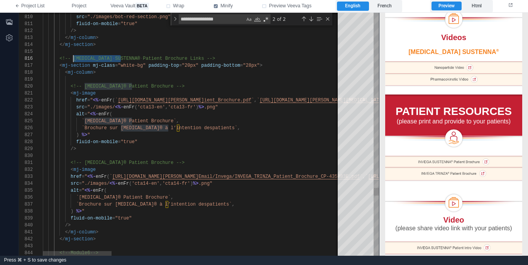
scroll to position [35, 30]
drag, startPoint x: 121, startPoint y: 57, endPoint x: 73, endPoint y: 58, distance: 47.9
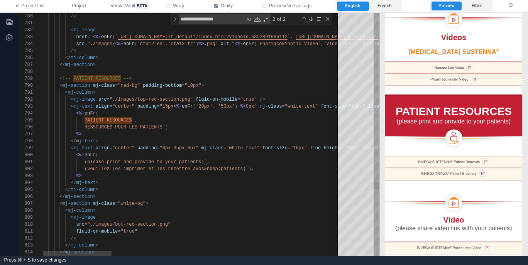
click at [121, 78] on div "814 813 812 811 810 809 808 807 806 805 804 803 802 801 800 799 798 797 796 795…" at bounding box center [199, 134] width 360 height 243
click at [146, 79] on span "<!-- PATIENT RESOURCES CALLOUT BANNER -->" at bounding box center [116, 78] width 114 height 5
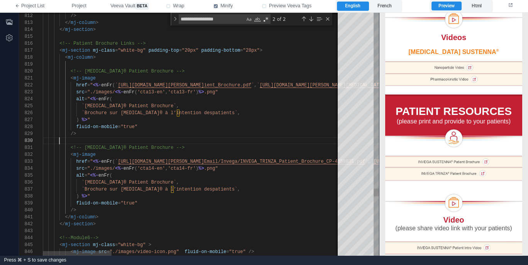
scroll to position [63, 17]
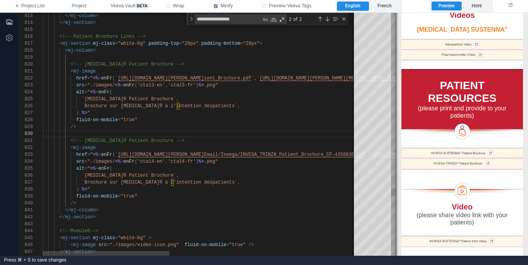
scroll to position [809, 0]
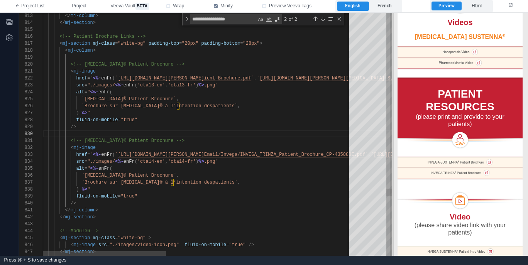
drag, startPoint x: 379, startPoint y: 163, endPoint x: 391, endPoint y: 174, distance: 17.2
click at [391, 174] on span at bounding box center [392, 134] width 4 height 243
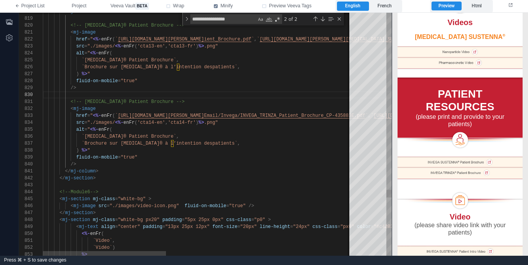
scroll to position [35, 50]
click at [219, 152] on div ") %> "" at bounding box center [430, 150] width 775 height 7
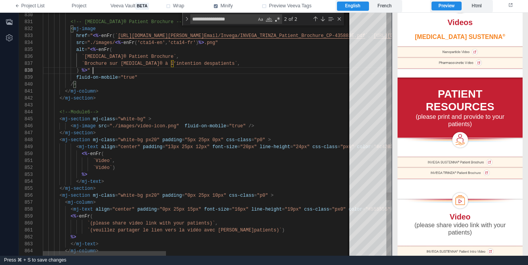
click at [90, 112] on div "830 831 832 833 834 835 836 837 838 839 840 841 842 843 844 845 846 847 848 849…" at bounding box center [205, 134] width 373 height 243
click at [107, 132] on div "</ mj-section >" at bounding box center [430, 133] width 775 height 7
click at [418, 191] on img at bounding box center [460, 200] width 125 height 19
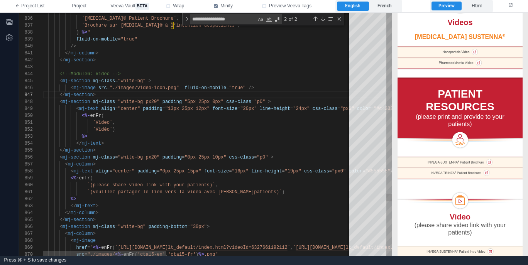
scroll to position [42, 58]
click at [117, 96] on div "</ mj-section >" at bounding box center [430, 94] width 775 height 7
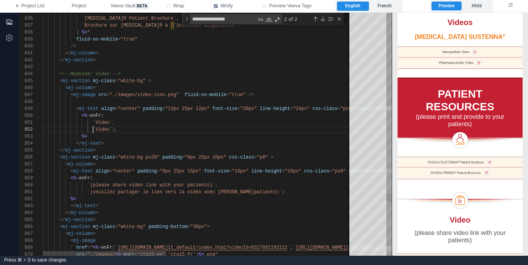
scroll to position [7, 50]
click at [139, 151] on div "</ mj-section >" at bounding box center [430, 150] width 775 height 7
click at [130, 138] on div "%>" at bounding box center [430, 136] width 775 height 7
click at [131, 101] on div at bounding box center [430, 101] width 775 height 7
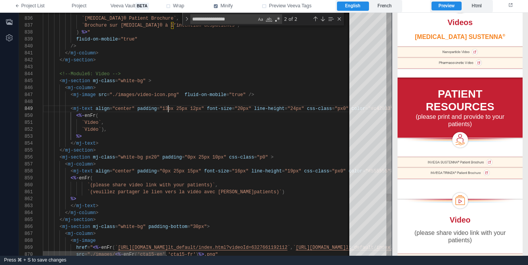
click at [168, 108] on div "835 836 837 838 839 840 841 842 843 844 845 847 848 849 850 851 852 853 854 855…" at bounding box center [205, 134] width 373 height 243
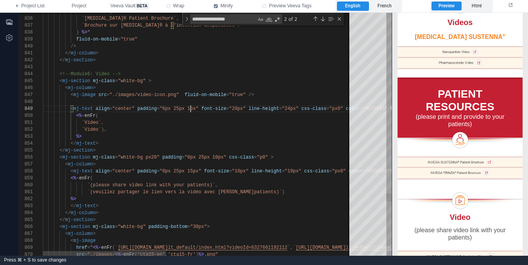
scroll to position [56, 151]
click at [156, 163] on div "< mj-column >" at bounding box center [430, 164] width 775 height 7
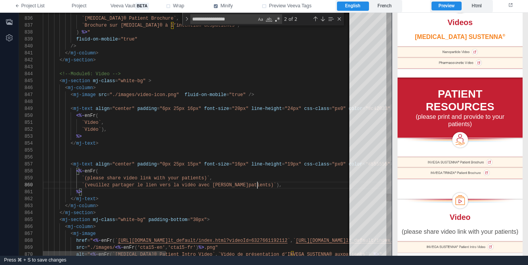
scroll to position [0, 39]
click at [342, 162] on span ""px0"" at bounding box center [339, 164] width 14 height 5
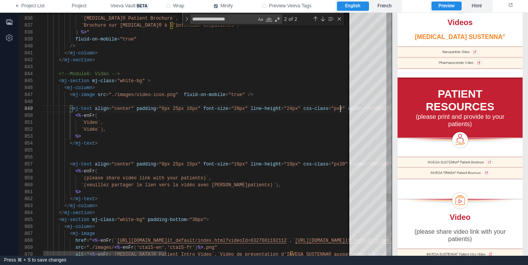
click at [342, 110] on span ""px0"" at bounding box center [338, 108] width 14 height 5
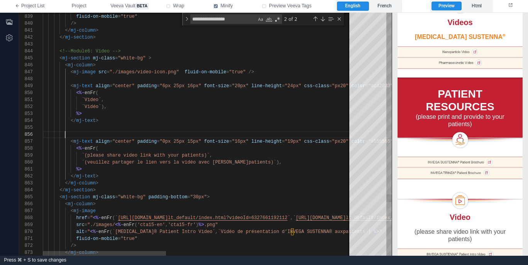
click at [166, 135] on div at bounding box center [430, 134] width 775 height 7
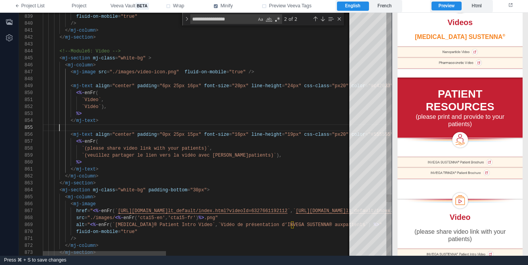
scroll to position [28, 17]
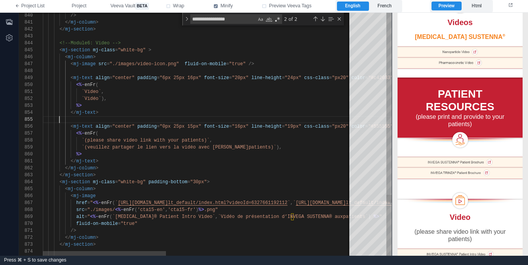
click at [135, 167] on div "</ mj-column >" at bounding box center [430, 168] width 775 height 7
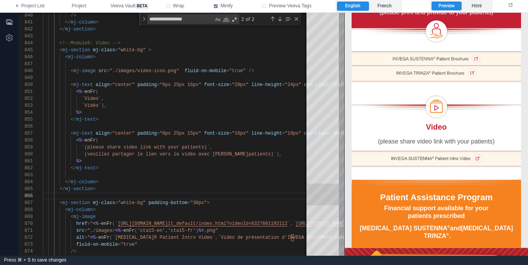
scroll to position [1029, 0]
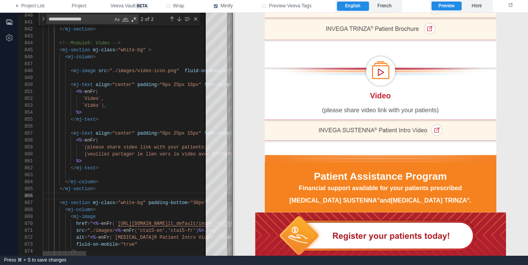
drag, startPoint x: 391, startPoint y: 147, endPoint x: 232, endPoint y: 143, distance: 159.5
click at [232, 143] on span at bounding box center [232, 134] width 4 height 243
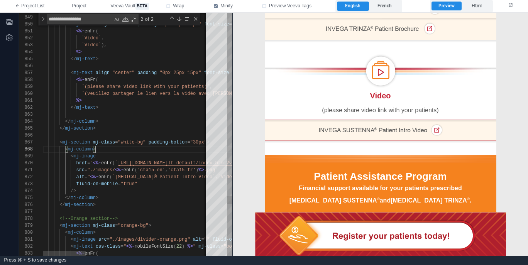
scroll to position [49, 53]
click at [153, 149] on div "< mj-column >" at bounding box center [358, 149] width 630 height 7
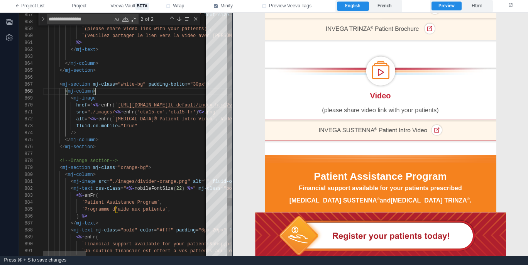
click at [168, 140] on div "</ mj-column >" at bounding box center [358, 140] width 630 height 7
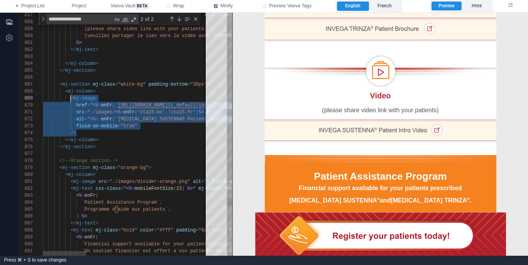
scroll to position [56, 28]
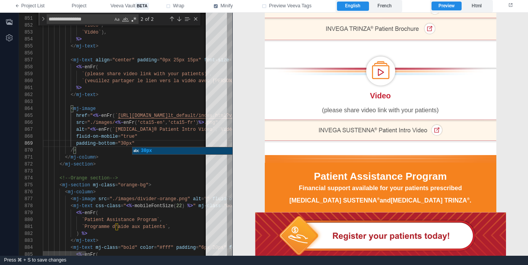
scroll to position [35, 92]
click at [181, 102] on div at bounding box center [358, 101] width 630 height 7
click at [161, 104] on div at bounding box center [358, 101] width 630 height 7
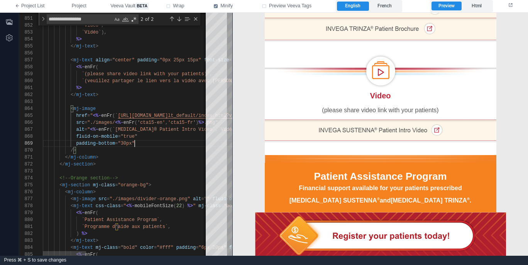
click at [135, 161] on div "</ mj-section >" at bounding box center [358, 164] width 630 height 7
click at [162, 149] on div "/>" at bounding box center [358, 150] width 630 height 7
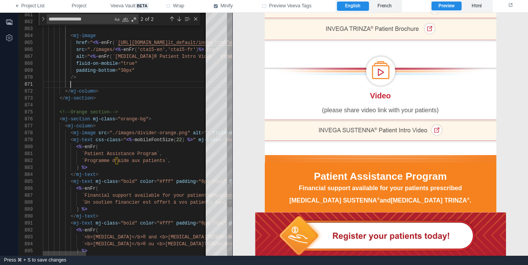
scroll to position [28, 75]
click at [169, 113] on div "<!--Orange section-->" at bounding box center [358, 112] width 630 height 7
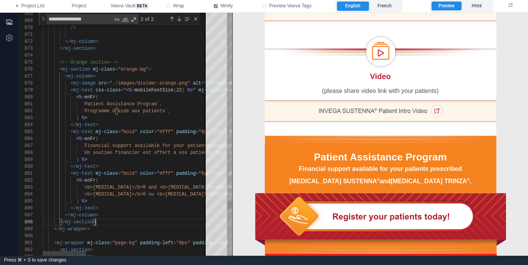
scroll to position [49, 53]
click at [150, 220] on div "</ mj-section >" at bounding box center [358, 222] width 630 height 7
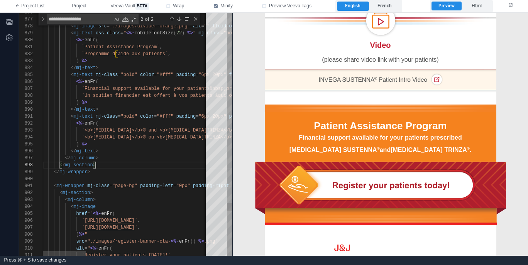
scroll to position [56, 47]
click at [129, 171] on div "</ mj-wrapper >" at bounding box center [358, 172] width 630 height 7
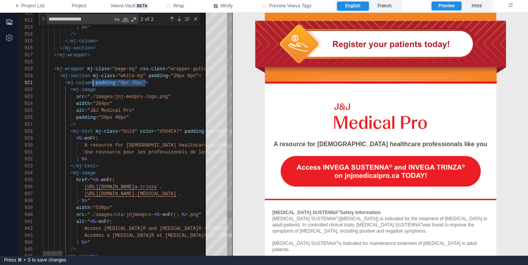
scroll to position [0, 53]
drag, startPoint x: 146, startPoint y: 82, endPoint x: 96, endPoint y: 85, distance: 50.2
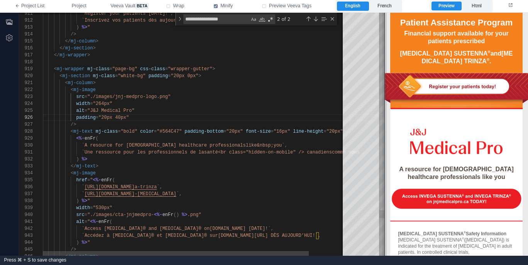
scroll to position [1064, 0]
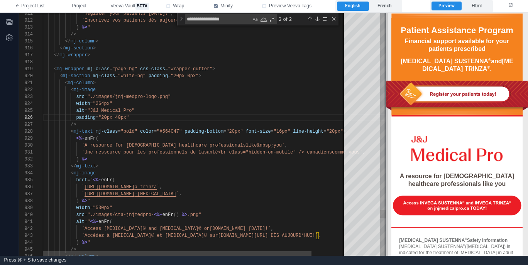
drag, startPoint x: 232, startPoint y: 124, endPoint x: 385, endPoint y: 137, distance: 153.8
click at [385, 137] on span at bounding box center [386, 134] width 4 height 243
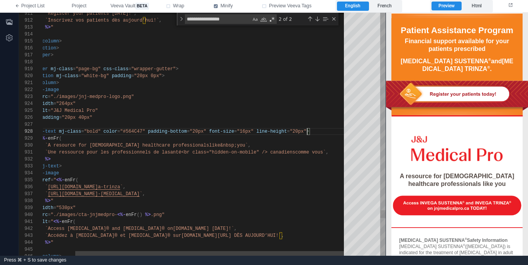
click at [307, 131] on div "935 936 937 938 939 940 941 942 943 944 945 946 933 934 932 931 930 929 928 927…" at bounding box center [202, 134] width 367 height 243
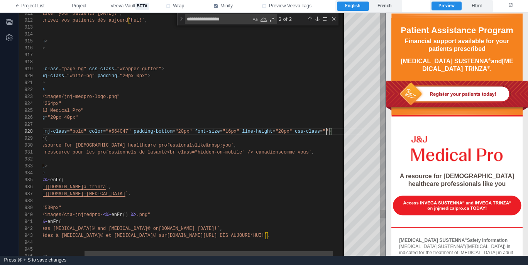
scroll to position [49, 335]
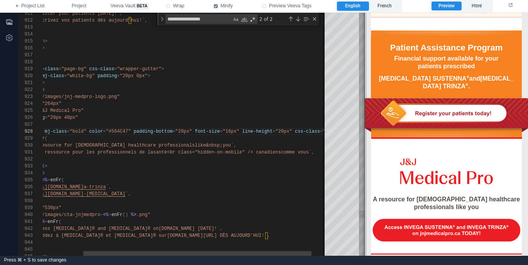
drag, startPoint x: 385, startPoint y: 159, endPoint x: 365, endPoint y: 159, distance: 20.1
click at [365, 159] on span at bounding box center [364, 134] width 4 height 243
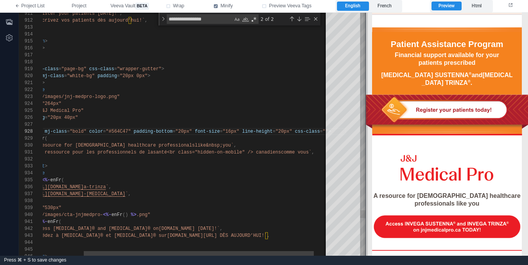
scroll to position [1058, 0]
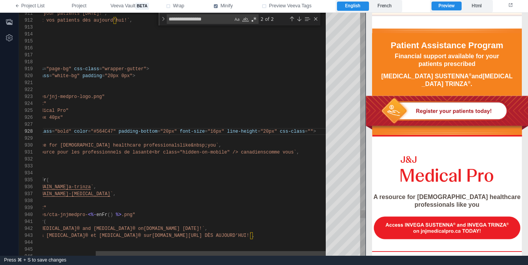
click at [312, 130] on span """ at bounding box center [311, 131] width 3 height 5
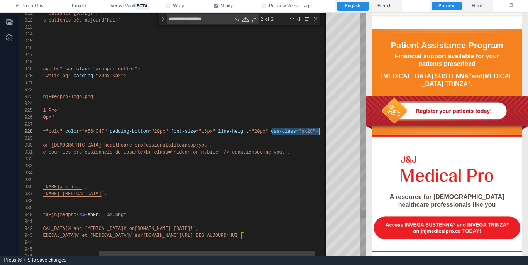
scroll to position [49, 349]
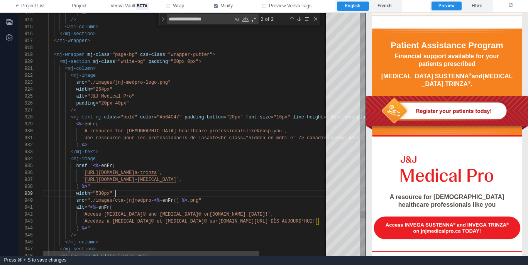
click at [168, 196] on div "width = "530px"" at bounding box center [231, 193] width 377 height 7
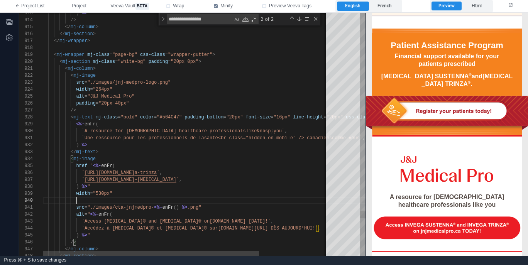
paste textarea "**********"
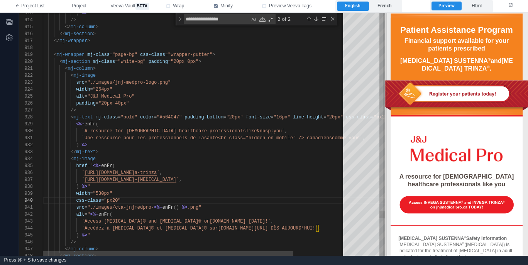
scroll to position [1063, 0]
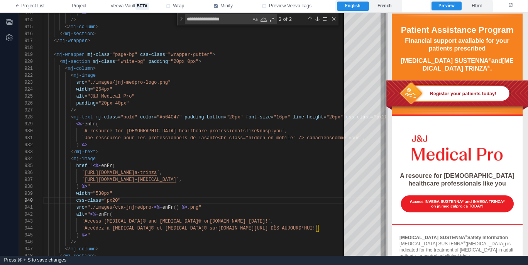
drag, startPoint x: 366, startPoint y: 195, endPoint x: 387, endPoint y: 190, distance: 21.0
click at [387, 190] on span at bounding box center [386, 134] width 4 height 243
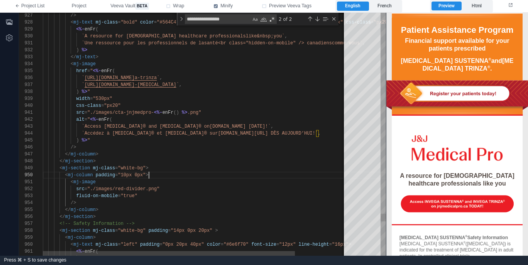
click at [212, 172] on div "< mj-column padding = "10px 0px" >" at bounding box center [226, 175] width 366 height 7
drag, startPoint x: 95, startPoint y: 175, endPoint x: 146, endPoint y: 175, distance: 51.7
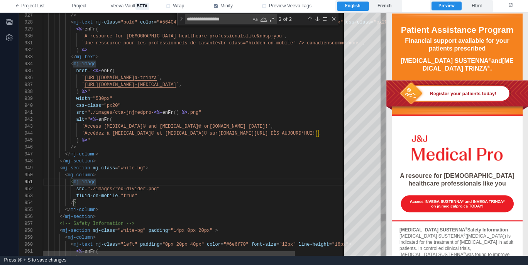
scroll to position [0, 53]
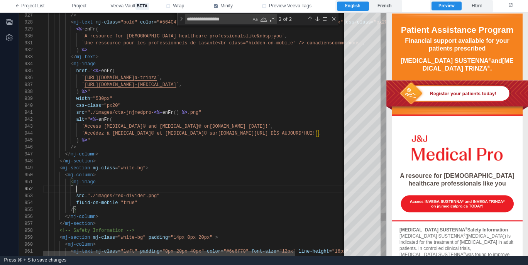
paste textarea "**********"
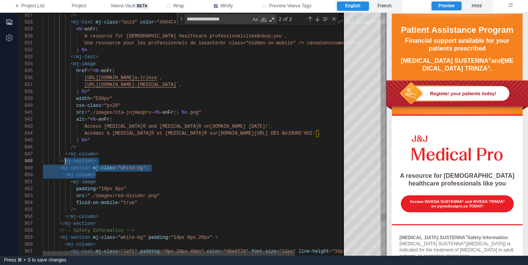
scroll to position [42, 22]
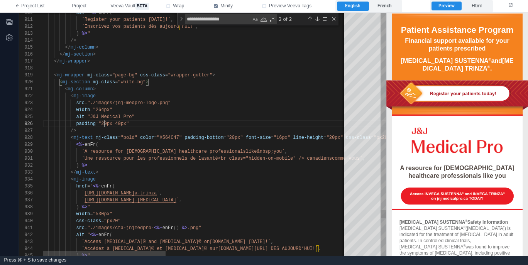
click at [104, 123] on div "935 936 937 938 939 941 942 943 944 945 933 934 932 931 930 929 928 927 940 926…" at bounding box center [202, 134] width 367 height 243
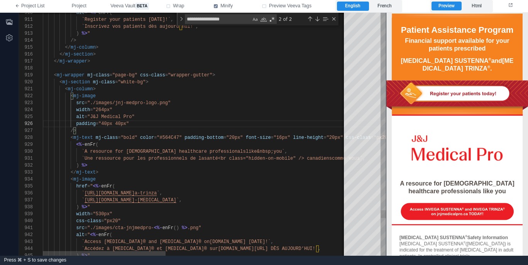
click at [127, 123] on div "935 936 937 938 939 941 942 943 944 945 933 934 932 931 930 929 928 927 940 926…" at bounding box center [202, 134] width 367 height 243
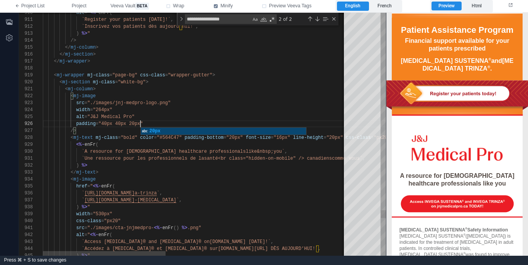
scroll to position [42, 34]
click at [117, 130] on div "/>" at bounding box center [418, 130] width 750 height 7
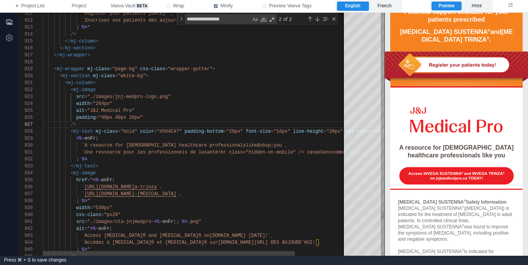
scroll to position [1160, 0]
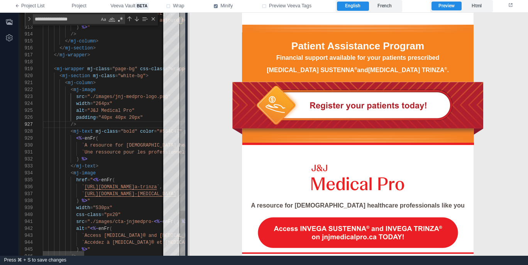
drag, startPoint x: 386, startPoint y: 145, endPoint x: 188, endPoint y: 156, distance: 198.3
click at [188, 156] on span at bounding box center [187, 134] width 4 height 243
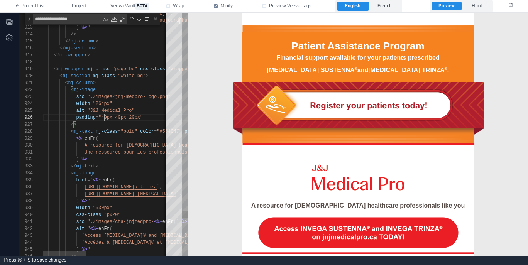
click at [104, 115] on div "935 936 937 938 939 941 942 943 944 945 933 934 932 931 930 929 928 927 940 926…" at bounding box center [103, 134] width 169 height 243
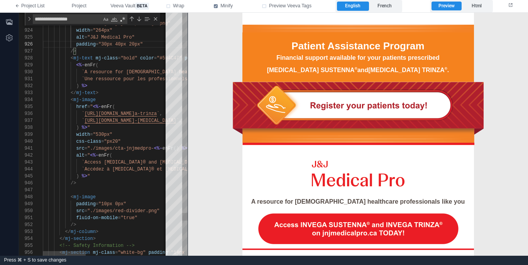
click at [104, 204] on div "935 936 937 938 939 941 942 943 944 945 933 934 932 931 930 929 928 927 940 926…" at bounding box center [103, 134] width 169 height 243
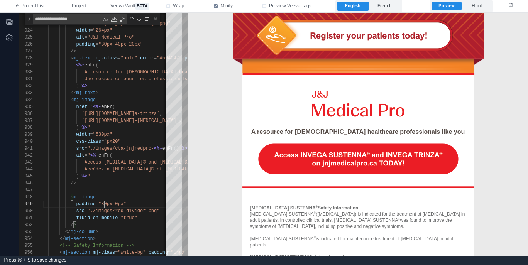
scroll to position [1231, 0]
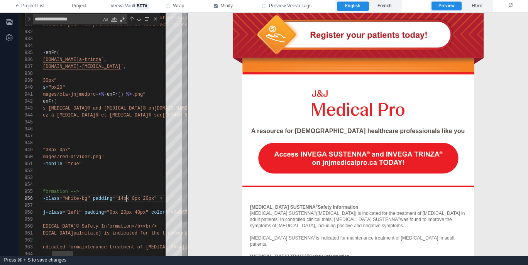
click at [125, 196] on span ""14px 0px 20px"" at bounding box center [136, 198] width 42 height 5
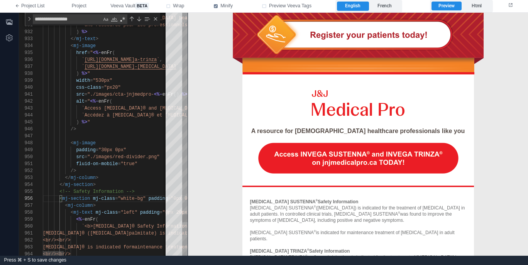
click at [125, 192] on span "<!-- Safety Information -->" at bounding box center [96, 191] width 75 height 5
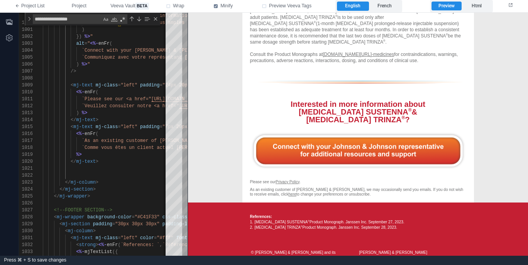
scroll to position [1520, 0]
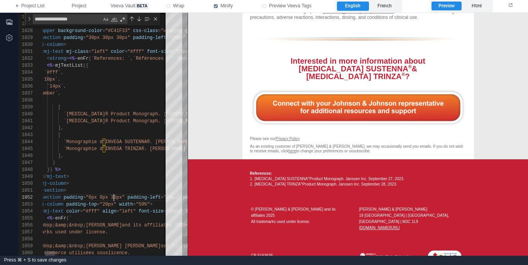
click at [114, 197] on div "1025 1026 1027 1028 1029 1030 1031 1032 1033 1034 1035 1036 1037 1038 1039 1040…" at bounding box center [103, 134] width 169 height 243
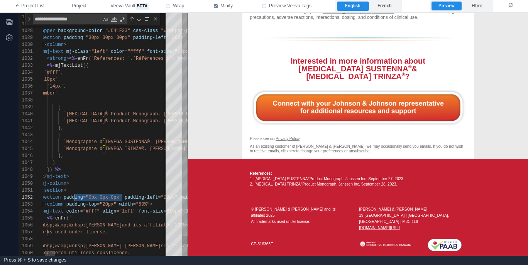
scroll to position [7, 50]
drag, startPoint x: 122, startPoint y: 196, endPoint x: 64, endPoint y: 195, distance: 57.9
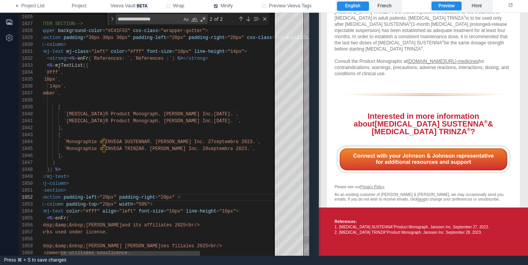
scroll to position [1388, 0]
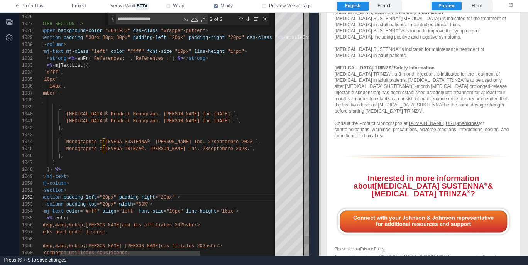
drag, startPoint x: 189, startPoint y: 192, endPoint x: 333, endPoint y: 188, distance: 144.0
click at [321, 188] on span at bounding box center [319, 134] width 4 height 243
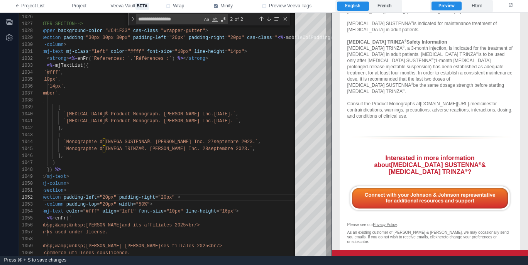
drag, startPoint x: 369, startPoint y: 221, endPoint x: 352, endPoint y: 221, distance: 17.8
click at [352, 265] on div "INVEGA SUSTENNA ® Product Monograph. Janssen Inc. September 27, 2023." at bounding box center [432, 269] width 161 height 5
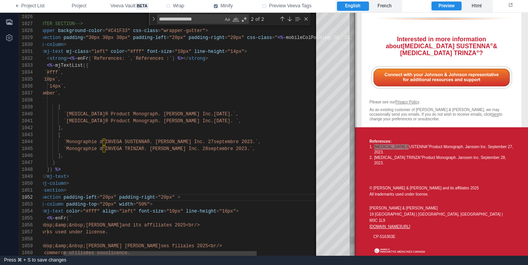
scroll to position [1476, 0]
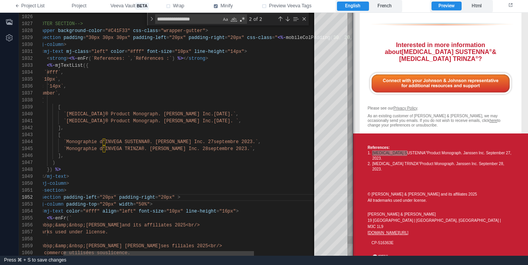
drag, startPoint x: 333, startPoint y: 211, endPoint x: 354, endPoint y: 212, distance: 21.2
click at [354, 212] on span at bounding box center [353, 134] width 4 height 243
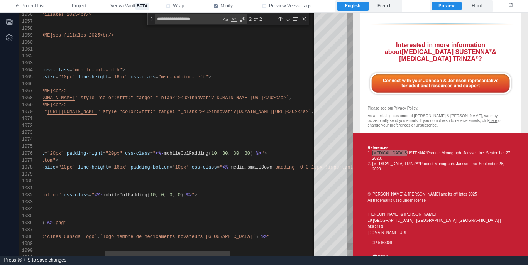
scroll to position [35, 323]
click at [229, 152] on div "1056 1057 1058 1059 1060 1061 1062 1063 1064 1065 1066 1067 1068 1069 1070 1071…" at bounding box center [186, 134] width 334 height 243
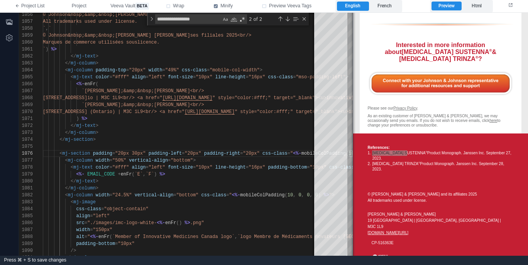
type textarea "**********"
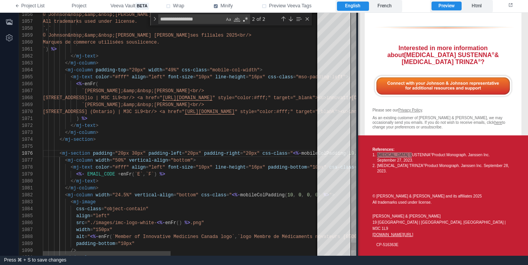
scroll to position [1457, 0]
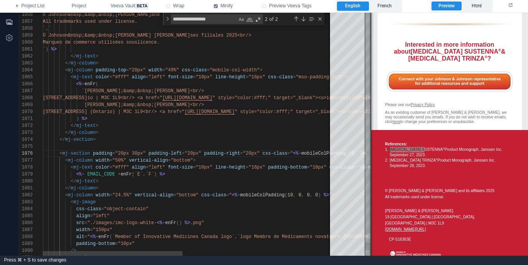
drag, startPoint x: 354, startPoint y: 178, endPoint x: 372, endPoint y: 179, distance: 18.2
click at [372, 179] on span at bounding box center [371, 134] width 4 height 243
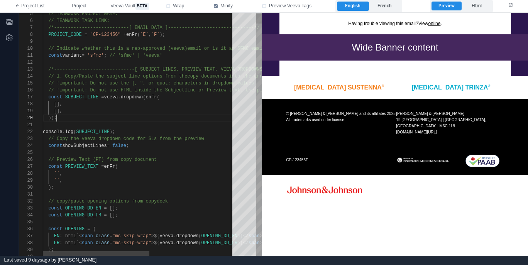
scroll to position [63, 14]
click at [138, 120] on div "));" at bounding box center [216, 118] width 346 height 7
click at [388, 6] on label "French" at bounding box center [385, 6] width 32 height 9
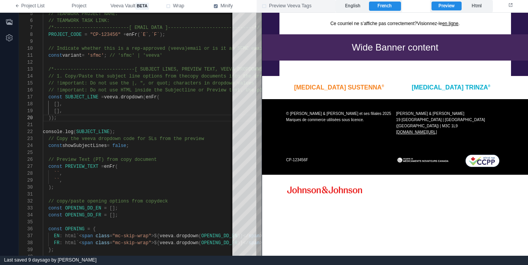
click at [269, 5] on label "Preview Veeva Tags" at bounding box center [296, 6] width 79 height 12
click at [126, 144] on span "false" at bounding box center [119, 145] width 14 height 5
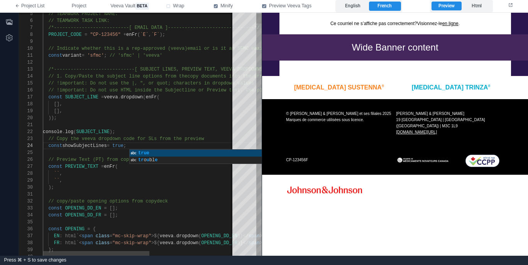
click at [110, 114] on div "[]," at bounding box center [216, 111] width 346 height 7
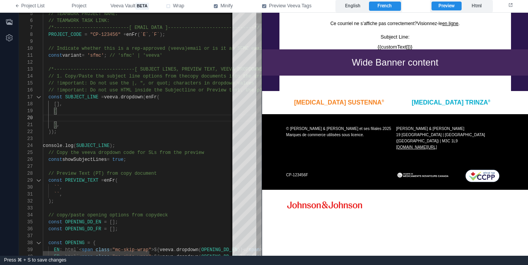
scroll to position [63, 0]
paste textarea "**********"
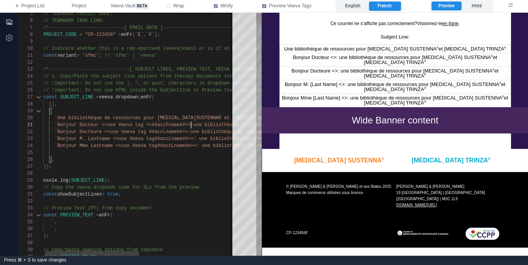
scroll to position [0, 153]
click at [189, 133] on span "`Bonjour Docteure <<use Veeva tag ##accLname##>>:" at bounding box center [122, 131] width 136 height 5
click at [200, 146] on span "##accLname##>>: une bibliothèque de ressources" at bounding box center [221, 145] width 128 height 5
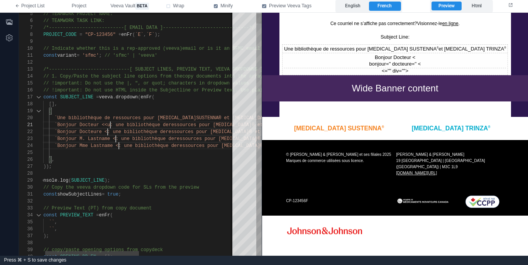
scroll to position [0, 70]
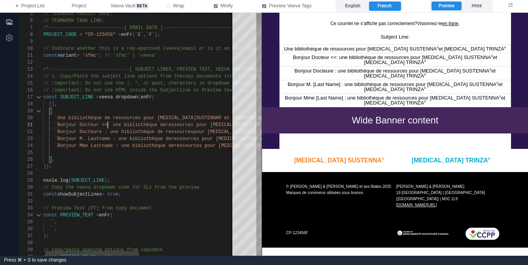
click at [108, 124] on span "`Bonjour Docteur <<: une bibliothèque de" at bounding box center [109, 124] width 111 height 5
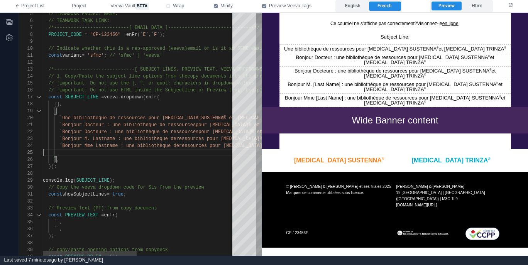
click at [90, 154] on div at bounding box center [240, 152] width 394 height 7
click at [266, 7] on span at bounding box center [264, 6] width 4 height 4
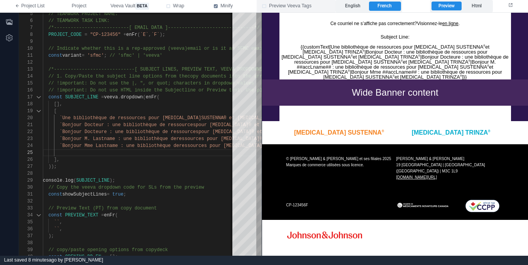
click at [264, 7] on span at bounding box center [264, 6] width 4 height 4
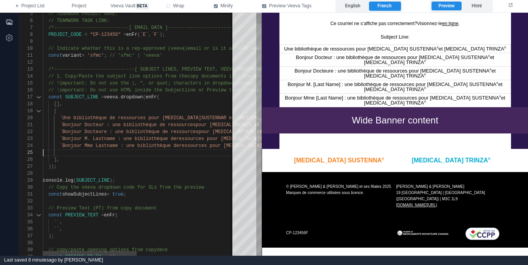
click at [116, 154] on div at bounding box center [240, 152] width 394 height 7
click at [105, 125] on span "`Bonjour Docteur : une bibliothèque de ressources" at bounding box center [127, 124] width 136 height 5
click at [108, 131] on span "`Bonjour Docteure : une bibliothèque de ressources" at bounding box center [128, 131] width 139 height 5
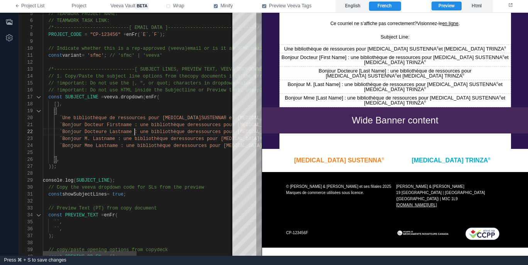
scroll to position [28, 0]
click at [85, 154] on div at bounding box center [240, 152] width 394 height 7
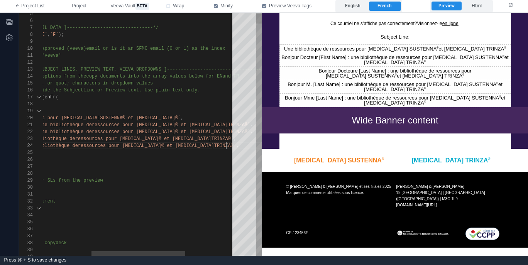
scroll to position [21, 284]
click at [266, 6] on polyline at bounding box center [264, 6] width 2 height 2
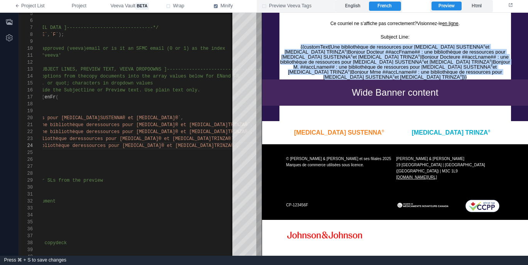
drag, startPoint x: 280, startPoint y: 46, endPoint x: 472, endPoint y: 73, distance: 193.2
click at [472, 73] on div "Subject Line: {{customText[Une bibliothèque de ressources pour INVEGA SUSTENNA …" at bounding box center [395, 56] width 232 height 45
copy div "{{customText[Une bibliothèque de ressources pour INVEGA SUSTENNA ® et INVEGA TR…"
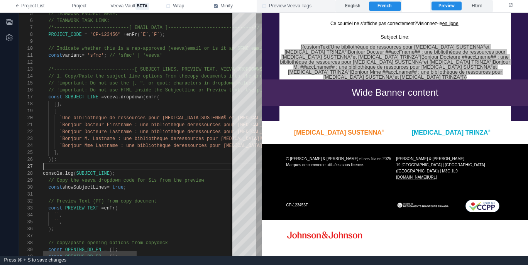
scroll to position [42, 0]
click at [184, 166] on div at bounding box center [240, 166] width 394 height 7
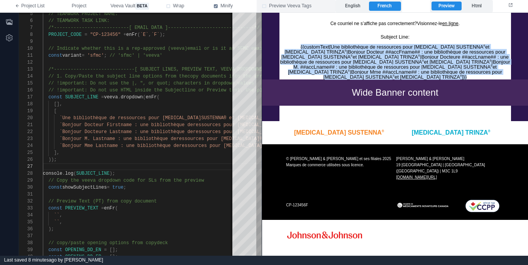
click at [383, 67] on div "Subject Line: {{customText[Une bibliothèque de ressources pour INVEGA SUSTENNA …" at bounding box center [395, 56] width 232 height 45
drag, startPoint x: 474, startPoint y: 72, endPoint x: 298, endPoint y: 52, distance: 176.3
click at [281, 47] on div "Subject Line: {{customText[Une bibliothèque de ressources pour INVEGA SUSTENNA …" at bounding box center [395, 56] width 232 height 45
copy div "{{customText[Une bibliothèque de ressources pour INVEGA SUSTENNA ® et INVEGA TR…"
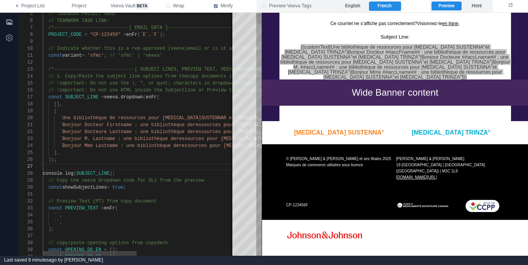
click at [74, 151] on div "]," at bounding box center [240, 152] width 394 height 7
click at [64, 146] on span "`Bonjour Mme Lastname : une bibliothèque de" at bounding box center [119, 145] width 120 height 5
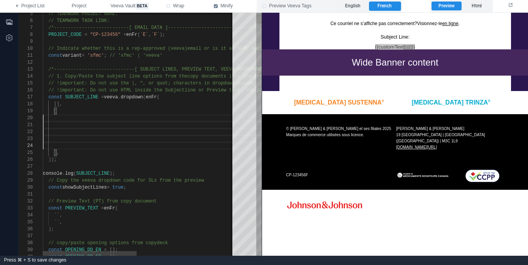
scroll to position [56, 14]
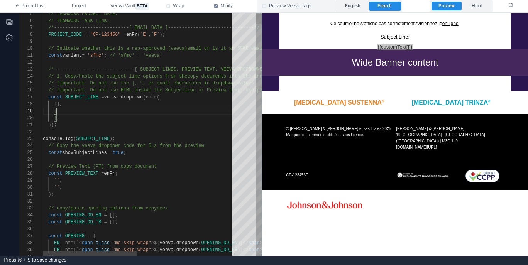
click at [73, 118] on div "]," at bounding box center [240, 118] width 394 height 7
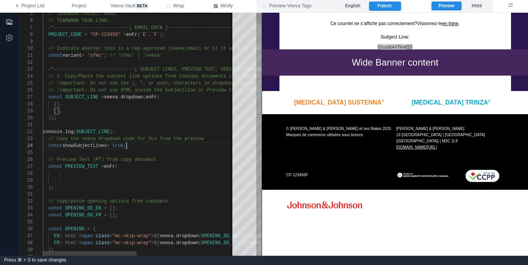
click at [124, 148] on span "true" at bounding box center [117, 145] width 11 height 5
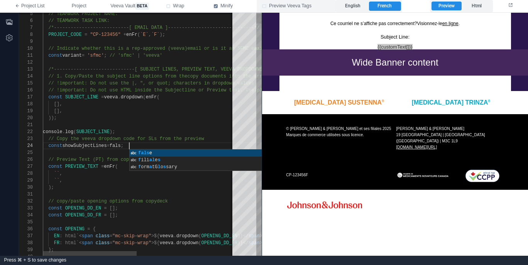
type textarea "**********"
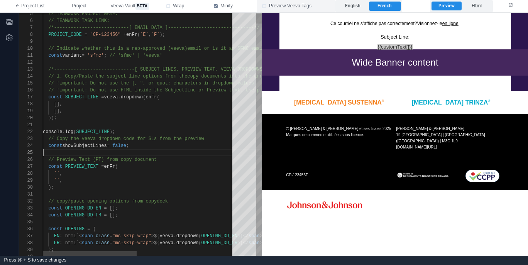
scroll to position [28, 0]
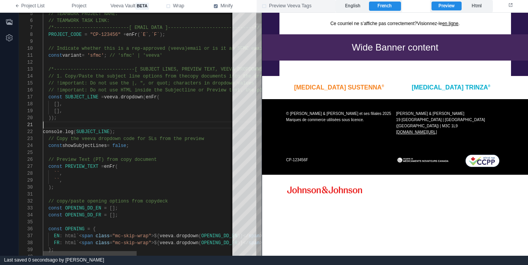
click at [149, 124] on div at bounding box center [240, 125] width 394 height 7
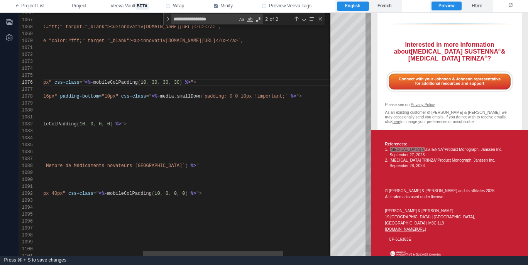
scroll to position [35, 323]
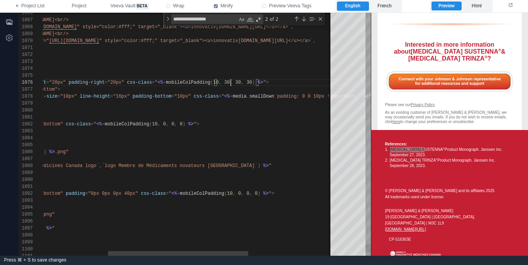
click at [231, 81] on textarea "**********" at bounding box center [231, 82] width 0 height 7
click at [252, 81] on span "30" at bounding box center [249, 82] width 5 height 5
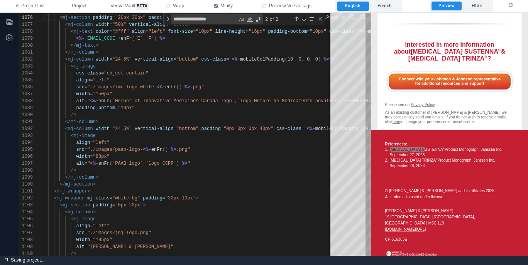
scroll to position [1467, 0]
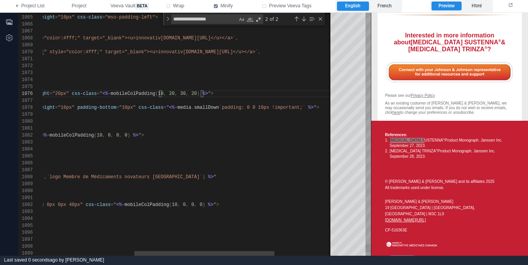
click at [250, 106] on span "`padding: 0 0 10px !important;`" at bounding box center [262, 107] width 86 height 5
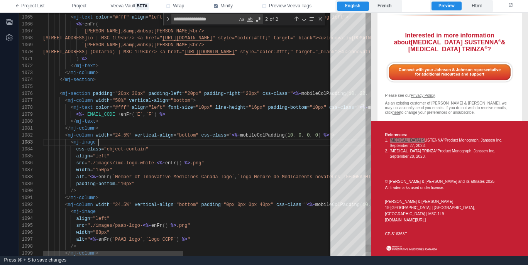
scroll to position [14, 56]
click at [227, 143] on div "< mj-image" at bounding box center [343, 142] width 600 height 7
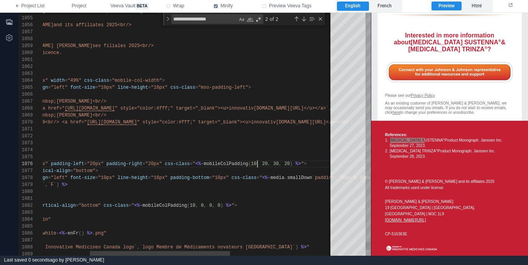
click at [257, 163] on div "1075 1076 1077 1078 1079 1080 1081 1082 1083 1084 1085 1086 1087 1088 1089 1074…" at bounding box center [195, 134] width 352 height 243
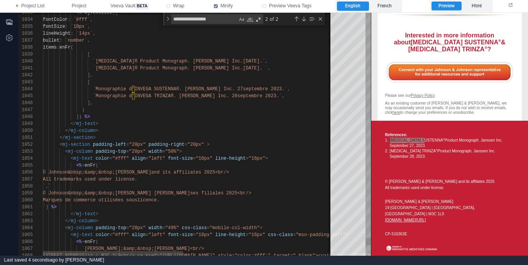
click at [232, 147] on div "< mj-section padding-left = "20px" padding-right = "20px" >" at bounding box center [343, 144] width 600 height 7
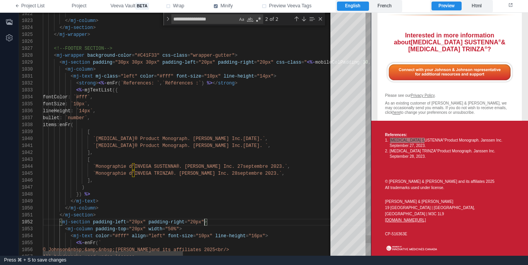
click at [132, 212] on div "</ mj-section >" at bounding box center [343, 215] width 600 height 7
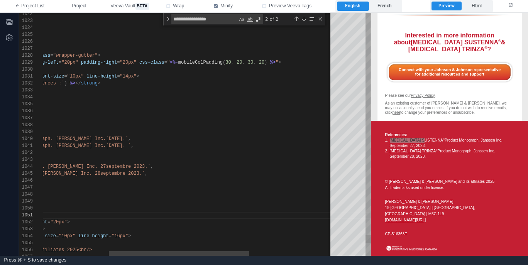
click at [235, 73] on div "< mj-column >" at bounding box center [206, 69] width 600 height 7
click at [253, 61] on div "1057 1056 1055 1054 1053 1052 1051 1050 1049 1048 1047 1046 1045 1044 1043 1042…" at bounding box center [195, 134] width 352 height 243
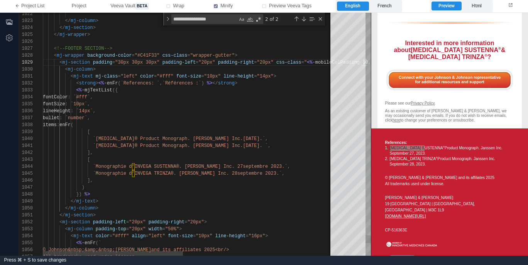
scroll to position [28, 86]
click at [262, 107] on div "fontSize : `10px` ," at bounding box center [343, 104] width 600 height 7
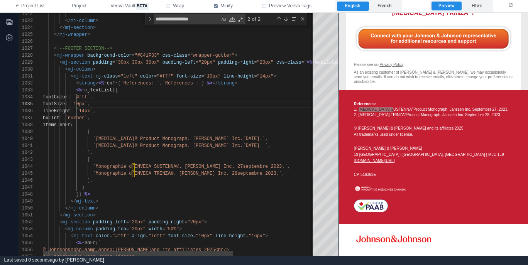
scroll to position [1535, 0]
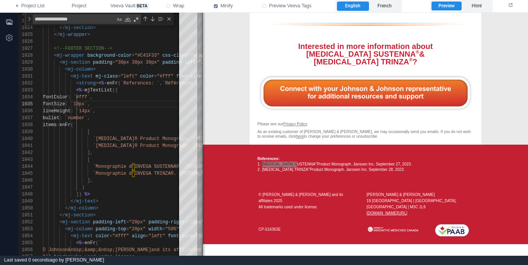
drag, startPoint x: 369, startPoint y: 110, endPoint x: 201, endPoint y: 120, distance: 168.6
click at [201, 120] on span at bounding box center [203, 134] width 4 height 243
click at [147, 61] on span ""30px 30px 30px"" at bounding box center [137, 62] width 44 height 5
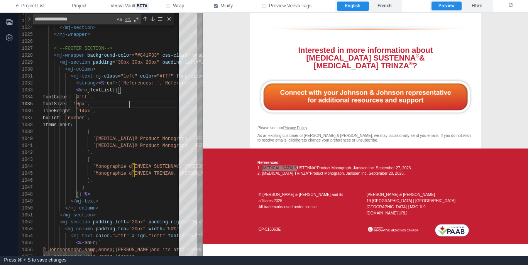
scroll to position [28, 86]
click at [157, 108] on div "lineHeight : `14px` ," at bounding box center [238, 111] width 391 height 7
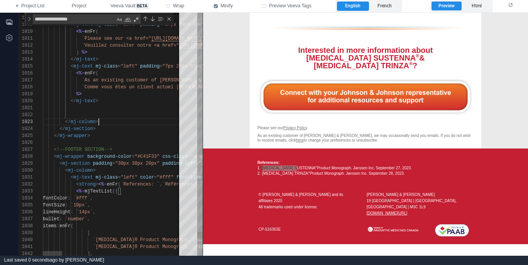
click at [149, 121] on div "</ mj-column >" at bounding box center [534, 121] width 982 height 7
click at [151, 109] on div at bounding box center [534, 108] width 982 height 7
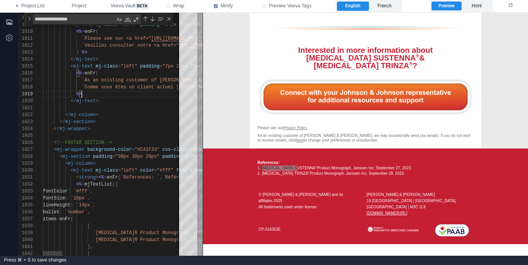
scroll to position [14, 39]
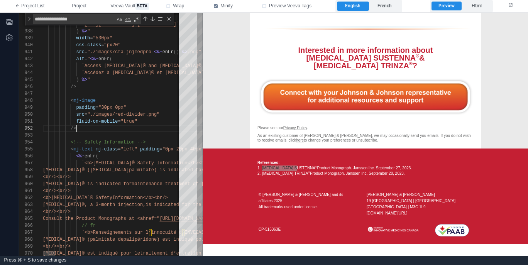
click at [170, 19] on div "Close (Escape)" at bounding box center [169, 19] width 6 height 6
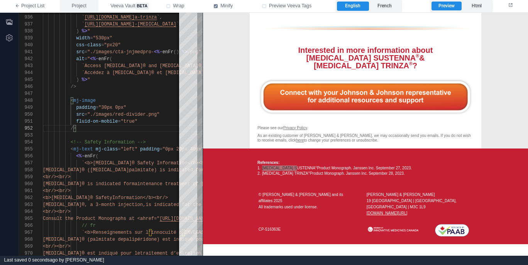
click at [88, 8] on button "Project" at bounding box center [79, 6] width 39 height 12
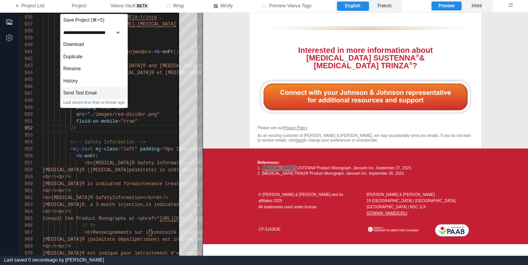
click at [109, 91] on div "Send Test Email" at bounding box center [94, 93] width 67 height 12
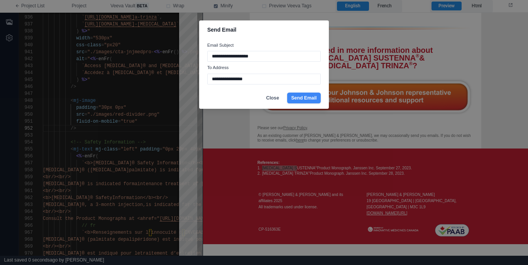
click at [303, 95] on button "Send Email" at bounding box center [304, 98] width 34 height 11
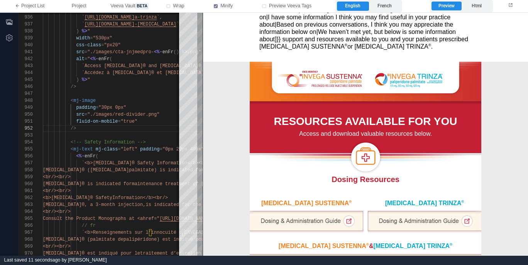
scroll to position [0, 0]
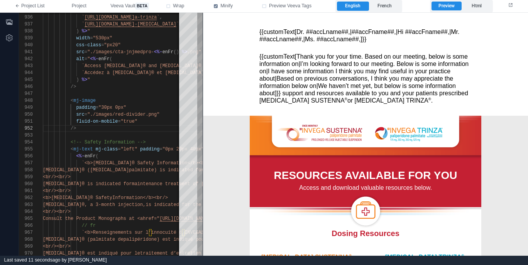
drag, startPoint x: 391, startPoint y: 9, endPoint x: 381, endPoint y: 12, distance: 9.6
click at [391, 9] on label "French" at bounding box center [385, 6] width 32 height 9
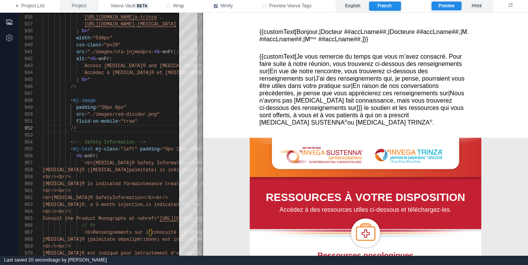
click at [81, 8] on span "Project" at bounding box center [79, 6] width 15 height 7
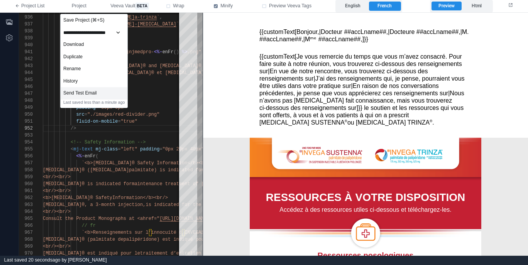
click at [109, 91] on div "Send Test Email" at bounding box center [94, 93] width 67 height 12
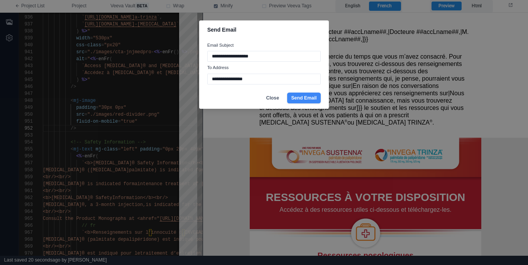
click at [308, 96] on button "Send Email" at bounding box center [304, 98] width 34 height 11
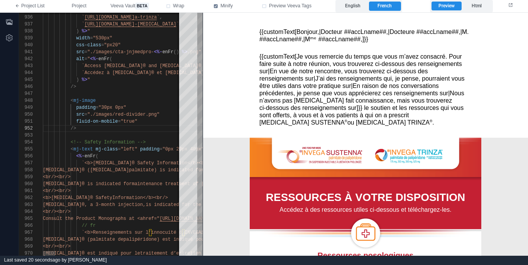
drag, startPoint x: 80, startPoint y: 9, endPoint x: 75, endPoint y: 11, distance: 5.4
click at [80, 9] on button "Project" at bounding box center [79, 6] width 39 height 12
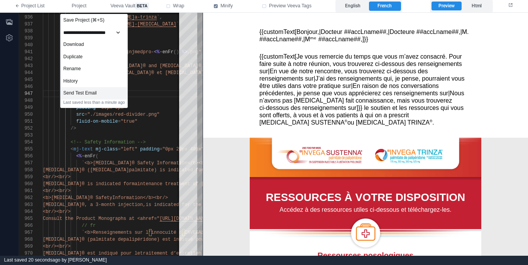
click at [96, 94] on div "Send Test Email" at bounding box center [94, 93] width 67 height 12
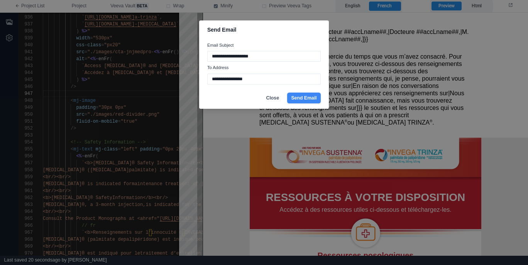
click at [305, 98] on button "Send Email" at bounding box center [304, 98] width 34 height 11
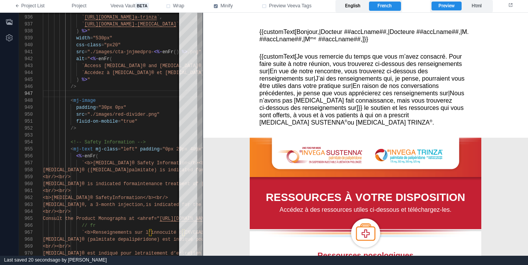
click at [349, 5] on label "English" at bounding box center [353, 6] width 32 height 9
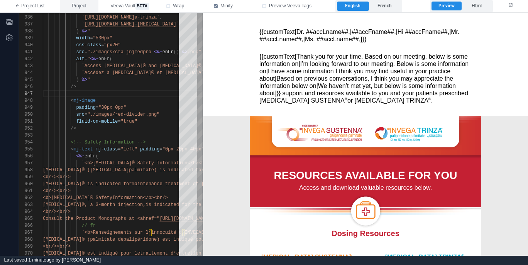
click at [74, 7] on span "Project" at bounding box center [79, 6] width 15 height 7
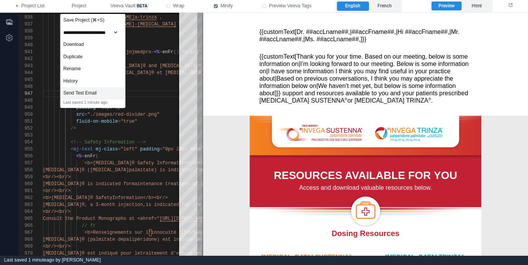
click at [120, 95] on div "Send Test Email" at bounding box center [93, 93] width 64 height 12
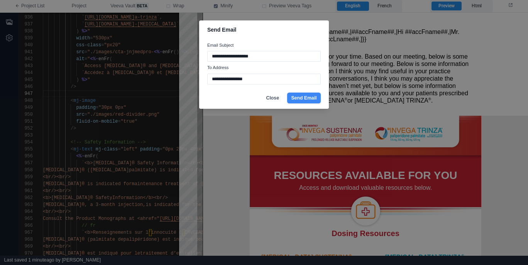
click at [305, 97] on button "Send Email" at bounding box center [304, 98] width 34 height 11
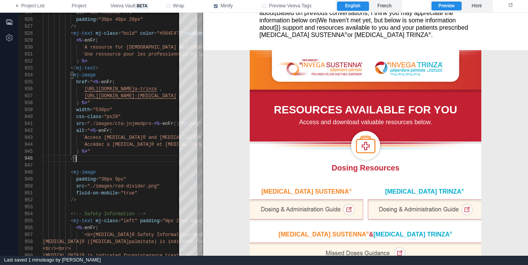
scroll to position [0, 0]
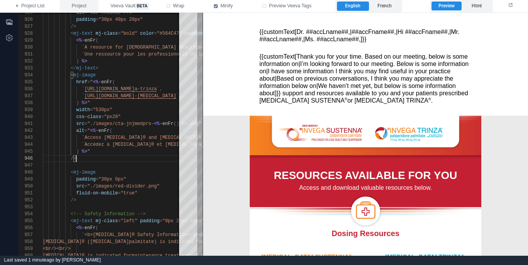
click at [78, 10] on button "Project" at bounding box center [79, 6] width 39 height 12
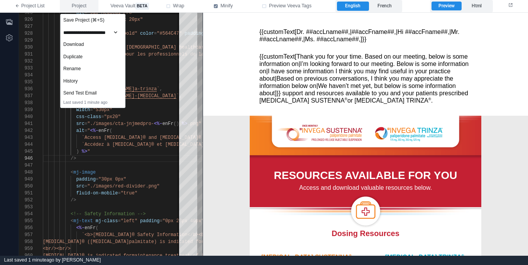
click at [85, 8] on span "Project" at bounding box center [79, 6] width 15 height 7
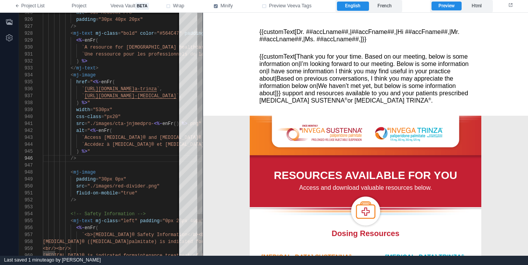
type textarea "**********"
click at [69, 7] on button "Project" at bounding box center [79, 6] width 39 height 12
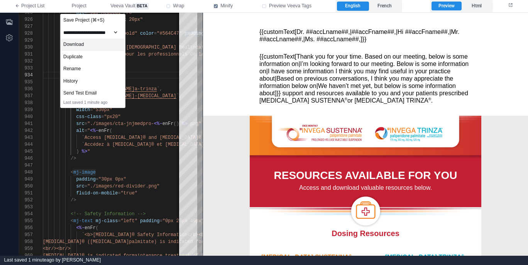
click at [112, 46] on div "Download" at bounding box center [93, 45] width 64 height 12
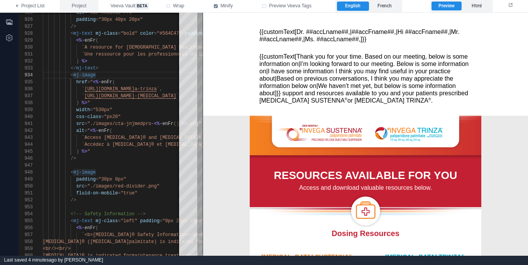
click at [87, 7] on button "Project" at bounding box center [79, 6] width 39 height 12
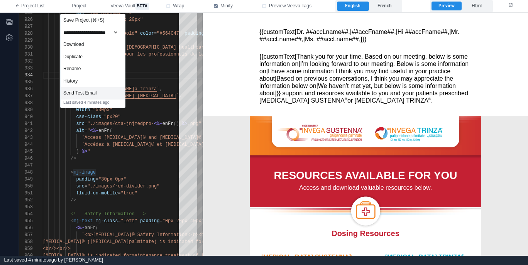
click at [103, 91] on div "Send Test Email" at bounding box center [93, 93] width 64 height 12
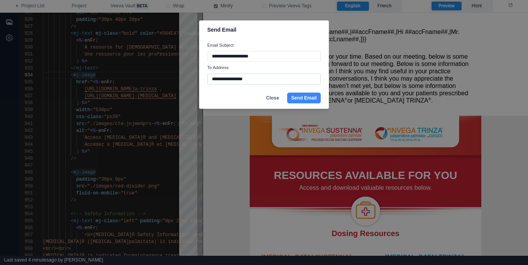
click at [237, 80] on input "**********" at bounding box center [263, 79] width 113 height 11
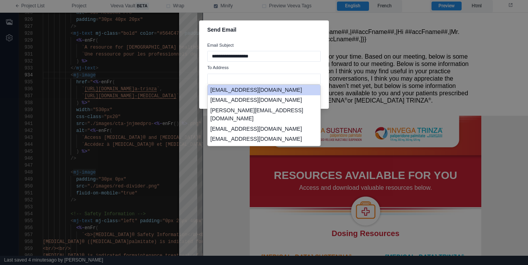
click at [249, 95] on li "[EMAIL_ADDRESS][DOMAIN_NAME]" at bounding box center [264, 90] width 113 height 10
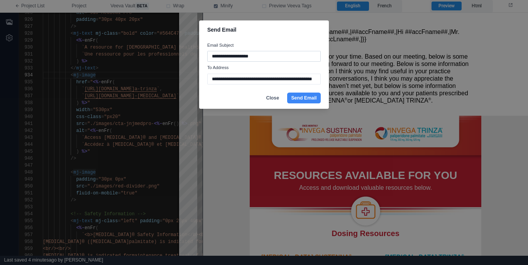
type input "**********"
drag, startPoint x: 236, startPoint y: 57, endPoint x: 289, endPoint y: 58, distance: 53.3
click at [289, 58] on input "**********" at bounding box center [263, 56] width 113 height 11
type input "**********"
click at [297, 97] on button "Send Email" at bounding box center [304, 98] width 34 height 11
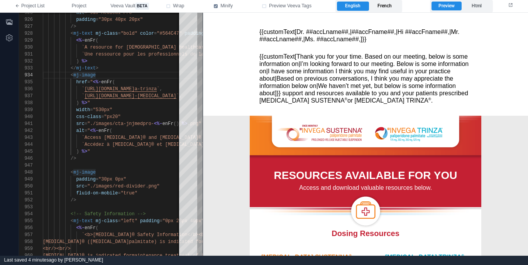
click at [386, 8] on label "French" at bounding box center [385, 6] width 32 height 9
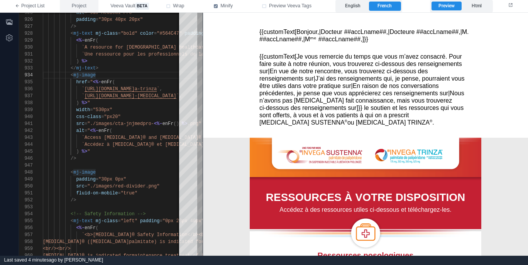
click at [73, 4] on span "Project" at bounding box center [79, 6] width 15 height 7
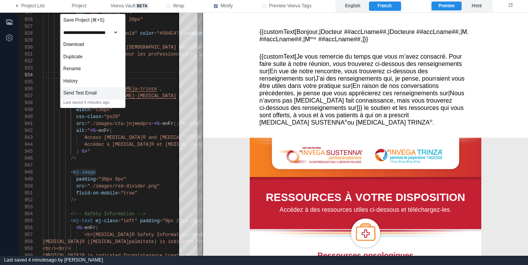
click at [109, 91] on div "Send Test Email" at bounding box center [93, 93] width 64 height 12
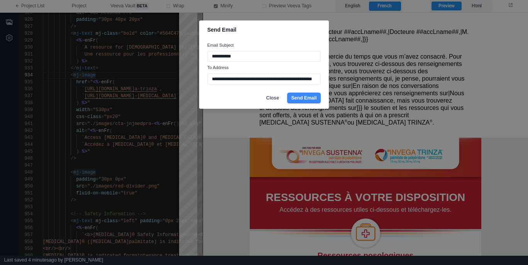
type input "**********"
click at [309, 99] on button "Send Email" at bounding box center [304, 98] width 34 height 11
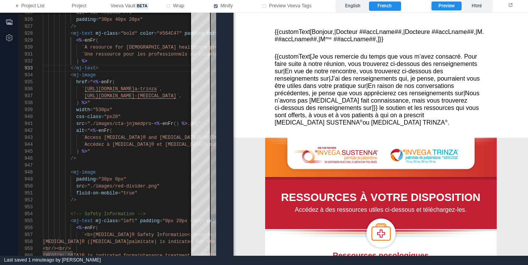
drag, startPoint x: 203, startPoint y: 93, endPoint x: 30, endPoint y: 80, distance: 172.6
click at [235, 91] on span at bounding box center [233, 134] width 4 height 243
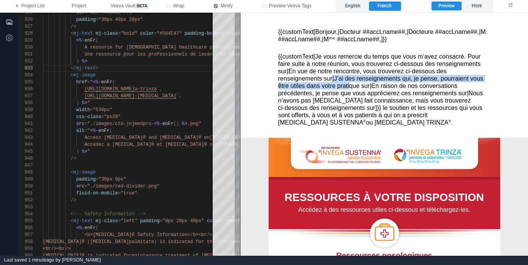
click at [328, 74] on div "{{customText[Je vous remercie du temps que vous m’avez consacré. Pour faire sui…" at bounding box center [384, 88] width 212 height 73
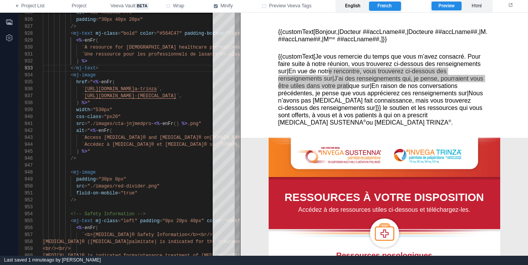
click at [354, 8] on label "English" at bounding box center [353, 6] width 32 height 9
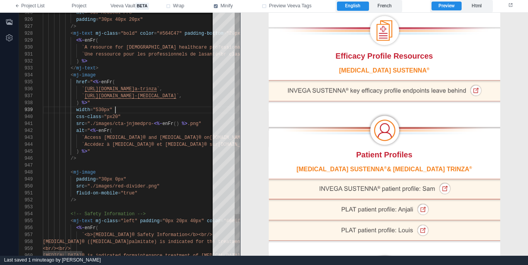
scroll to position [56, 73]
click at [177, 108] on div "width = "530px"" at bounding box center [418, 110] width 750 height 7
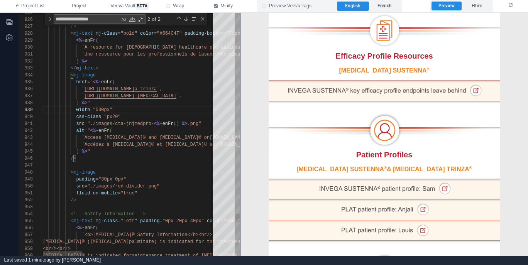
type textarea "**********"
type textarea "*"
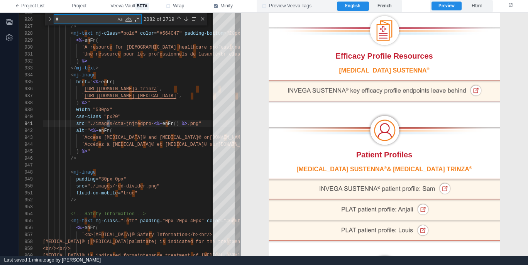
type textarea "**********"
type textarea "**"
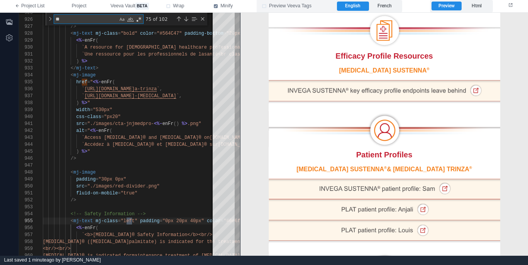
type textarea "**********"
type textarea "***"
type textarea "**********"
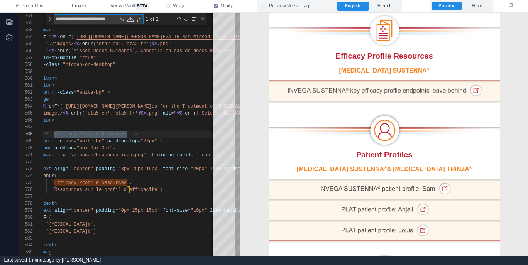
scroll to position [56, 125]
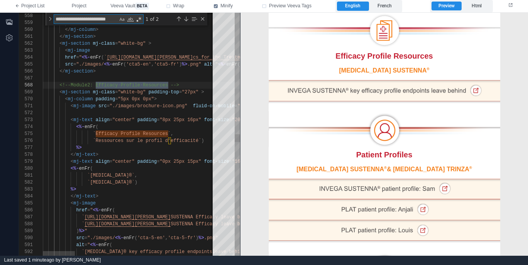
type textarea "**********"
click at [206, 141] on span at bounding box center [205, 140] width 3 height 5
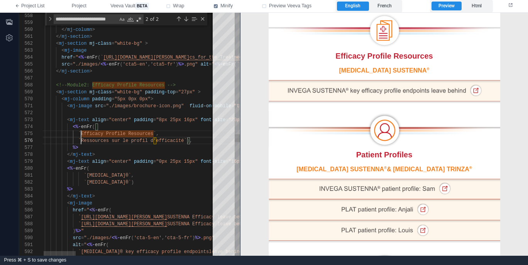
scroll to position [42, 39]
click at [173, 151] on div "</ mj-text >" at bounding box center [502, 154] width 926 height 7
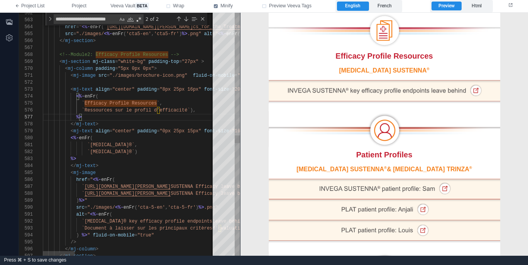
click at [173, 151] on div "`INVEGA SUSTENNA®` )" at bounding box center [506, 152] width 926 height 7
click at [134, 160] on div "%>" at bounding box center [506, 159] width 926 height 7
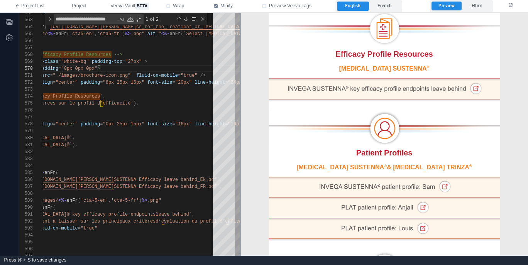
scroll to position [318, 0]
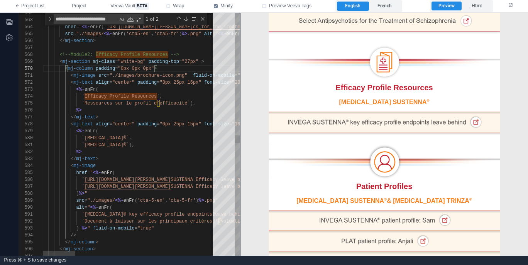
click at [94, 68] on span at bounding box center [94, 68] width 3 height 5
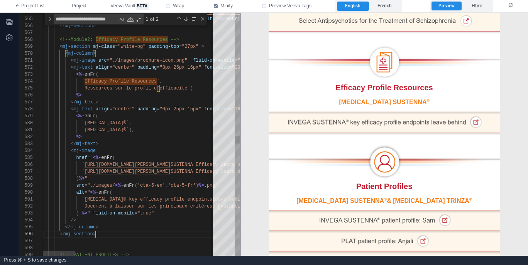
click at [110, 235] on div "</ mj-section >" at bounding box center [506, 234] width 926 height 7
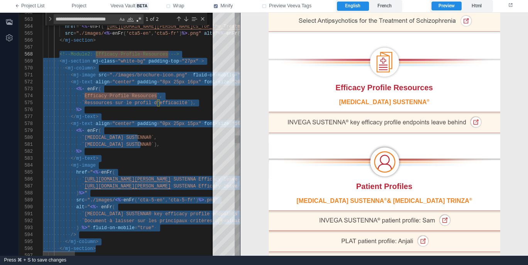
scroll to position [7, 39]
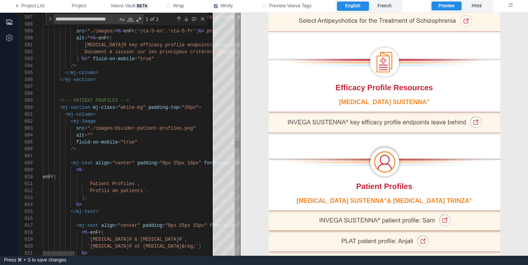
click at [162, 101] on div "<!-- PATIENT PROFILES -->" at bounding box center [506, 100] width 926 height 7
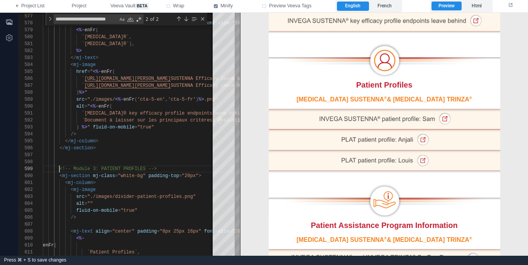
scroll to position [418, 0]
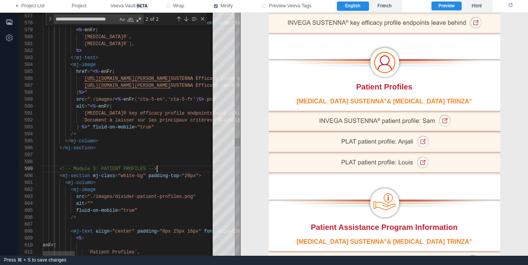
click at [176, 170] on div "<!-- Module 3: PATIENT PROFILES -->" at bounding box center [506, 169] width 926 height 7
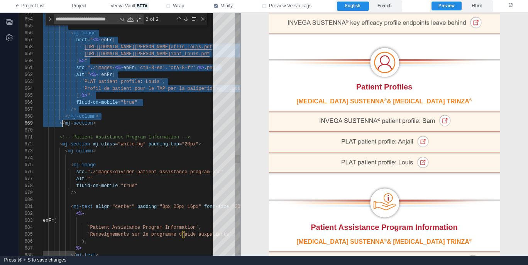
scroll to position [56, 53]
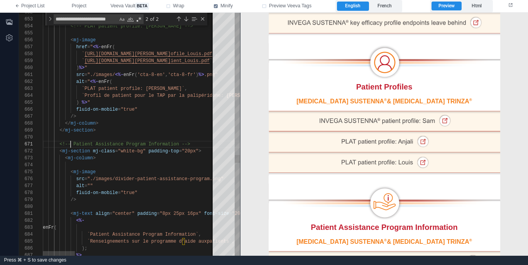
click at [72, 145] on span "<!-- Patient Assistance Program Information -->" at bounding box center [124, 144] width 130 height 5
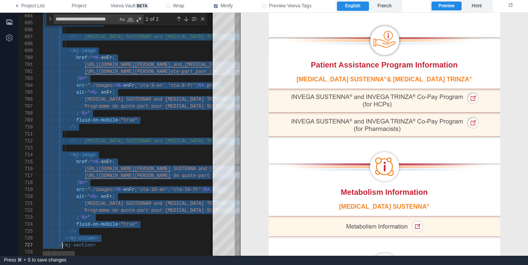
scroll to position [0, 53]
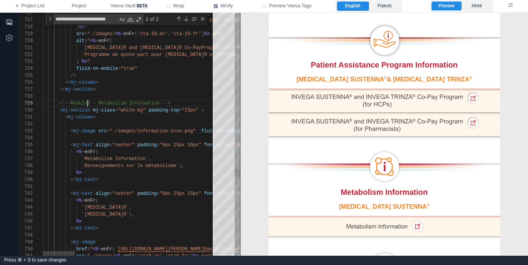
click at [89, 103] on span "<!--Module3 - Metabolism Information -->" at bounding box center [114, 103] width 111 height 5
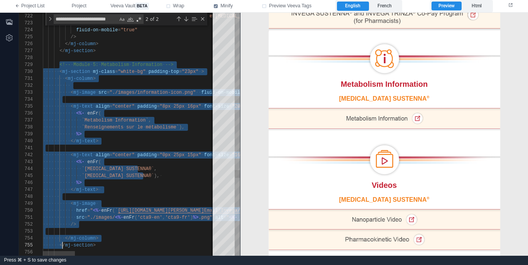
scroll to position [56, 53]
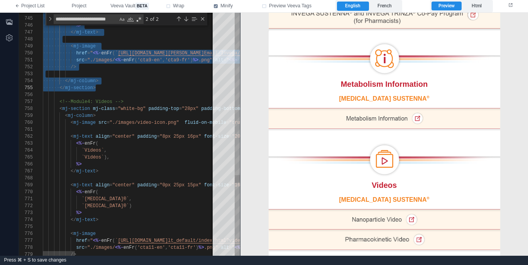
click at [147, 102] on div "<!--Module4: Videos -->" at bounding box center [506, 101] width 926 height 7
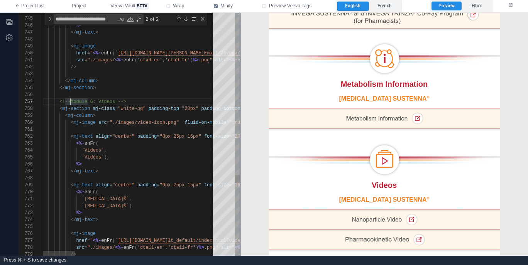
scroll to position [42, 30]
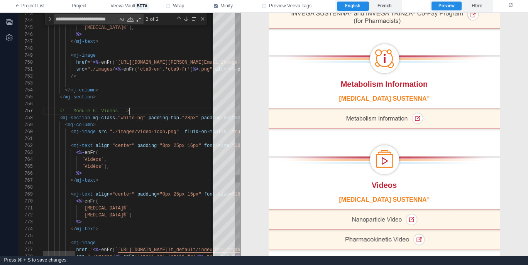
click at [164, 114] on div "<!-- Module 6: Videos -->" at bounding box center [506, 111] width 926 height 7
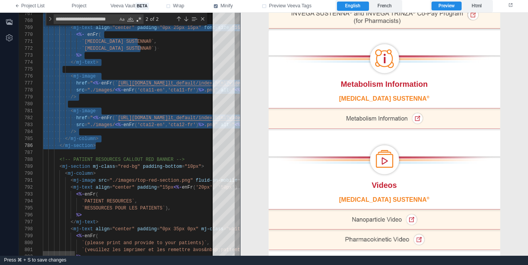
scroll to position [49, 28]
click at [71, 159] on span "<!-- PATIENT RESOURCES CALLOUT RED BANNER -->" at bounding box center [121, 159] width 125 height 5
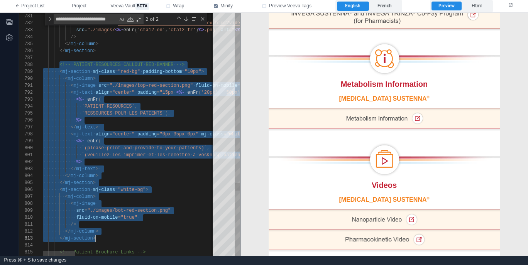
scroll to position [49, 53]
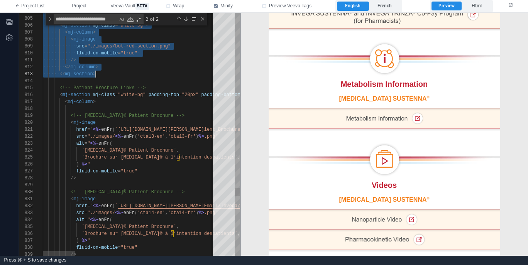
click at [174, 86] on div "<!-- Patient Brochure Links -->" at bounding box center [506, 88] width 926 height 7
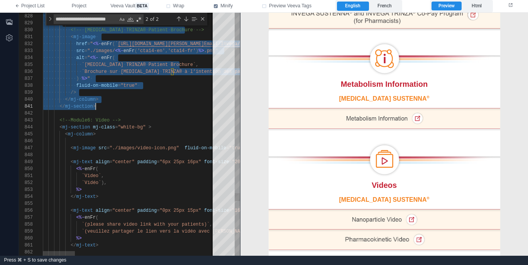
scroll to position [28, 53]
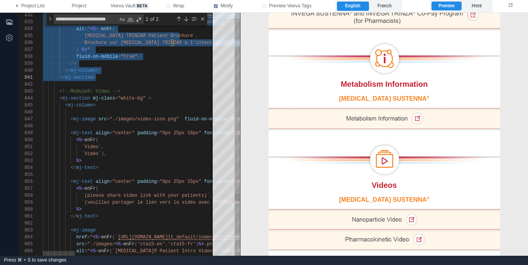
click at [164, 92] on div "<!--Module6: Video -->" at bounding box center [506, 91] width 926 height 7
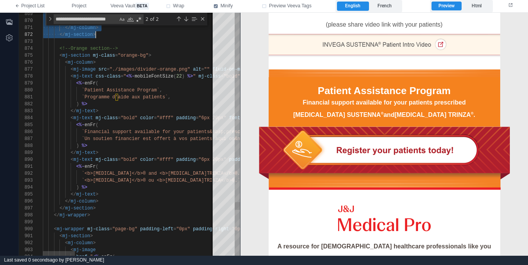
scroll to position [56, 59]
click at [177, 80] on div "<%- enFr (" at bounding box center [506, 83] width 926 height 7
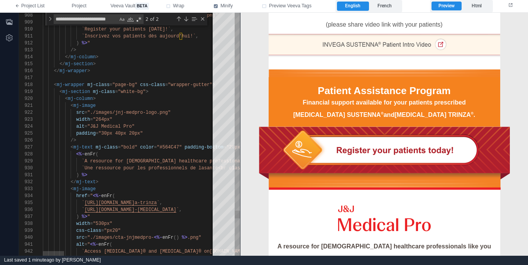
scroll to position [63, 53]
click at [171, 84] on div "933 934 935 936 937 938 939 940 941 942 943 932 931 930 929 928 927 926 925 924…" at bounding box center [129, 134] width 221 height 243
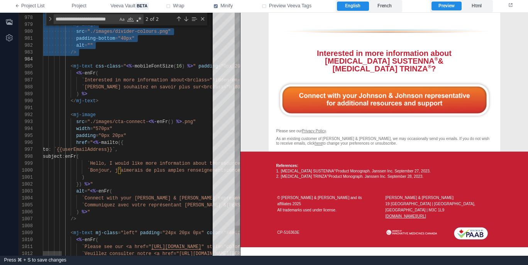
scroll to position [7, 53]
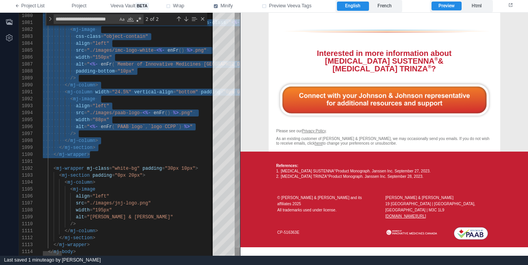
scroll to position [63, 47]
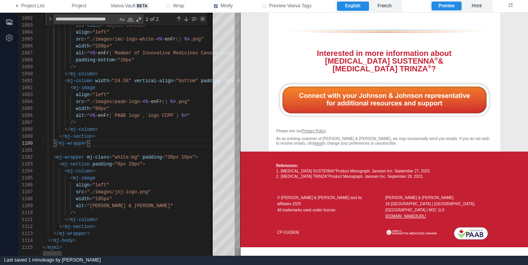
click at [201, 17] on div "Close (Escape)" at bounding box center [203, 19] width 6 height 6
type textarea "**********"
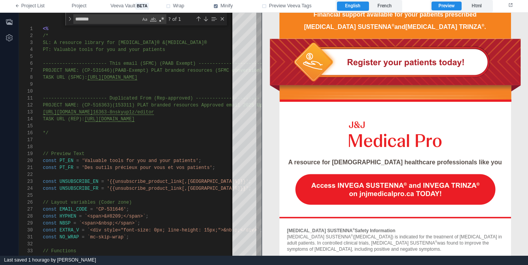
scroll to position [63, 53]
click at [223, 19] on div "Close (Escape)" at bounding box center [222, 19] width 6 height 6
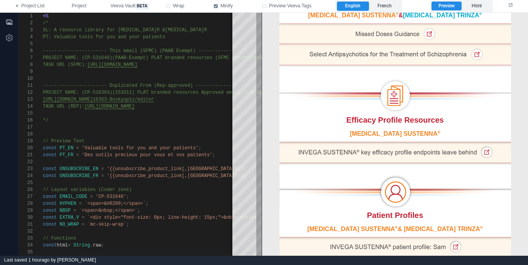
scroll to position [148, 0]
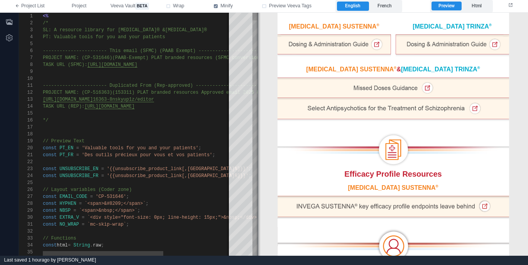
drag, startPoint x: 262, startPoint y: 172, endPoint x: 259, endPoint y: 173, distance: 4.0
click at [259, 173] on span at bounding box center [258, 134] width 4 height 243
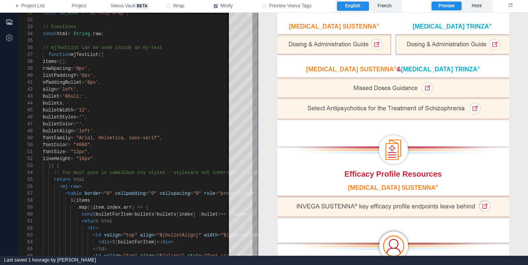
drag, startPoint x: 420, startPoint y: 178, endPoint x: 366, endPoint y: 169, distance: 54.9
drag, startPoint x: 358, startPoint y: 174, endPoint x: 415, endPoint y: 173, distance: 57.1
click at [411, 173] on div "Efficacy Profile Resources" at bounding box center [393, 173] width 212 height 9
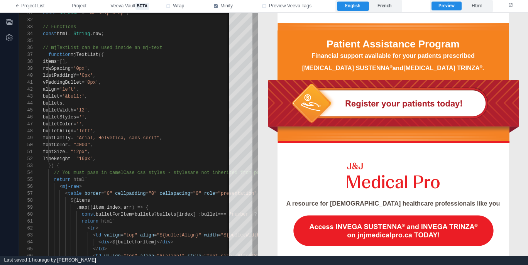
scroll to position [1072, 0]
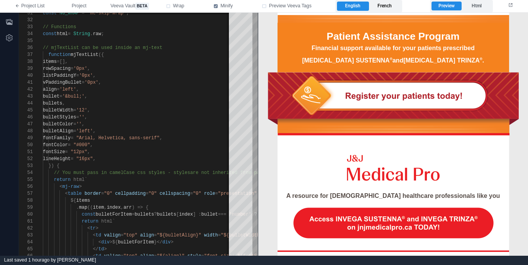
click at [396, 9] on label "French" at bounding box center [385, 6] width 32 height 9
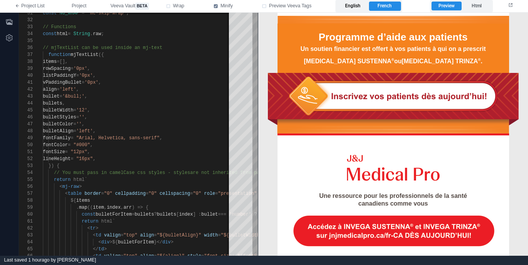
click at [352, 5] on label "English" at bounding box center [353, 6] width 32 height 9
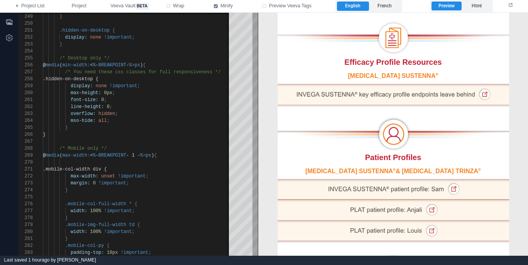
scroll to position [261, 0]
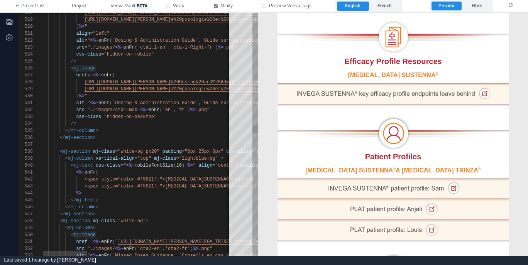
click at [173, 146] on div at bounding box center [447, 144] width 809 height 7
type textarea "**********"
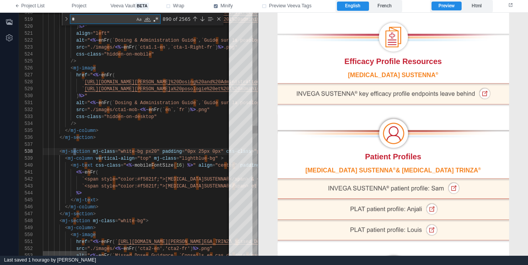
type textarea "**"
type textarea "**********"
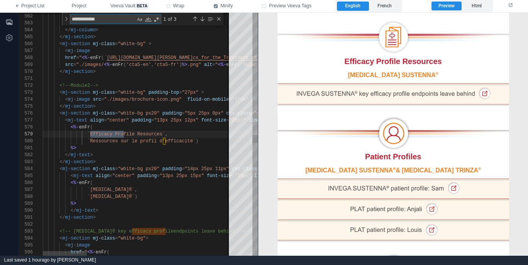
type textarea "**********"
click at [164, 188] on div "`[MEDICAL_DATA]®` ," at bounding box center [447, 189] width 809 height 7
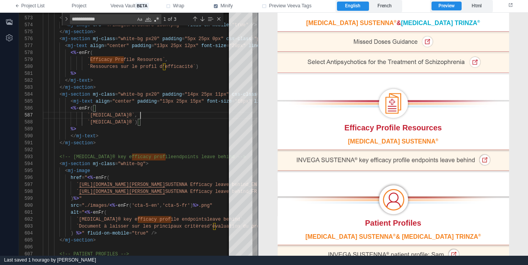
scroll to position [196, 0]
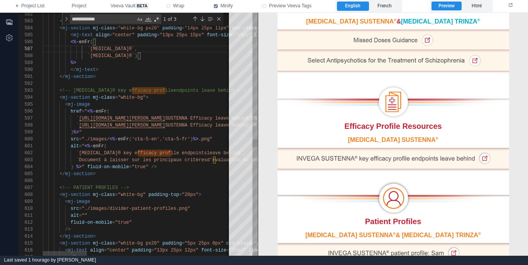
click at [179, 176] on div "</ mj-section >" at bounding box center [447, 174] width 809 height 7
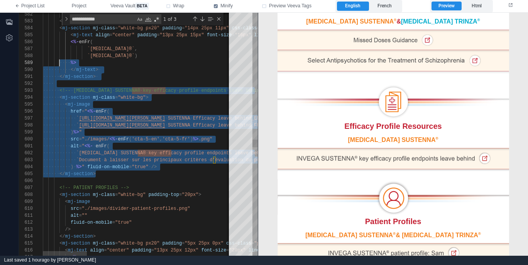
scroll to position [49, 17]
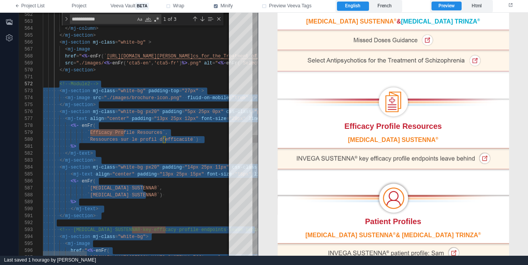
paste textarea "**********"
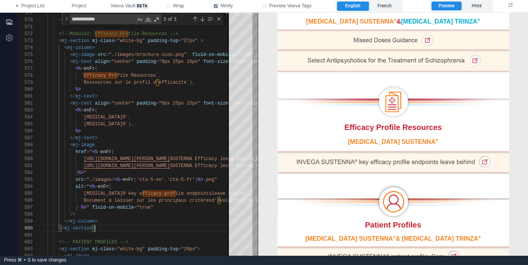
scroll to position [222, 0]
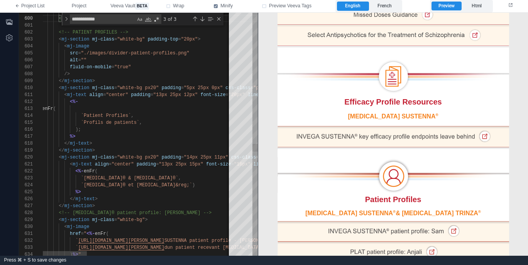
click at [205, 71] on div "/>" at bounding box center [446, 74] width 809 height 7
click at [221, 19] on div "Close (Escape)" at bounding box center [219, 19] width 6 height 6
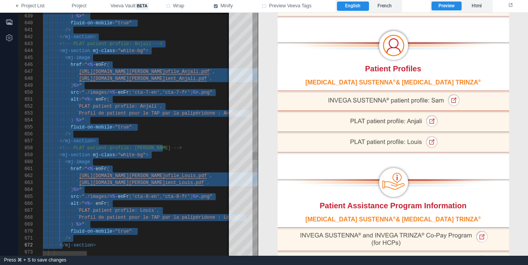
scroll to position [7, 53]
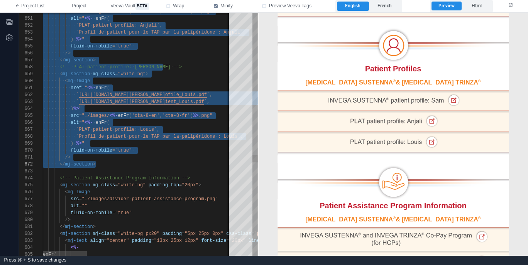
paste textarea "Editor content;Press Alt+F1 for Accessibility Options."
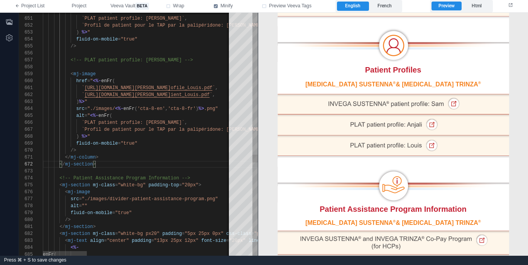
click at [146, 162] on div "</ mj-section >" at bounding box center [447, 164] width 809 height 7
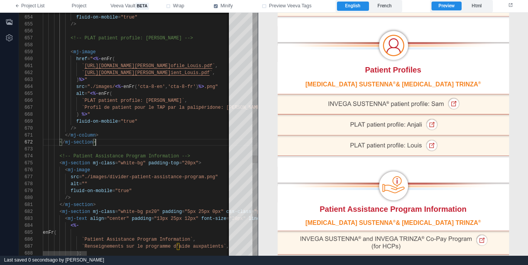
click at [156, 140] on div "</ mj-section >" at bounding box center [447, 142] width 809 height 7
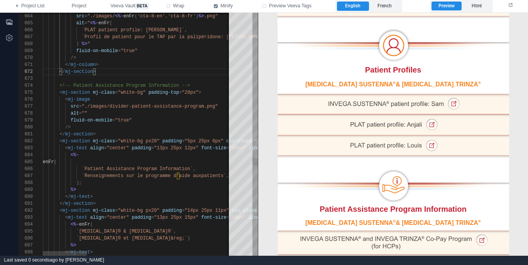
click at [207, 87] on div "<!-- Patient Assistance Program Information -->" at bounding box center [447, 85] width 809 height 7
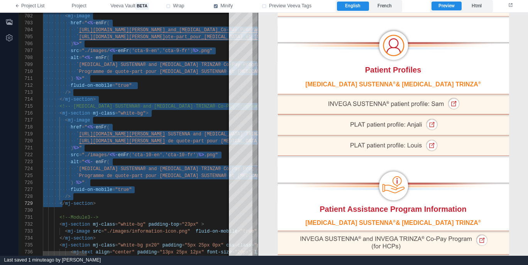
scroll to position [21, 53]
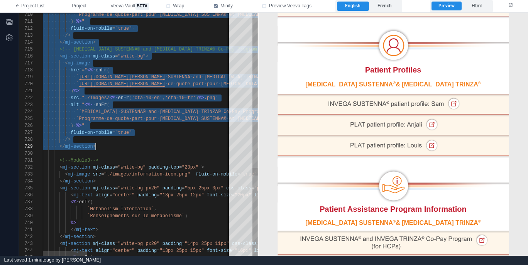
paste textarea "**********"
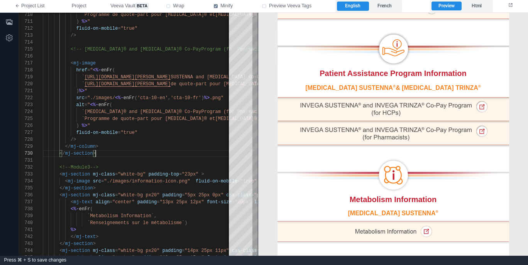
scroll to position [491, 0]
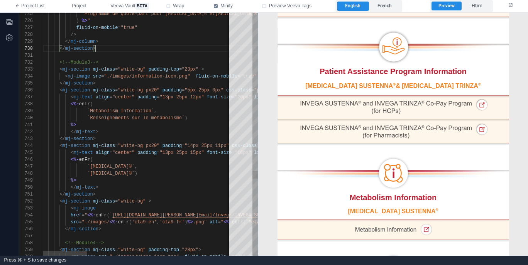
click at [198, 61] on div "<!--Module3-->" at bounding box center [447, 62] width 809 height 7
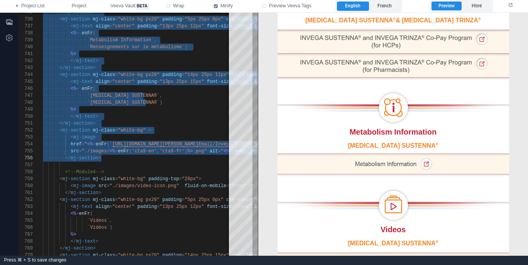
scroll to position [560, 0]
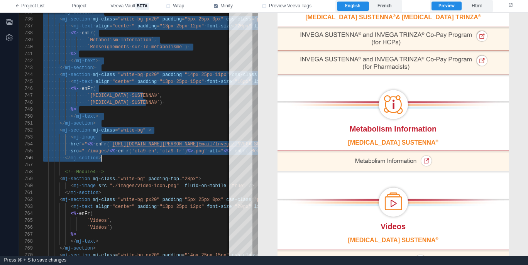
paste textarea "**********"
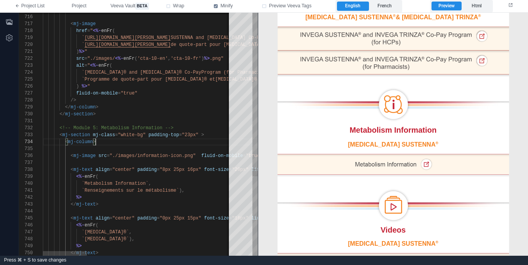
scroll to position [21, 53]
click at [191, 142] on div "< mj-column >" at bounding box center [447, 142] width 809 height 7
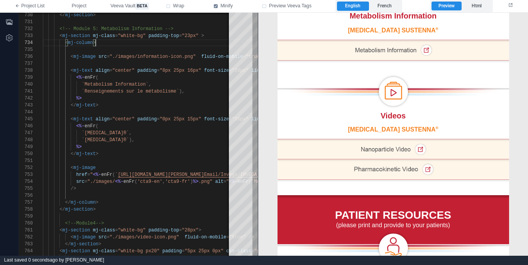
scroll to position [682, 0]
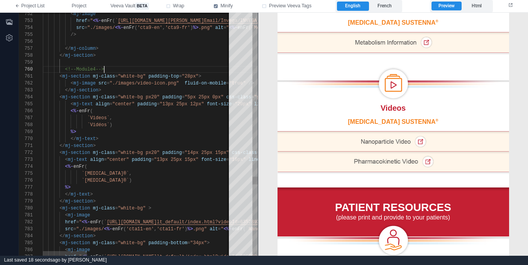
click at [174, 72] on div "<!--Module4-->" at bounding box center [447, 69] width 809 height 7
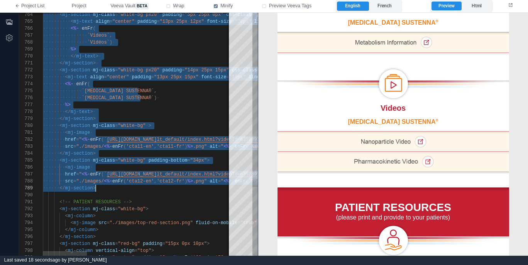
scroll to position [49, 53]
paste textarea "**********"
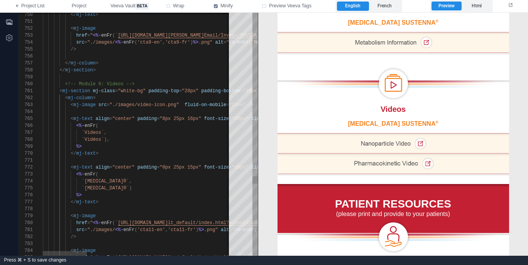
click at [67, 84] on span "<!-- Module 6: Videos -->" at bounding box center [99, 83] width 69 height 5
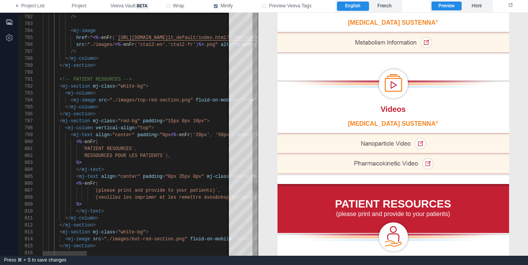
click at [196, 81] on div "<!-- PATIENT RESOURCES -->" at bounding box center [447, 79] width 809 height 7
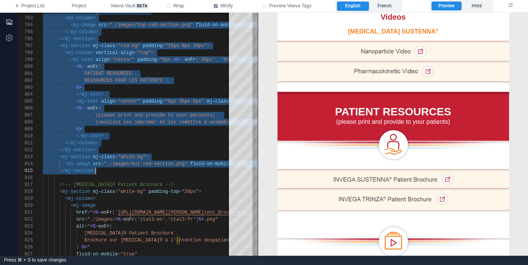
scroll to position [785, 0]
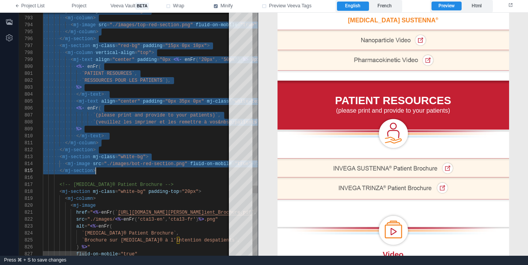
paste textarea "**********"
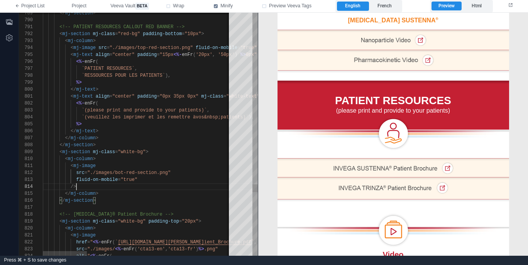
click at [153, 187] on div "/>" at bounding box center [447, 186] width 809 height 7
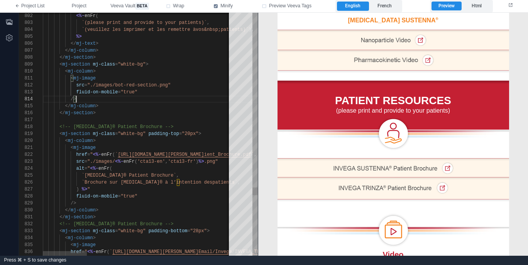
click at [199, 127] on div "<!-- [MEDICAL_DATA]® Patient Brochure -->" at bounding box center [447, 127] width 809 height 7
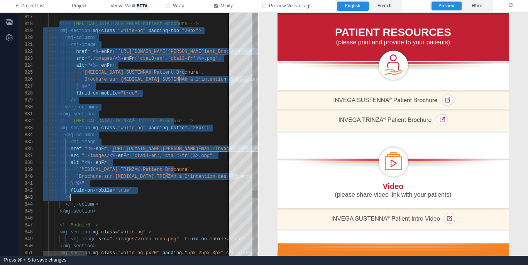
scroll to position [49, 53]
paste textarea "**********"
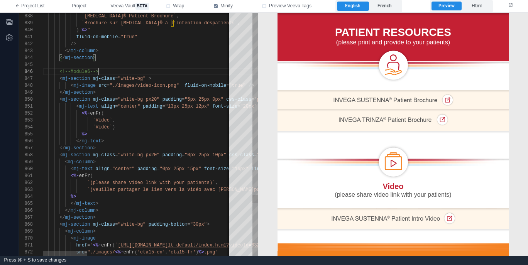
click at [176, 71] on div "<!--Module6-->" at bounding box center [447, 71] width 809 height 7
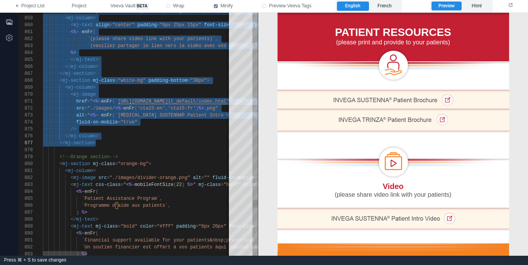
paste textarea "**********"
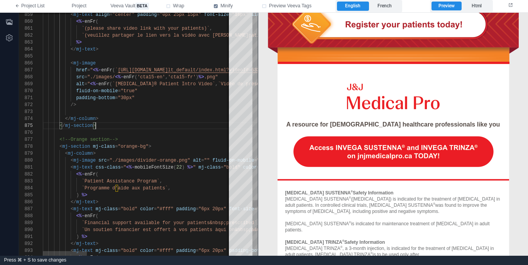
scroll to position [42, 75]
click at [187, 138] on div "<!--Orange section-->" at bounding box center [447, 139] width 809 height 7
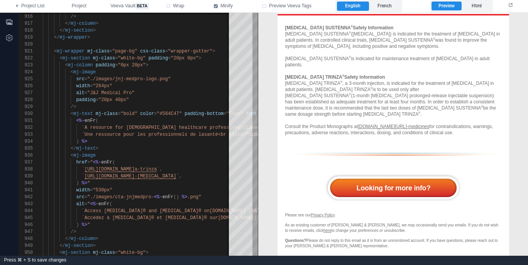
scroll to position [1302, 0]
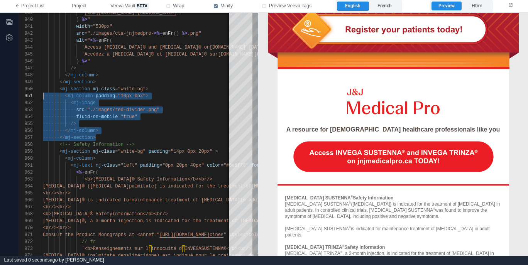
scroll to position [63, 0]
drag, startPoint x: 115, startPoint y: 137, endPoint x: 0, endPoint y: 92, distance: 123.6
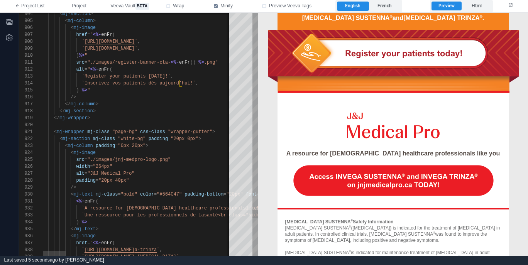
scroll to position [0, 139]
click at [183, 134] on span ""wrapper-gutter"" at bounding box center [190, 131] width 44 height 5
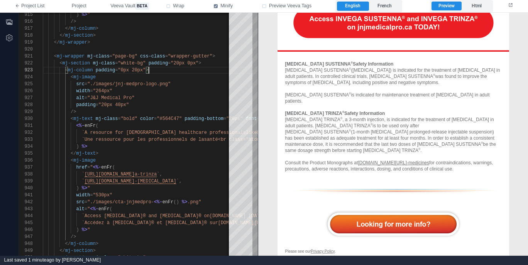
scroll to position [1286, 0]
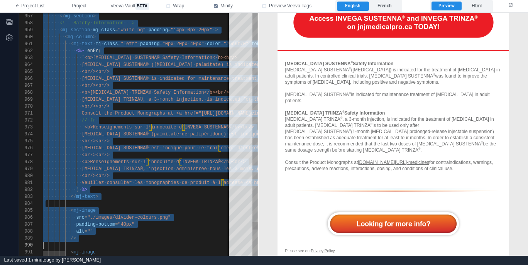
scroll to position [0, 0]
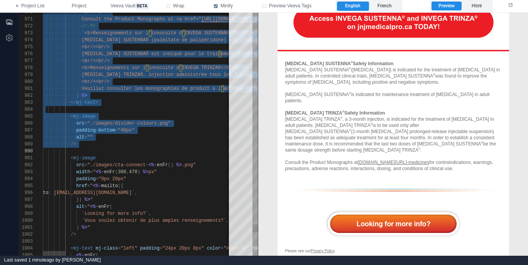
paste textarea "**********"
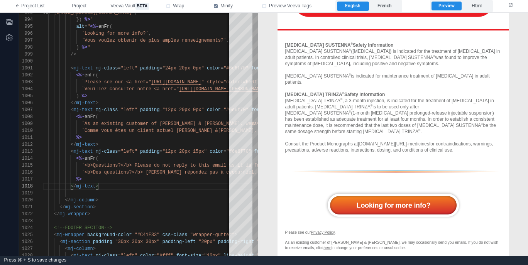
scroll to position [1309, 0]
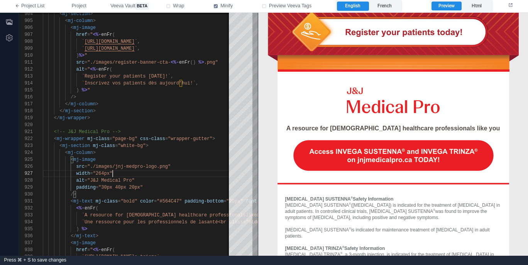
scroll to position [1144, 0]
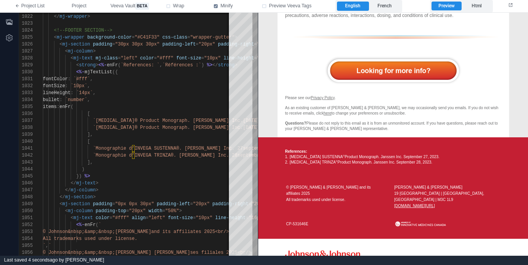
scroll to position [1440, 0]
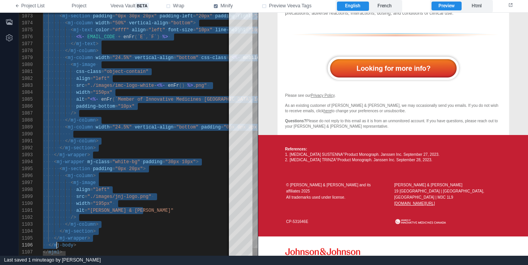
scroll to position [21, 20]
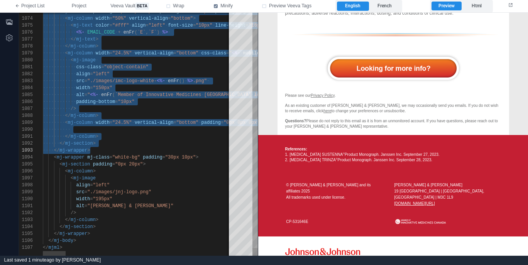
paste textarea "**********"
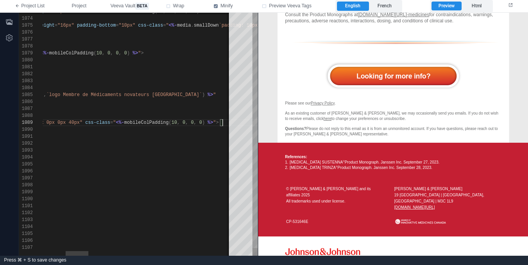
scroll to position [63, 56]
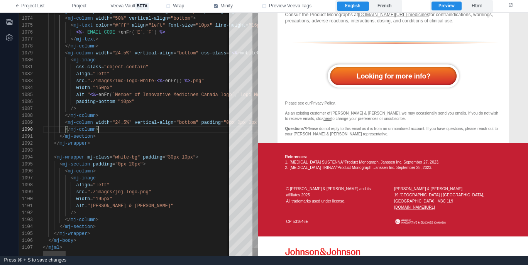
type textarea "**********"
click at [82, 7] on span "Project" at bounding box center [79, 6] width 15 height 7
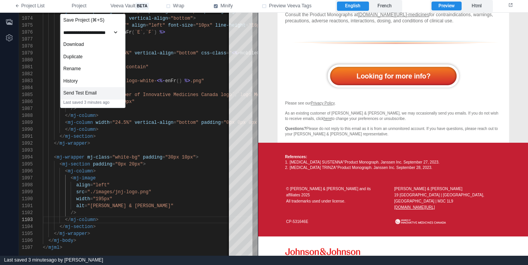
click at [108, 94] on div "Send Test Email" at bounding box center [93, 93] width 64 height 12
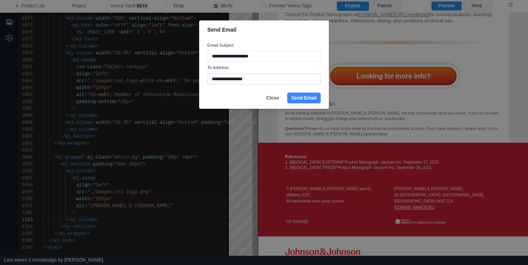
click at [271, 81] on input "**********" at bounding box center [263, 79] width 113 height 11
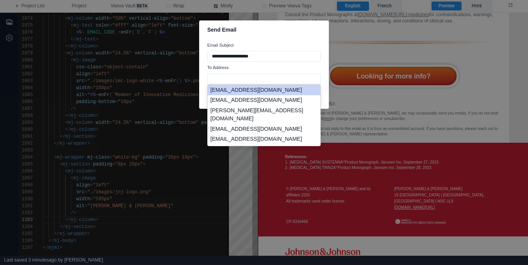
click at [273, 94] on li "[EMAIL_ADDRESS][DOMAIN_NAME]" at bounding box center [264, 90] width 113 height 10
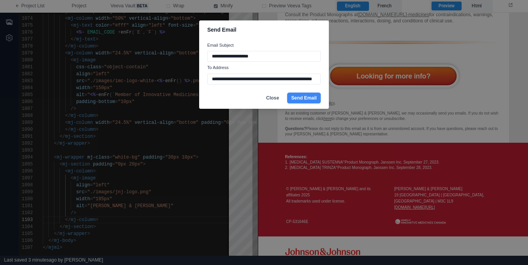
type input "**********"
click at [303, 99] on button "Send Email" at bounding box center [304, 98] width 34 height 11
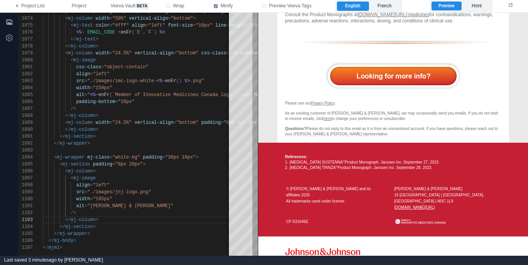
click at [389, 8] on label "French" at bounding box center [385, 6] width 32 height 9
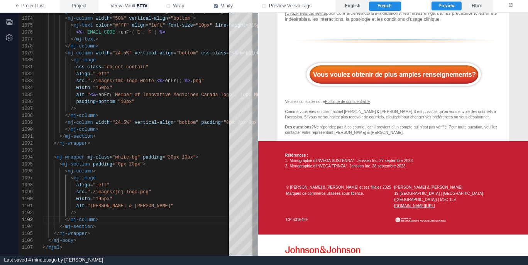
click at [86, 8] on span "Project" at bounding box center [79, 6] width 15 height 7
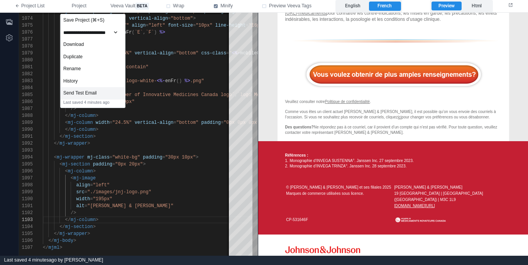
click at [106, 91] on div "Send Test Email" at bounding box center [93, 93] width 64 height 12
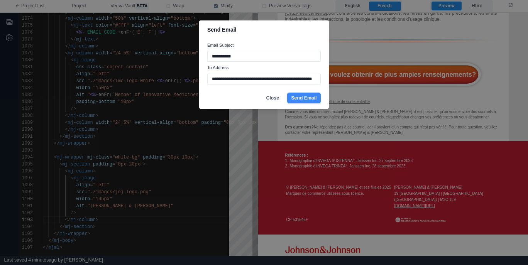
type input "**********"
click at [306, 96] on button "Send Email" at bounding box center [304, 98] width 34 height 11
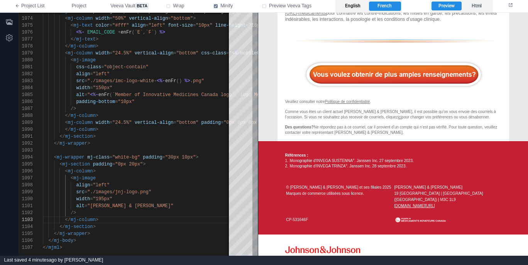
click at [356, 6] on label "English" at bounding box center [353, 6] width 32 height 9
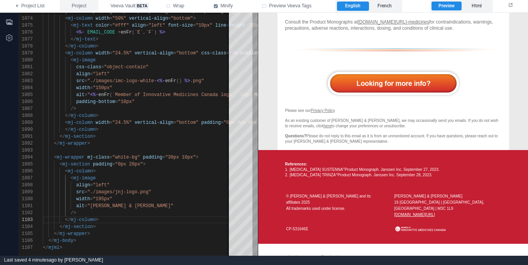
scroll to position [1432, 0]
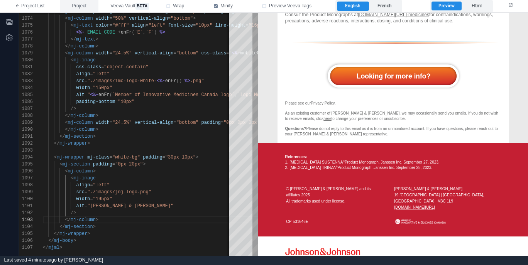
click at [80, 7] on span "Project" at bounding box center [79, 6] width 15 height 7
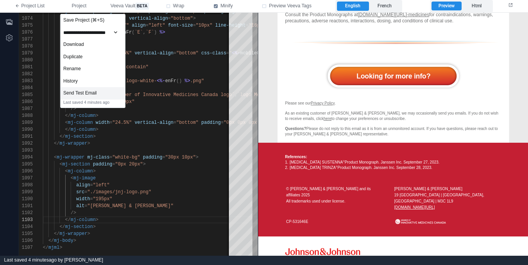
click at [103, 95] on div "Send Test Email" at bounding box center [93, 93] width 64 height 12
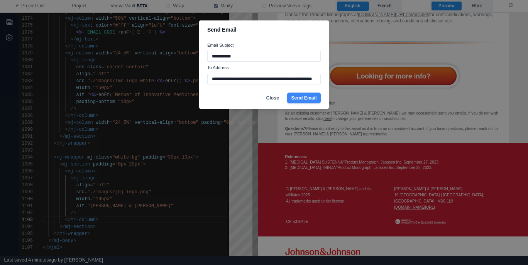
type input "**********"
click at [299, 100] on button "Send Email" at bounding box center [304, 98] width 34 height 11
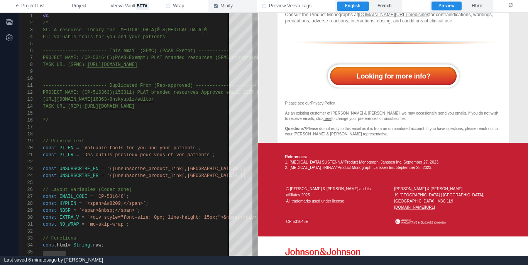
drag, startPoint x: 255, startPoint y: 83, endPoint x: 255, endPoint y: 12, distance: 71.8
click at [255, 11] on div "**********" at bounding box center [264, 132] width 528 height 265
type textarea "**********"
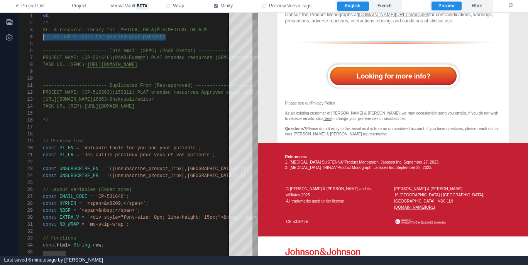
scroll to position [14, 0]
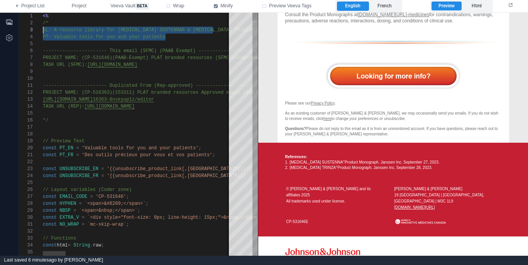
drag, startPoint x: 207, startPoint y: 37, endPoint x: 25, endPoint y: 33, distance: 181.8
